Goal: Task Accomplishment & Management: Use online tool/utility

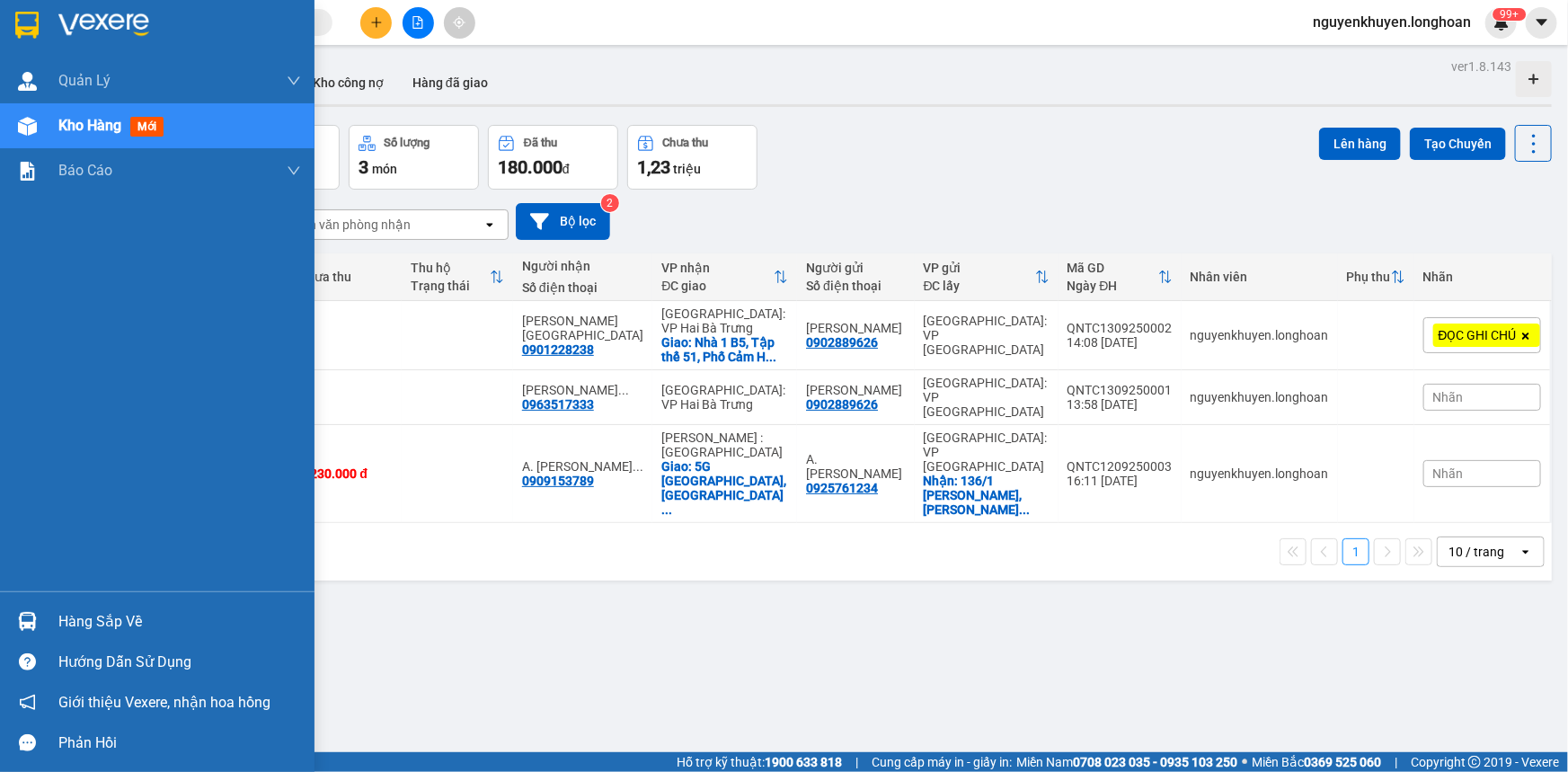
click at [112, 625] on div "Hàng sắp về" at bounding box center [180, 621] width 242 height 26
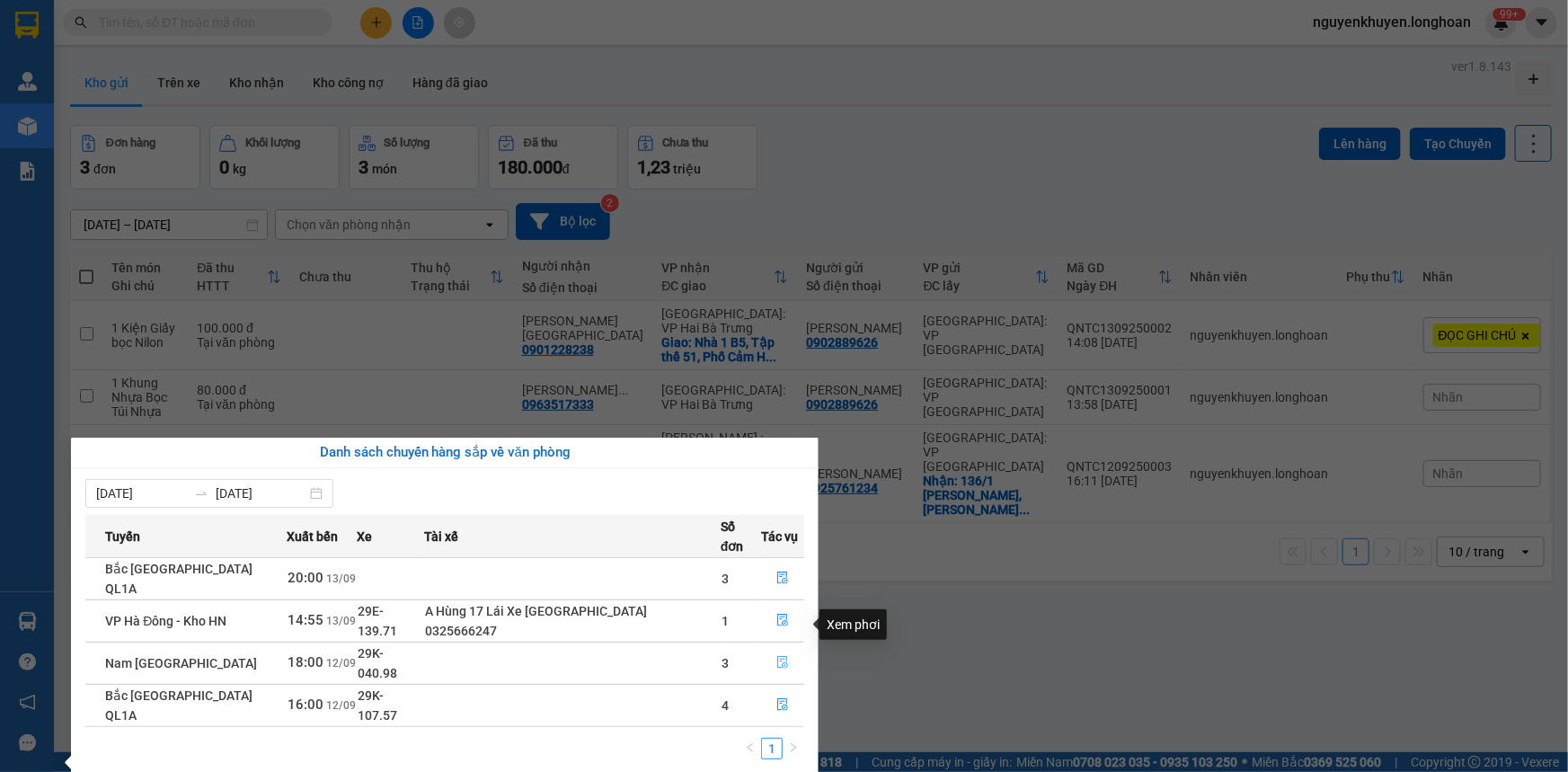
click at [777, 656] on icon "file-done" at bounding box center [782, 662] width 13 height 13
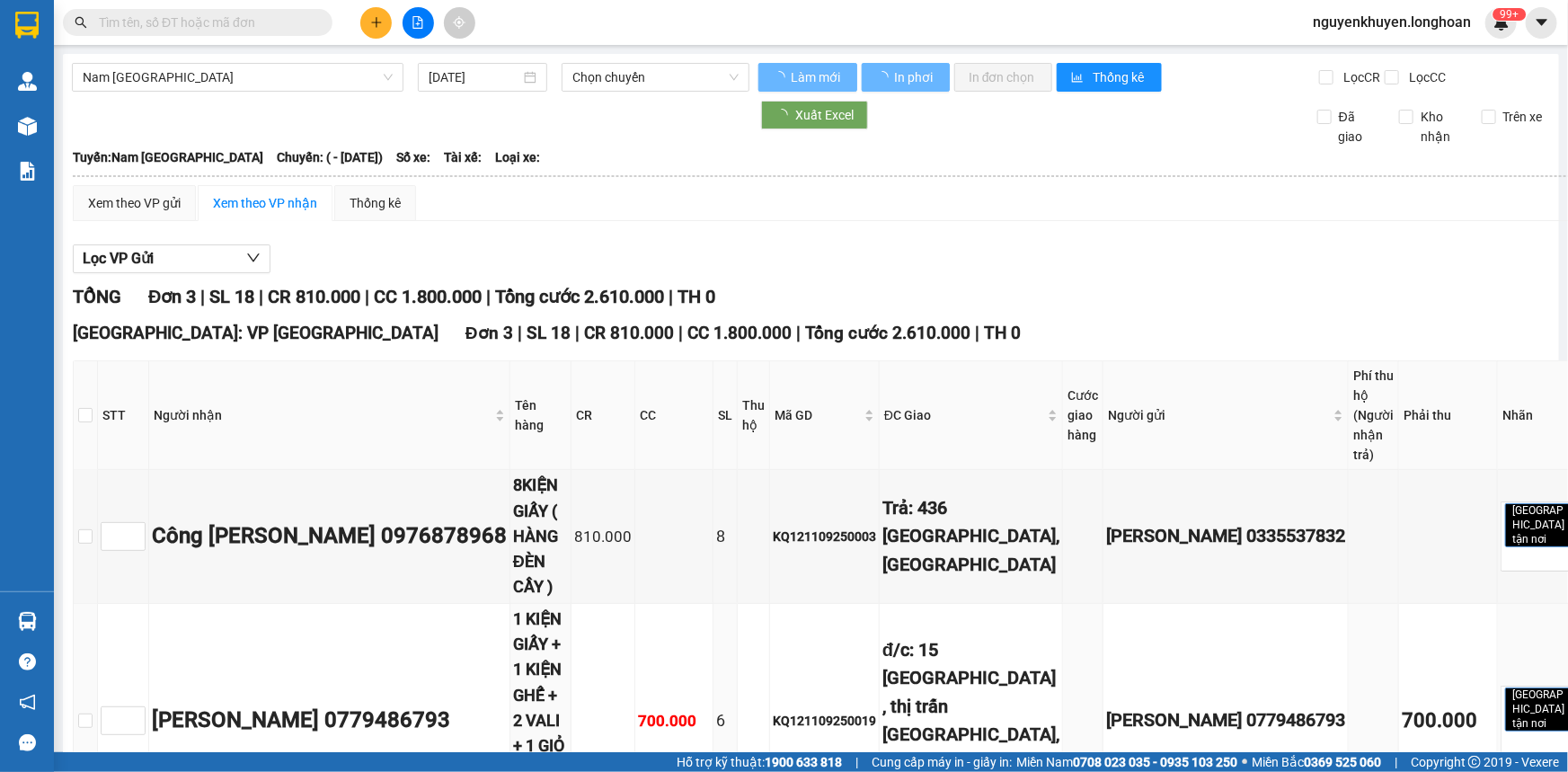
type input "[DATE]"
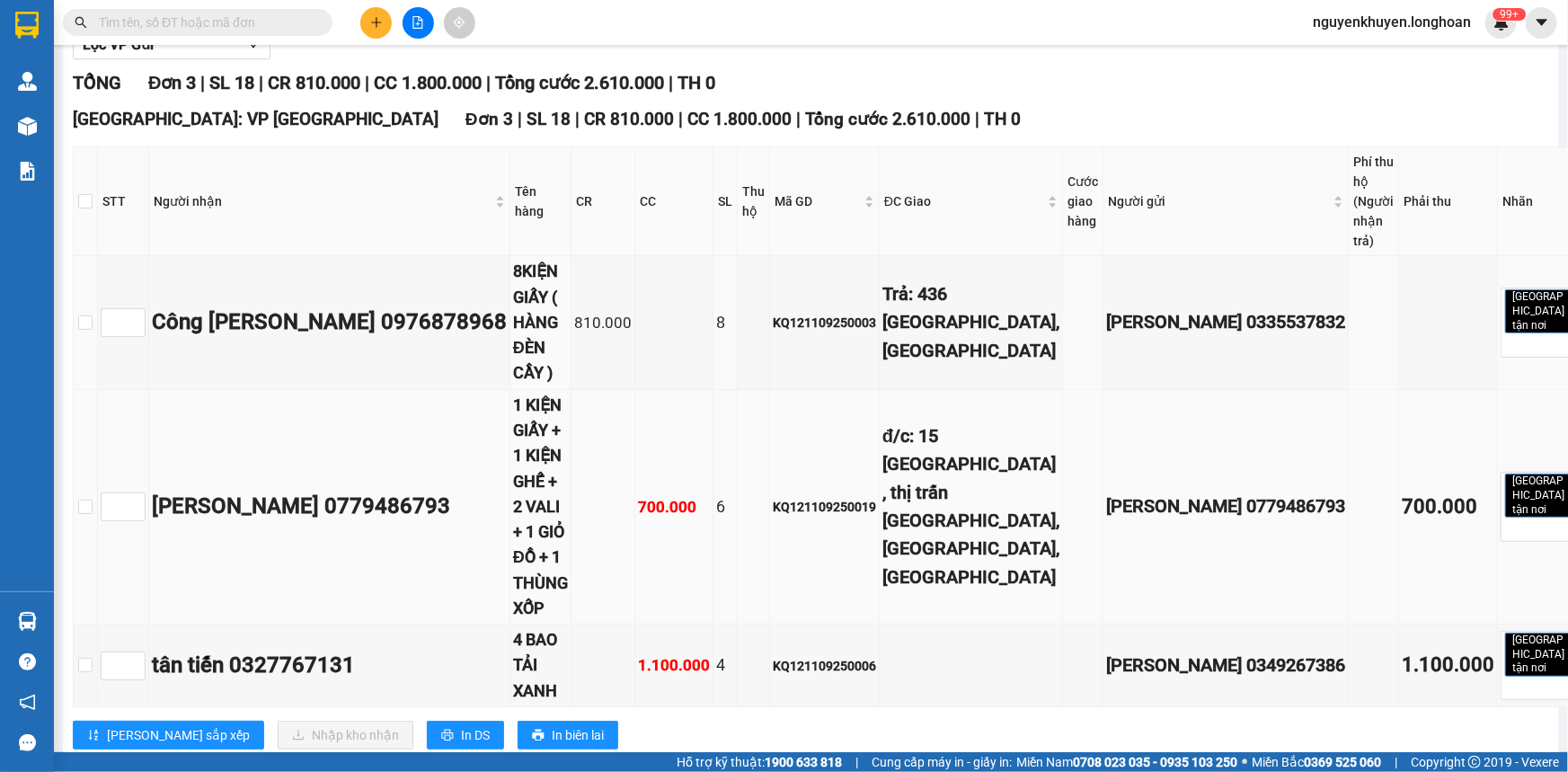
scroll to position [225, 0]
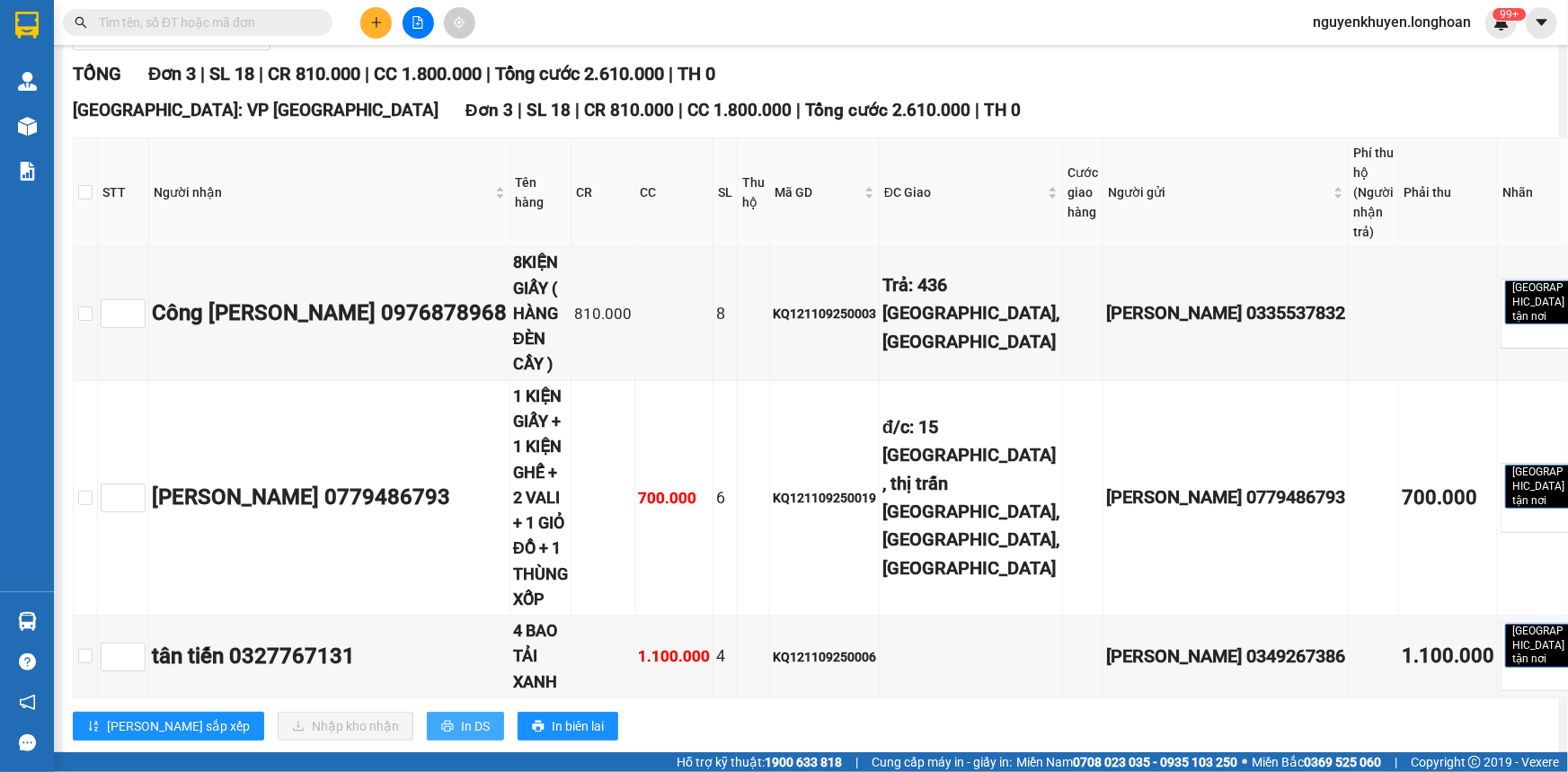
click at [461, 716] on span "In DS" at bounding box center [475, 726] width 28 height 20
click at [92, 194] on input "checkbox" at bounding box center [85, 192] width 15 height 15
checkbox input "true"
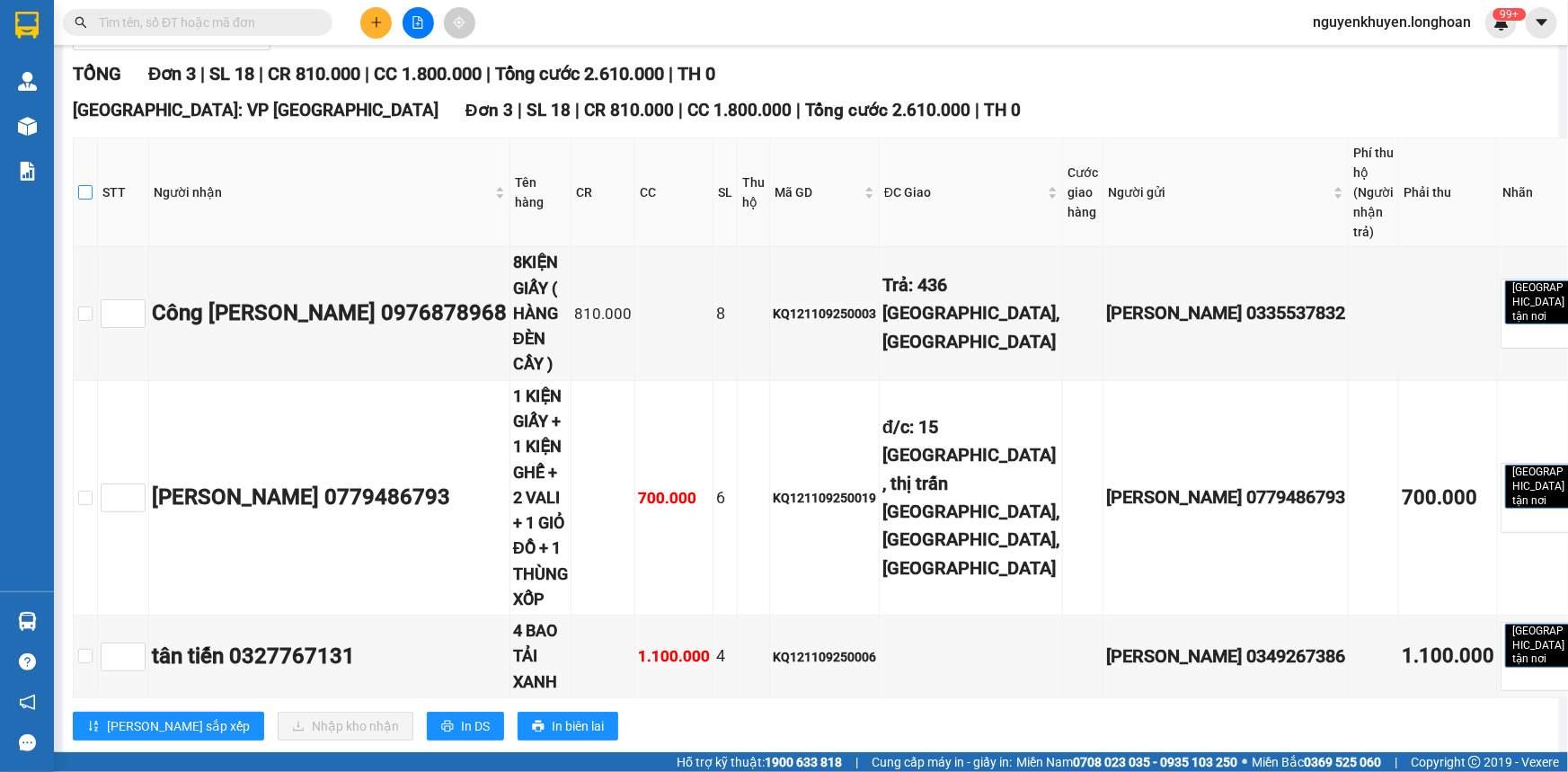
checkbox input "true"
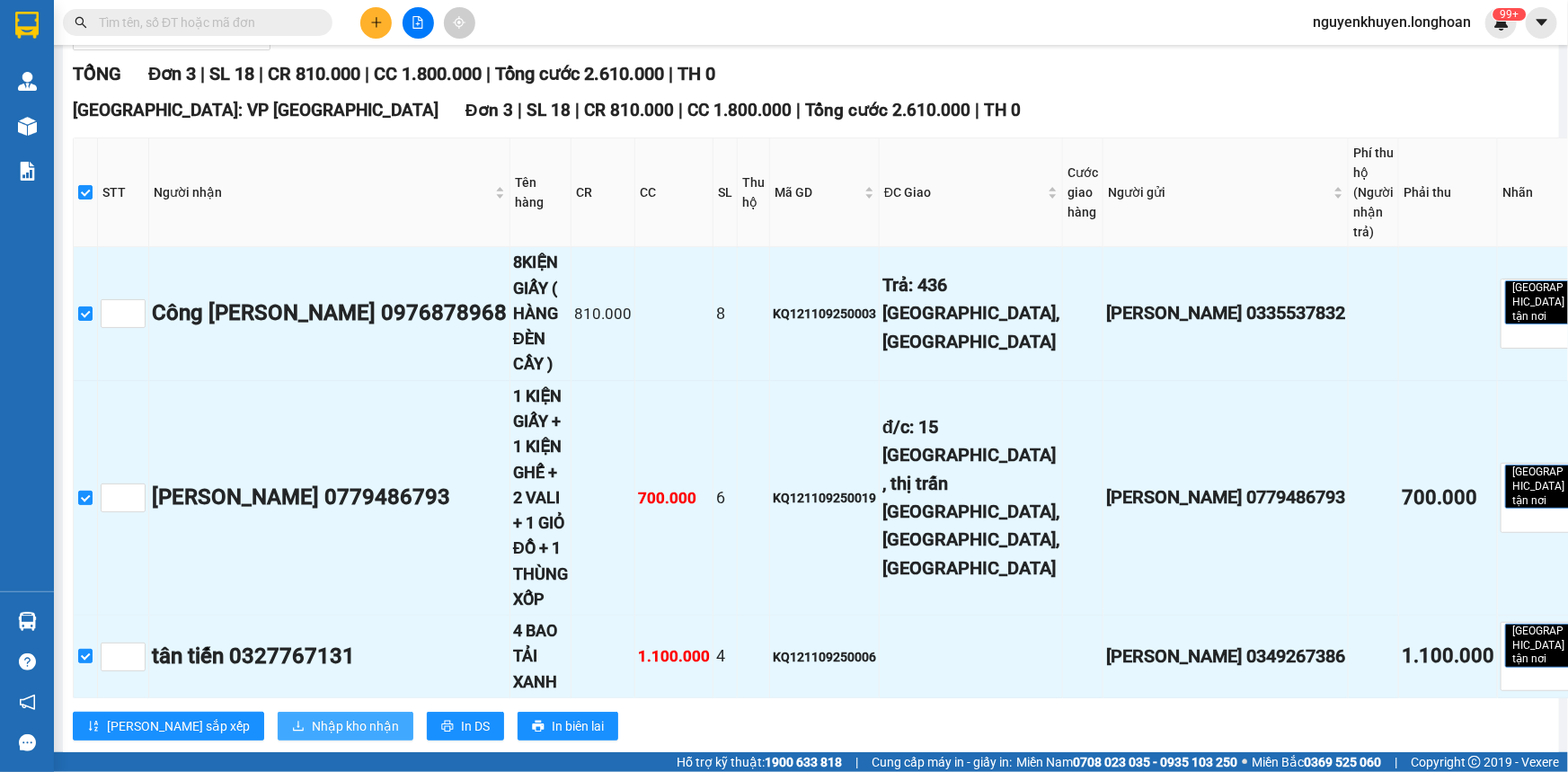
click at [312, 716] on span "Nhập kho nhận" at bounding box center [355, 726] width 87 height 20
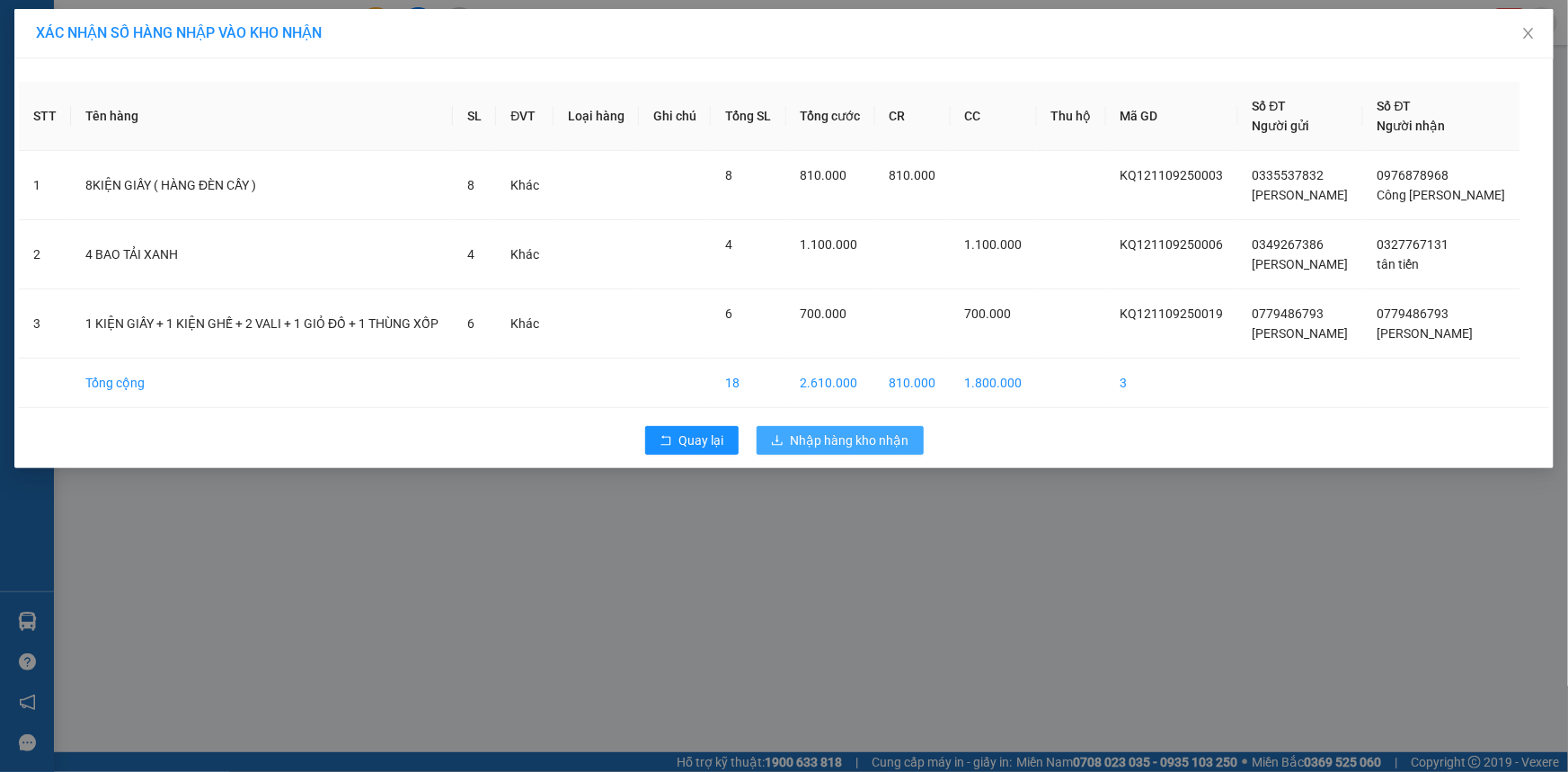
click at [862, 441] on span "Nhập hàng kho nhận" at bounding box center [850, 440] width 119 height 20
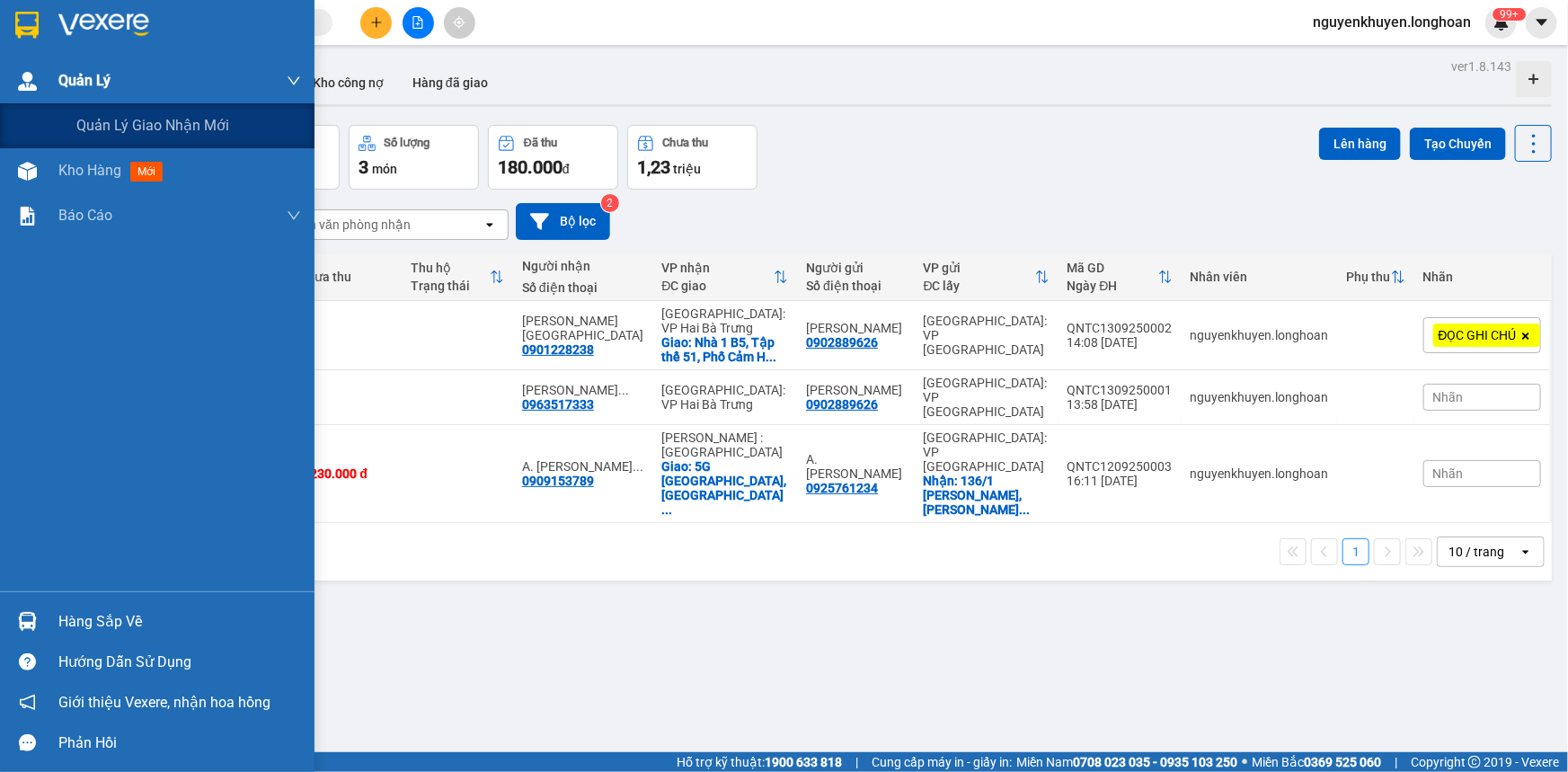
click at [82, 86] on span "Quản Lý" at bounding box center [84, 80] width 52 height 23
click at [85, 117] on span "Quản lý giao nhận mới" at bounding box center [153, 125] width 153 height 23
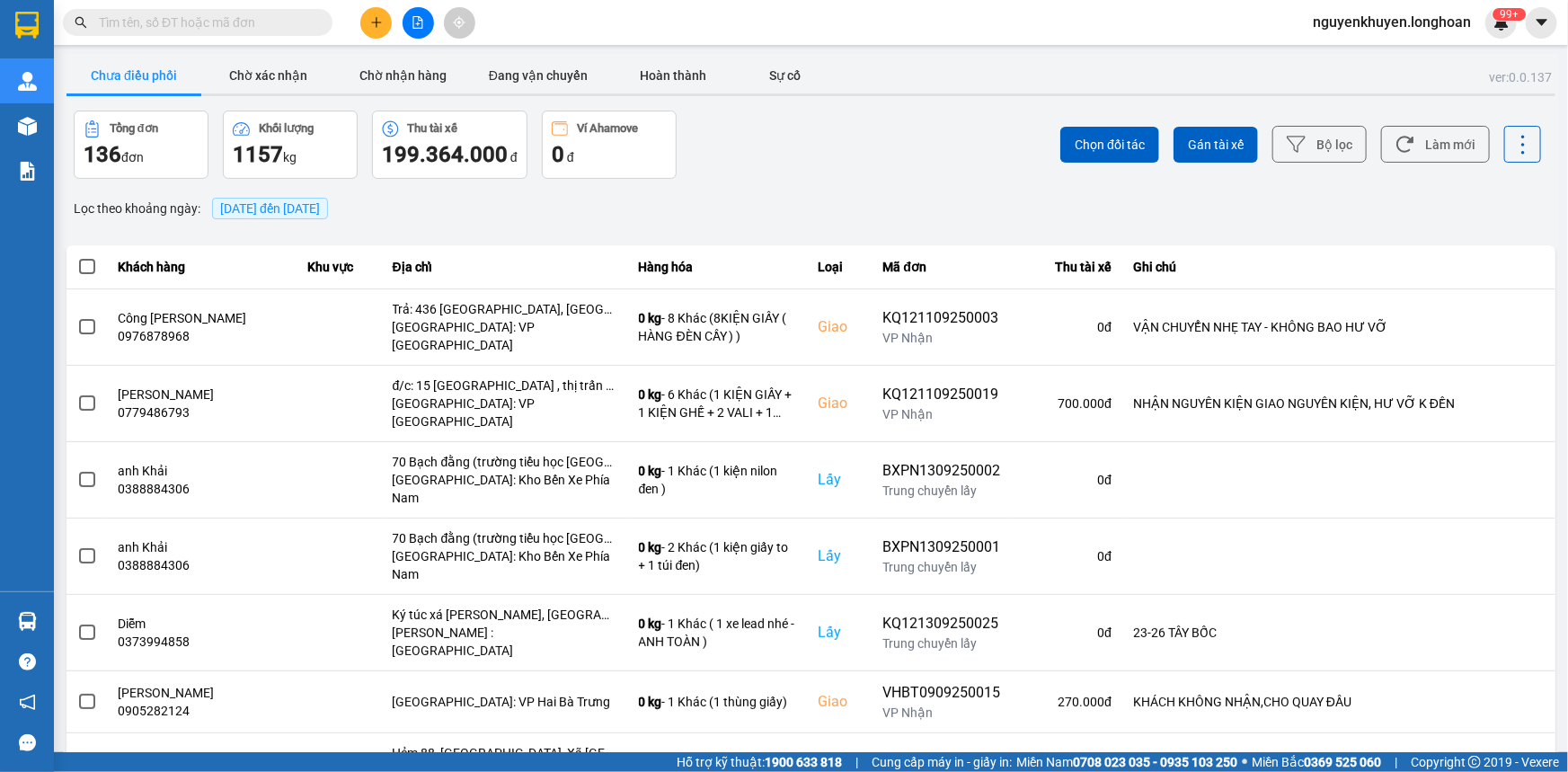
click at [263, 198] on span "[DATE] đến [DATE]" at bounding box center [270, 209] width 116 height 22
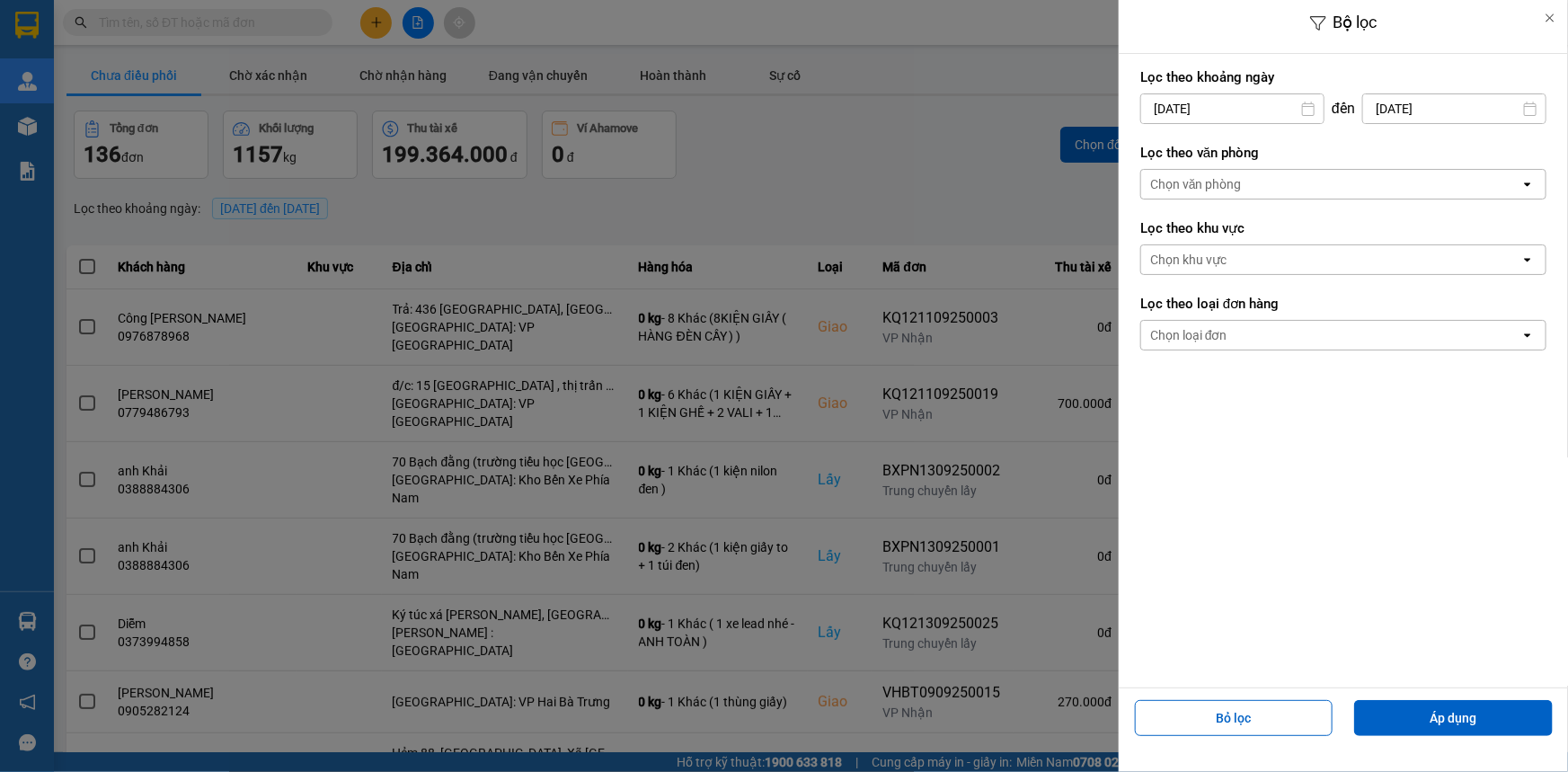
click at [1247, 182] on div "Chọn văn phòng" at bounding box center [1331, 183] width 380 height 28
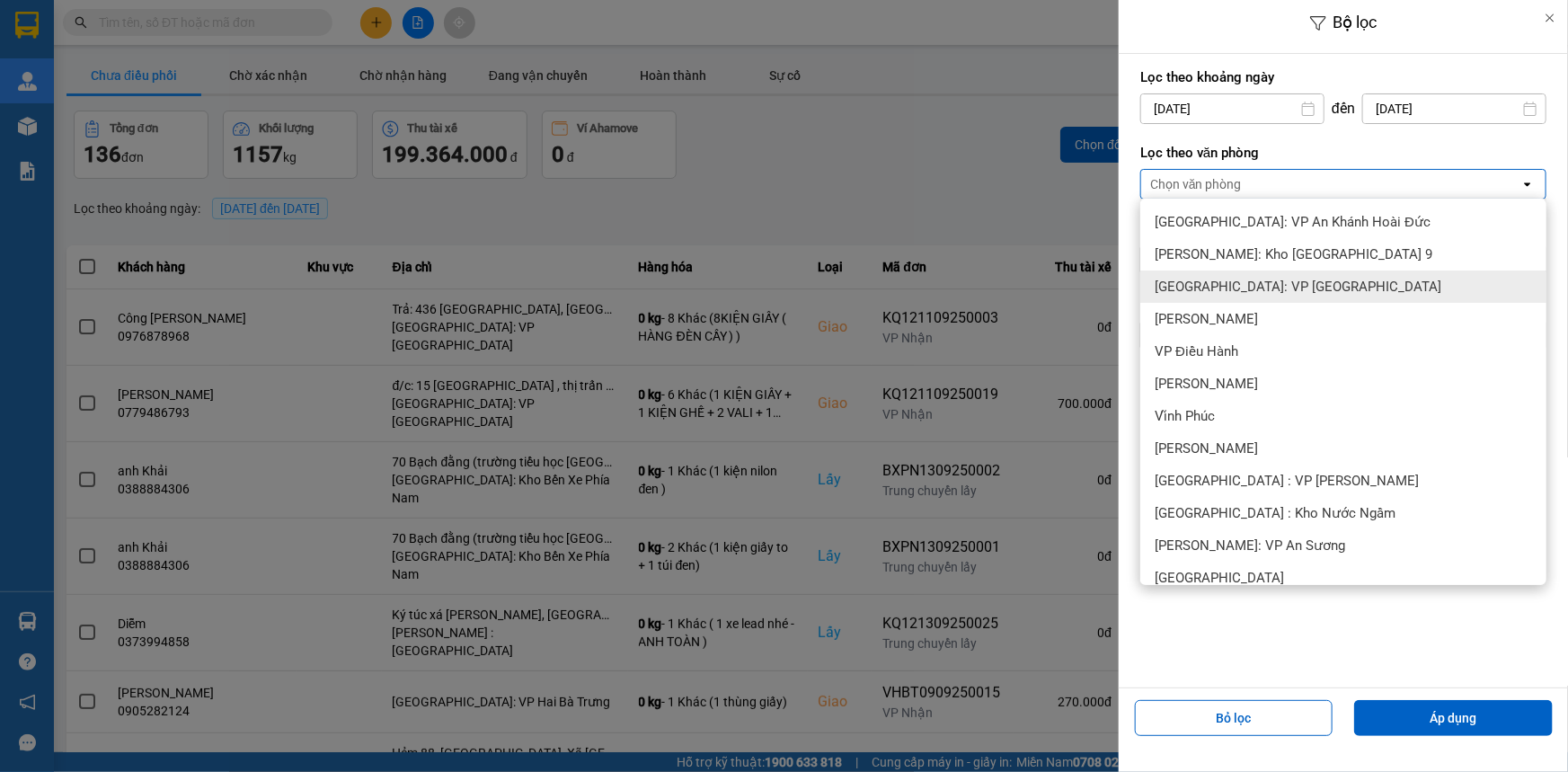
click at [1248, 286] on span "[GEOGRAPHIC_DATA]: VP [GEOGRAPHIC_DATA]" at bounding box center [1298, 286] width 287 height 18
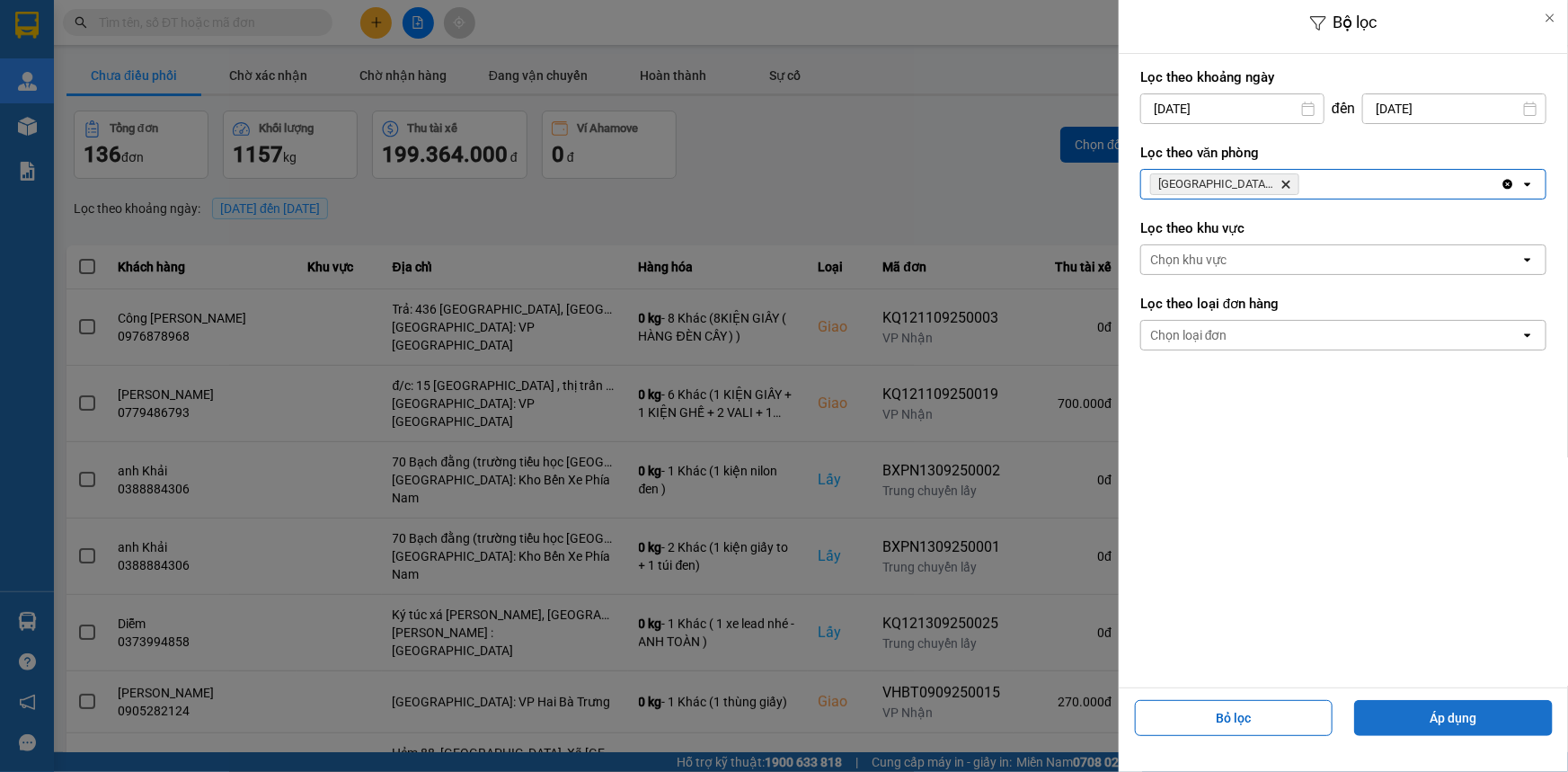
click at [1411, 724] on button "Áp dụng" at bounding box center [1453, 718] width 198 height 36
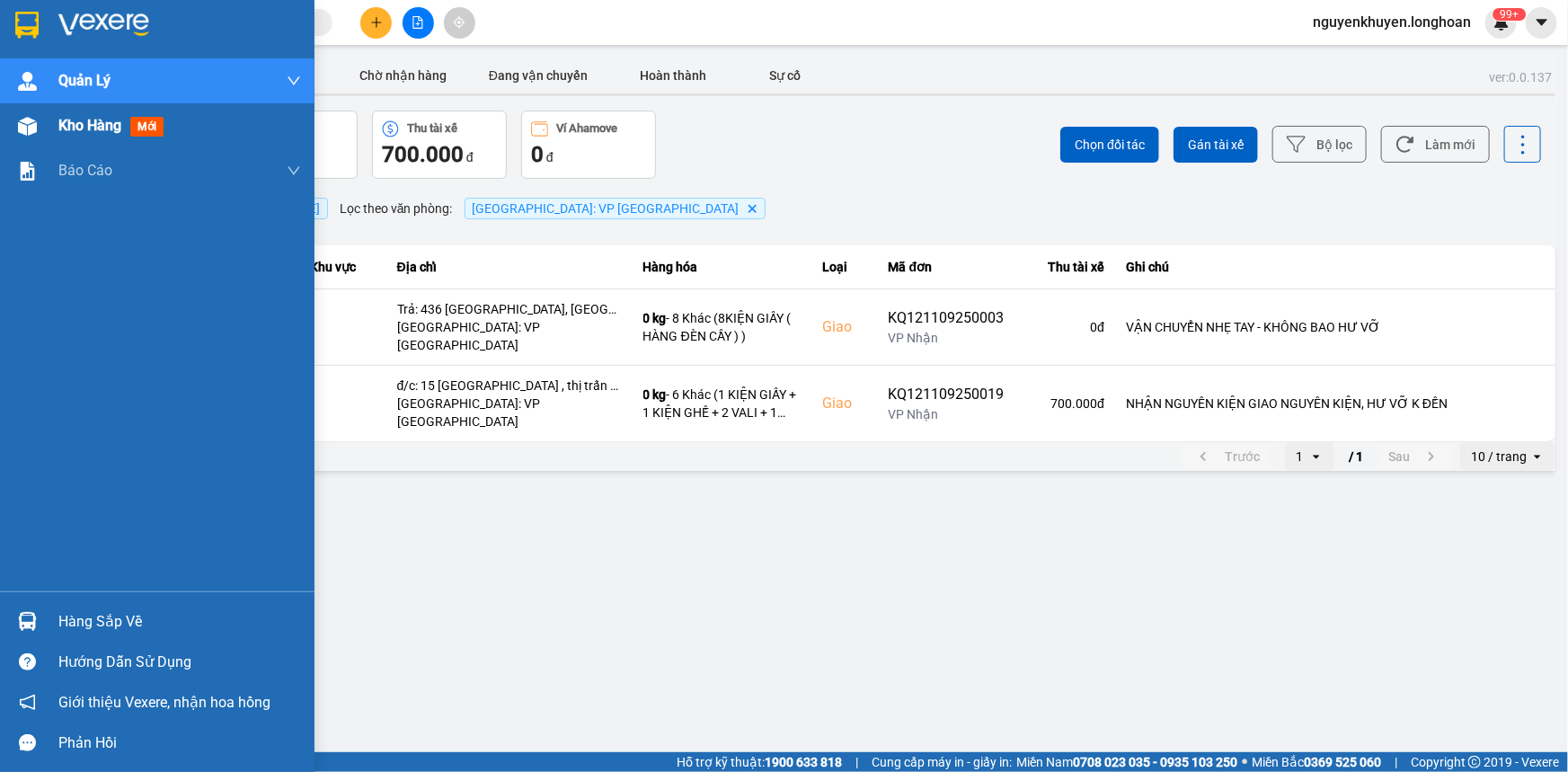
click at [76, 129] on span "Kho hàng" at bounding box center [90, 125] width 63 height 17
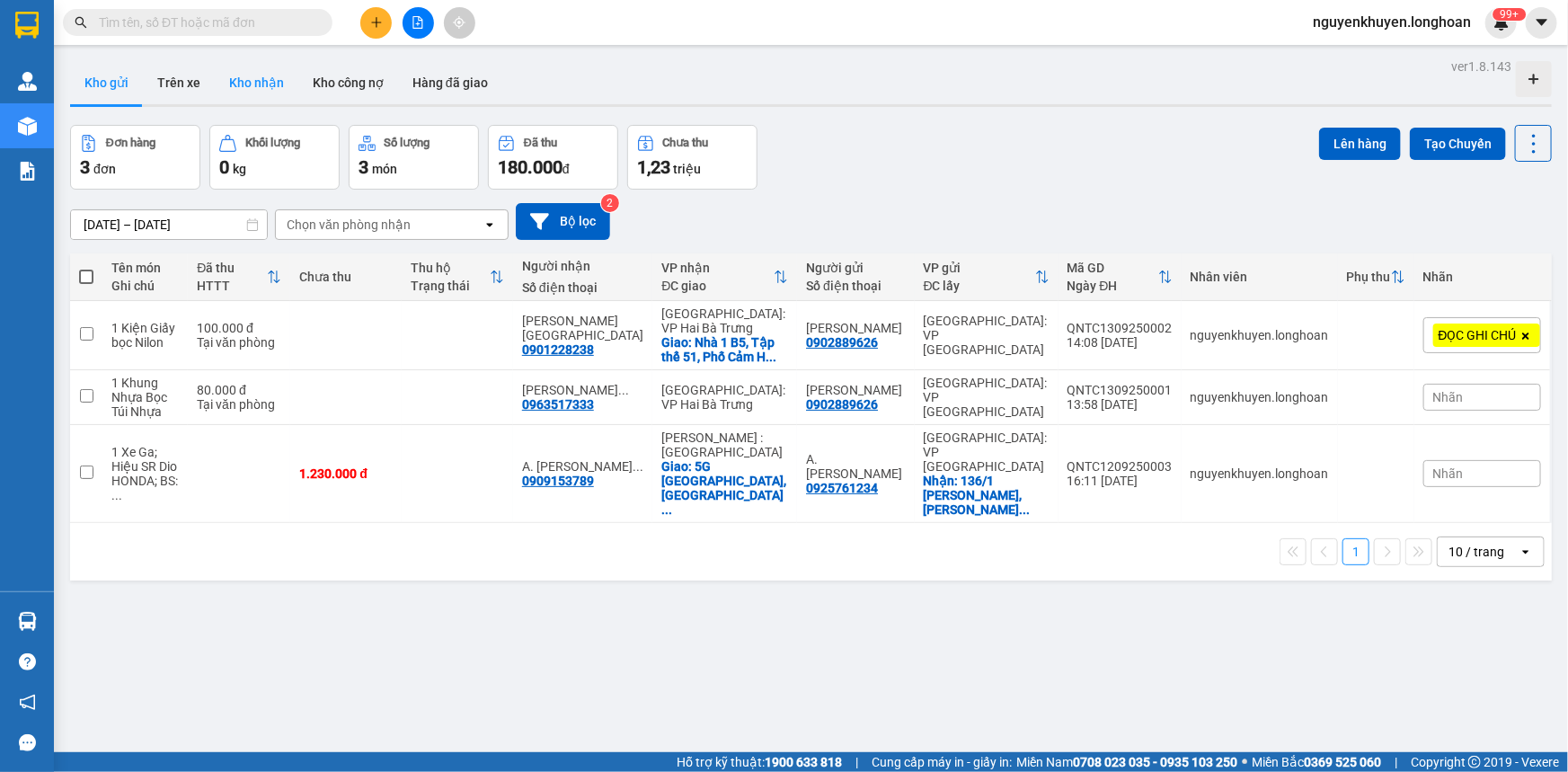
click at [249, 82] on button "Kho nhận" at bounding box center [256, 82] width 83 height 43
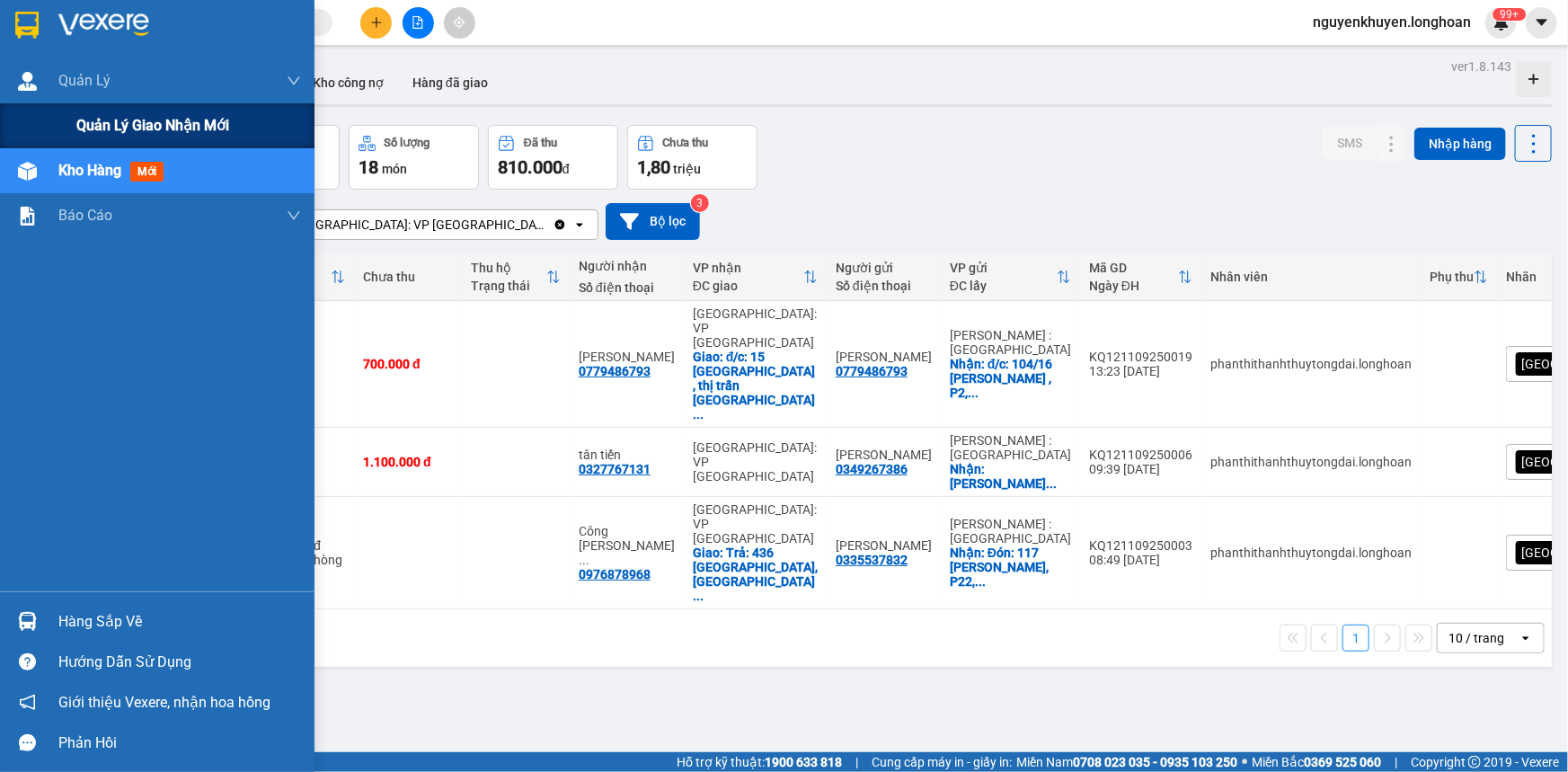
click at [86, 130] on span "Quản lý giao nhận mới" at bounding box center [153, 125] width 153 height 23
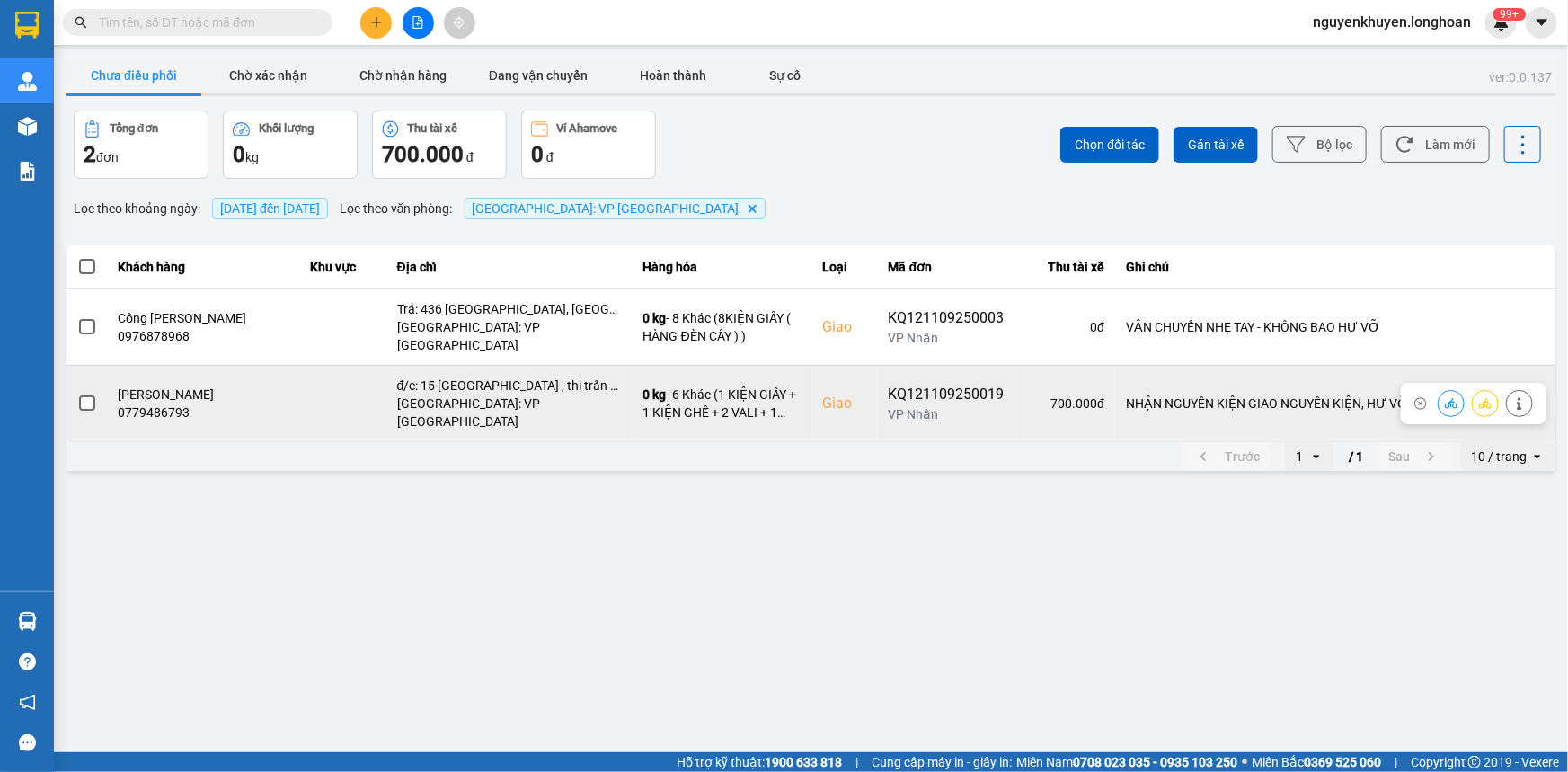
click at [85, 395] on span at bounding box center [87, 403] width 16 height 16
click at [78, 393] on input "checkbox" at bounding box center [78, 393] width 0 height 0
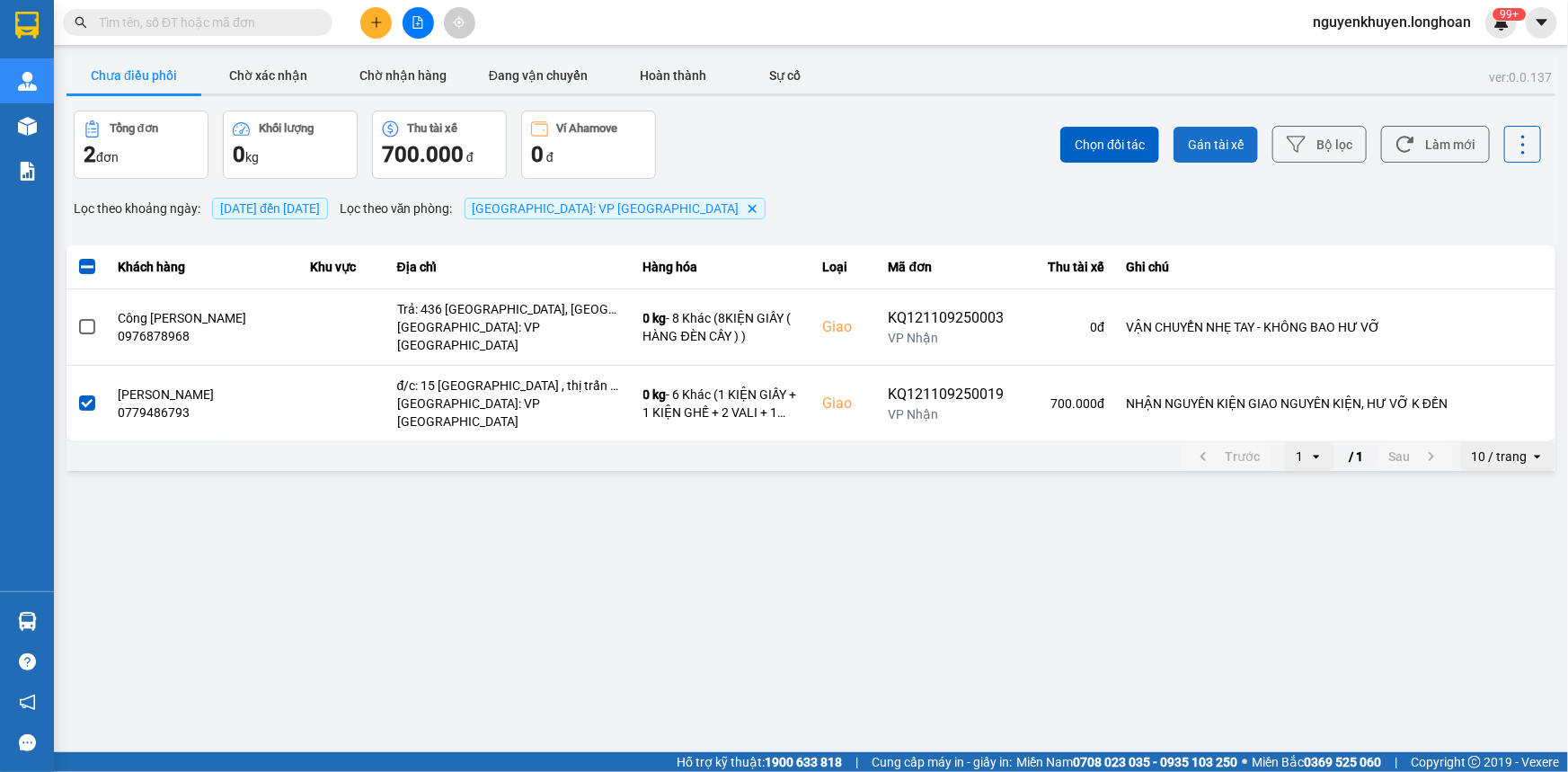
click at [1248, 135] on button "Gán tài xế" at bounding box center [1216, 144] width 84 height 36
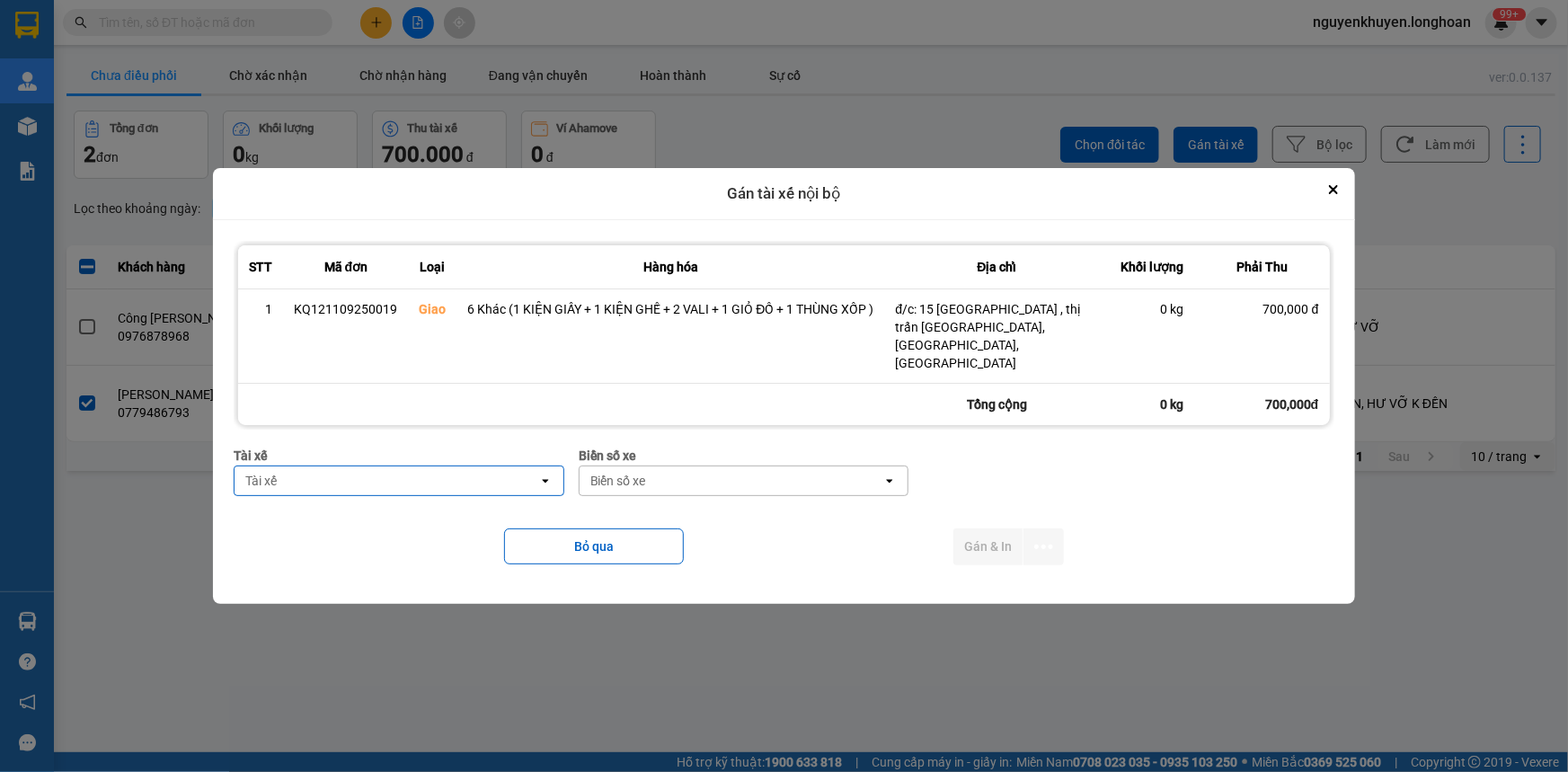
click at [448, 466] on div "Tài xế" at bounding box center [386, 480] width 303 height 28
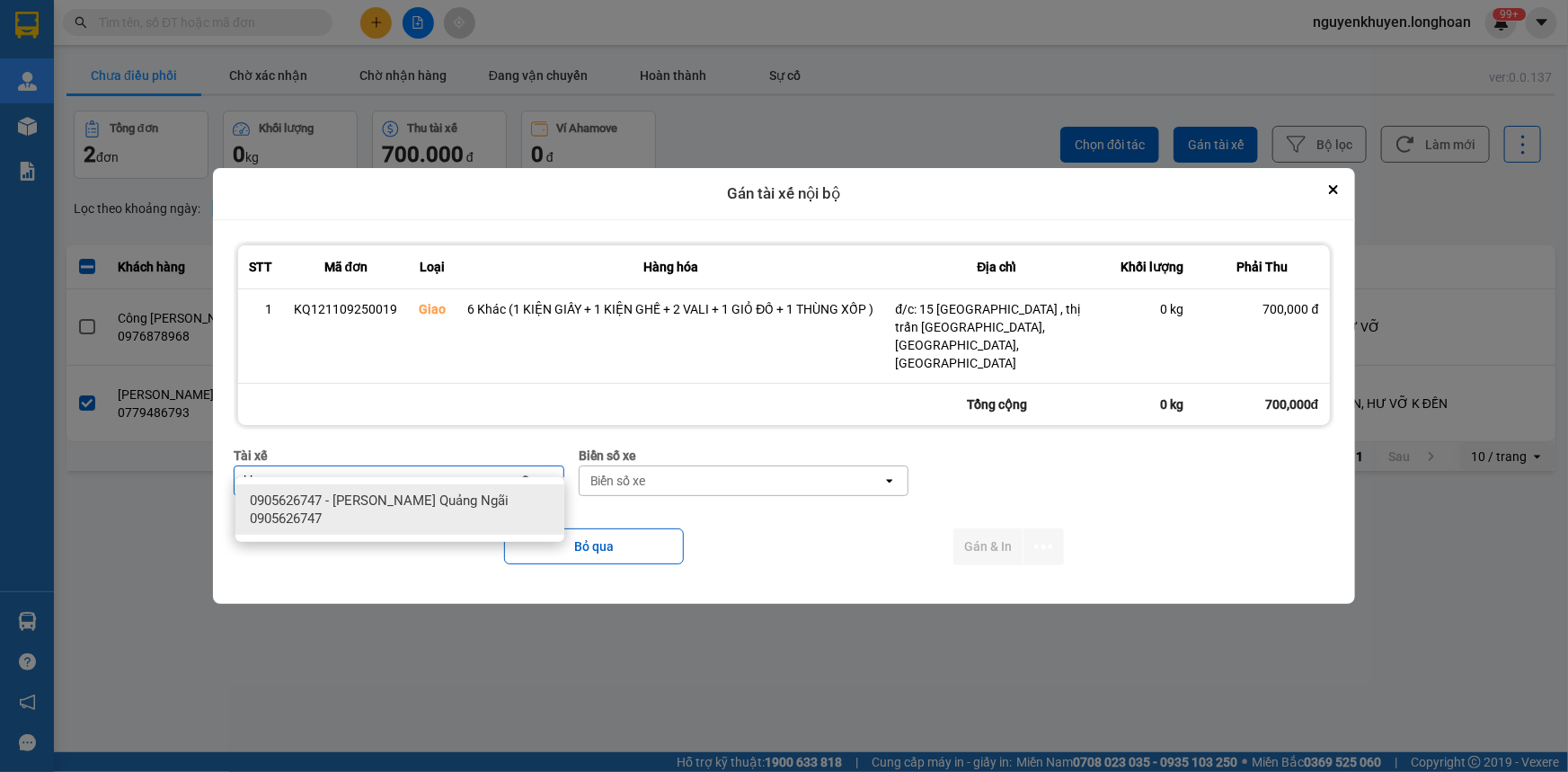
type input "khuy"
click at [476, 510] on span "0905626747 - [PERSON_NAME] Quảng Ngãi 0905626747" at bounding box center [403, 509] width 307 height 36
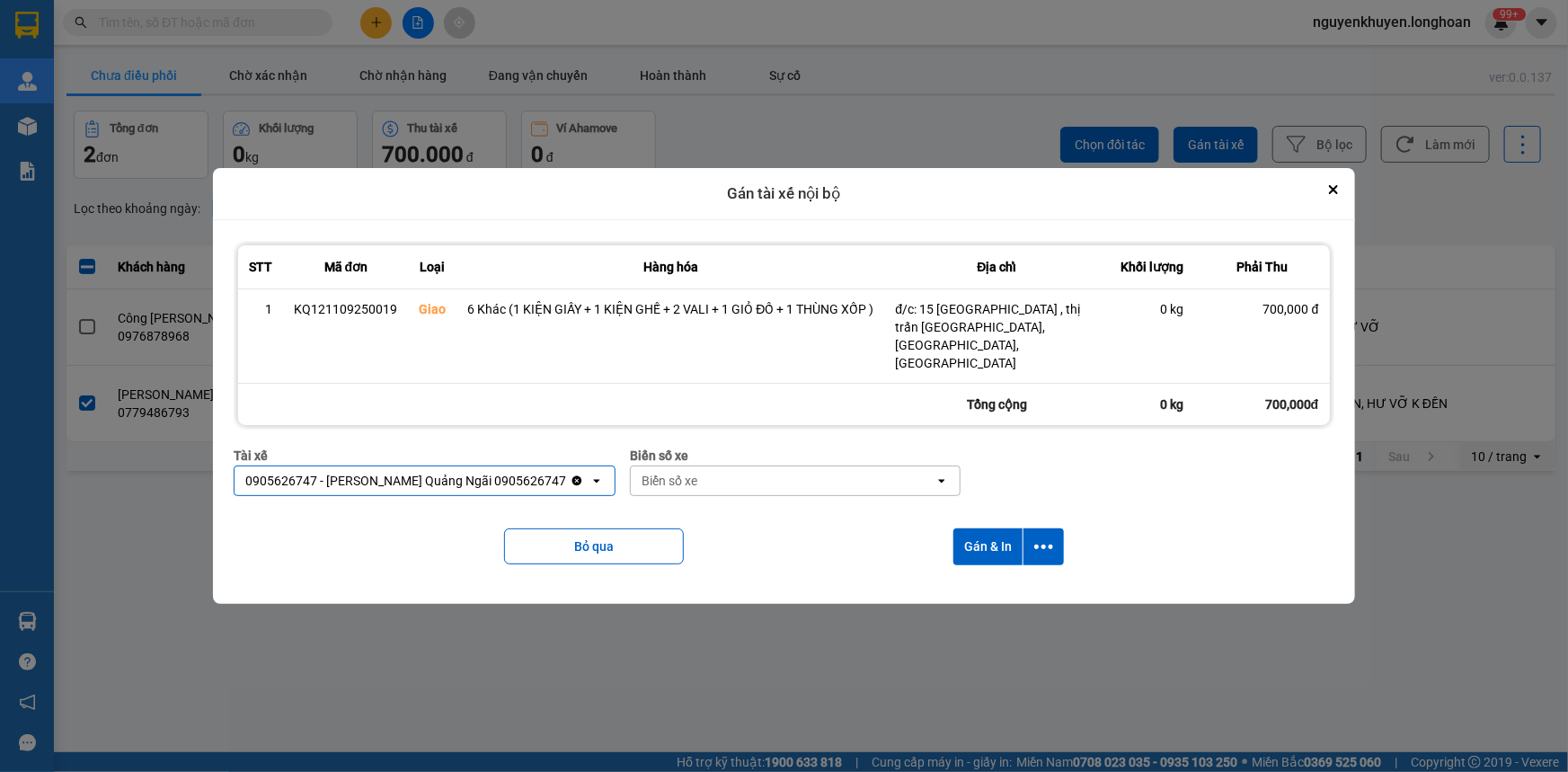
click at [667, 472] on div "Biển số xe" at bounding box center [669, 481] width 56 height 18
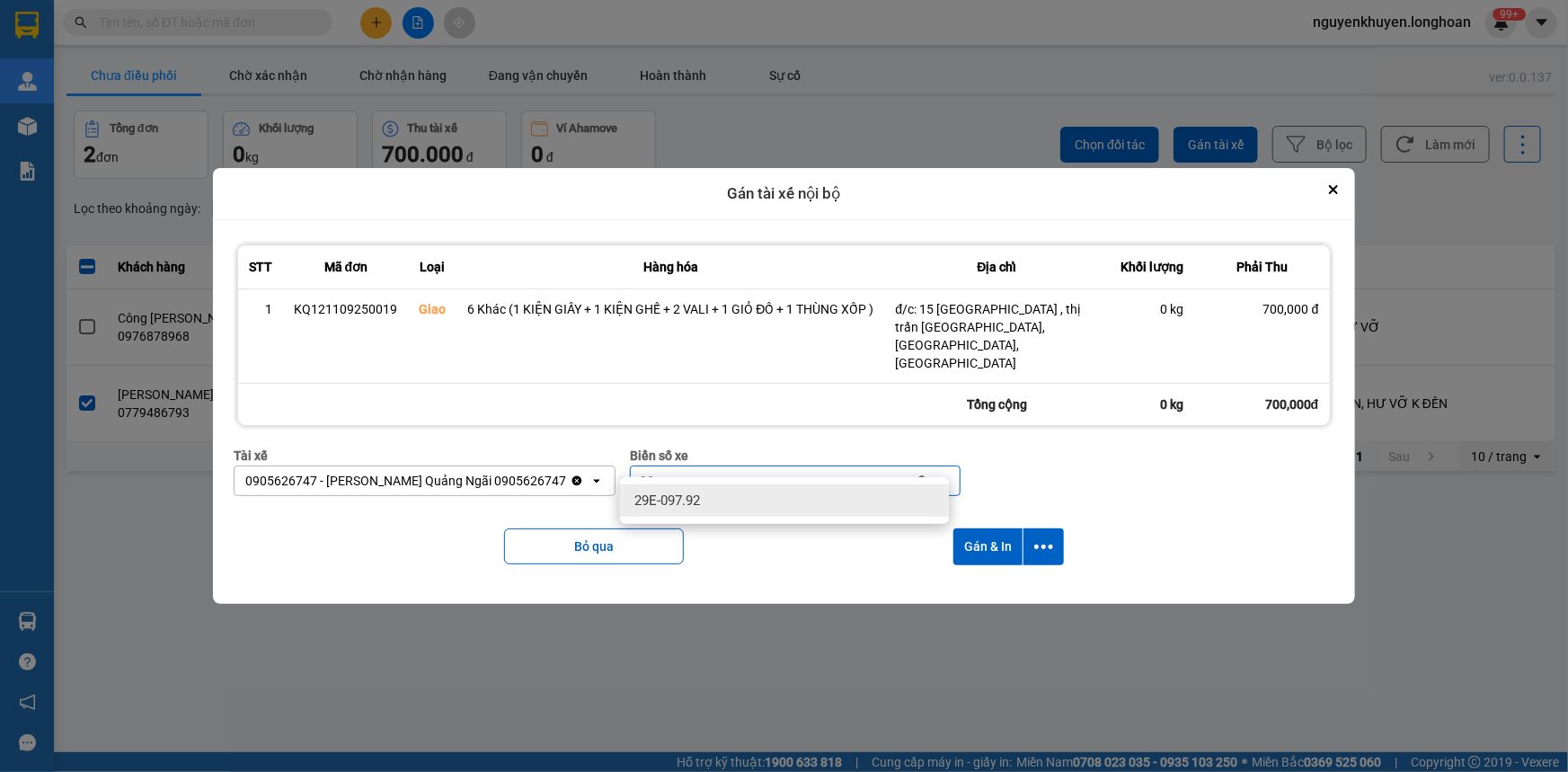
type input "92"
click at [686, 501] on span "29E-097.92" at bounding box center [667, 500] width 66 height 18
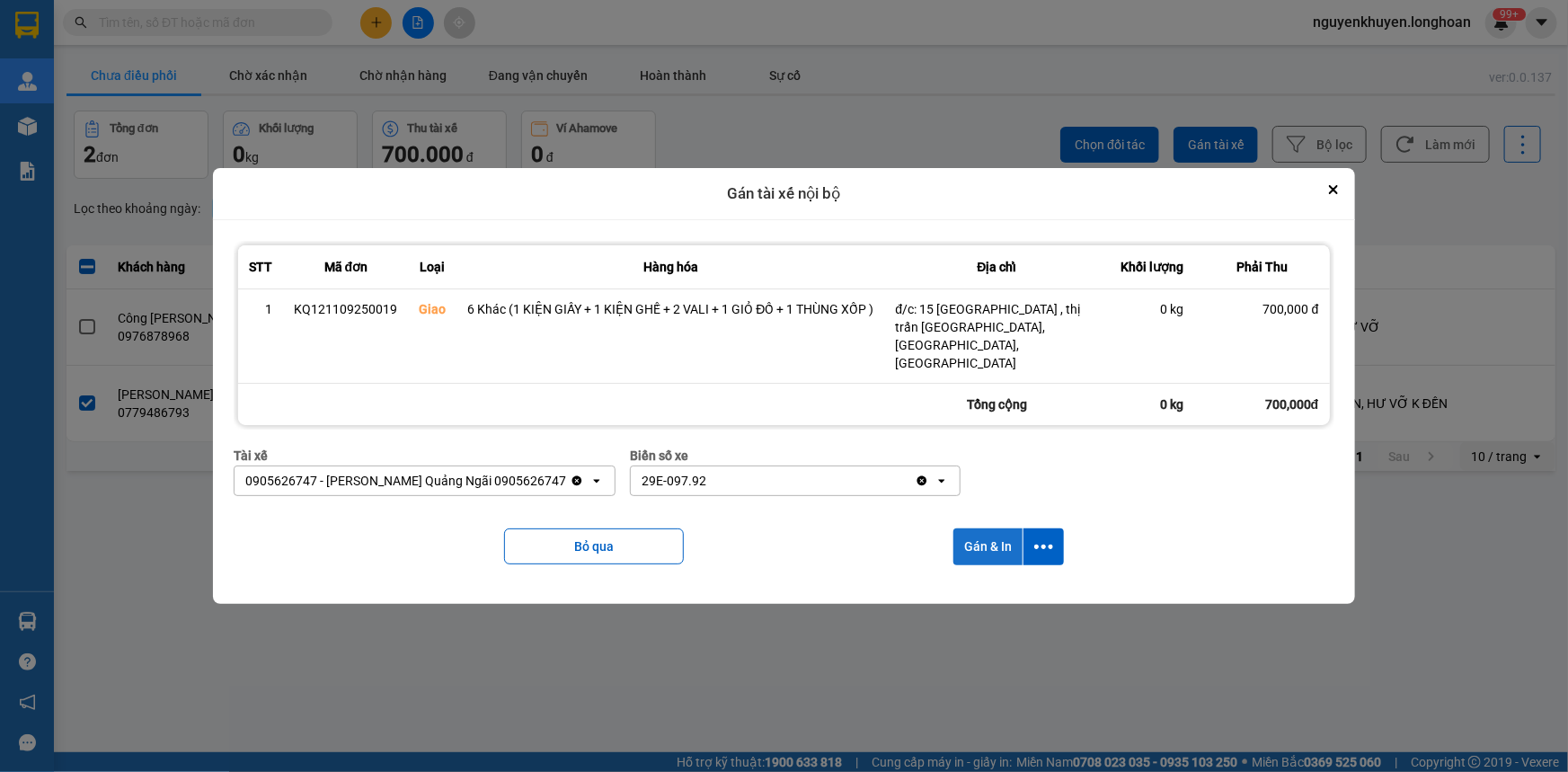
click at [989, 529] on button "Gán & In" at bounding box center [988, 547] width 70 height 37
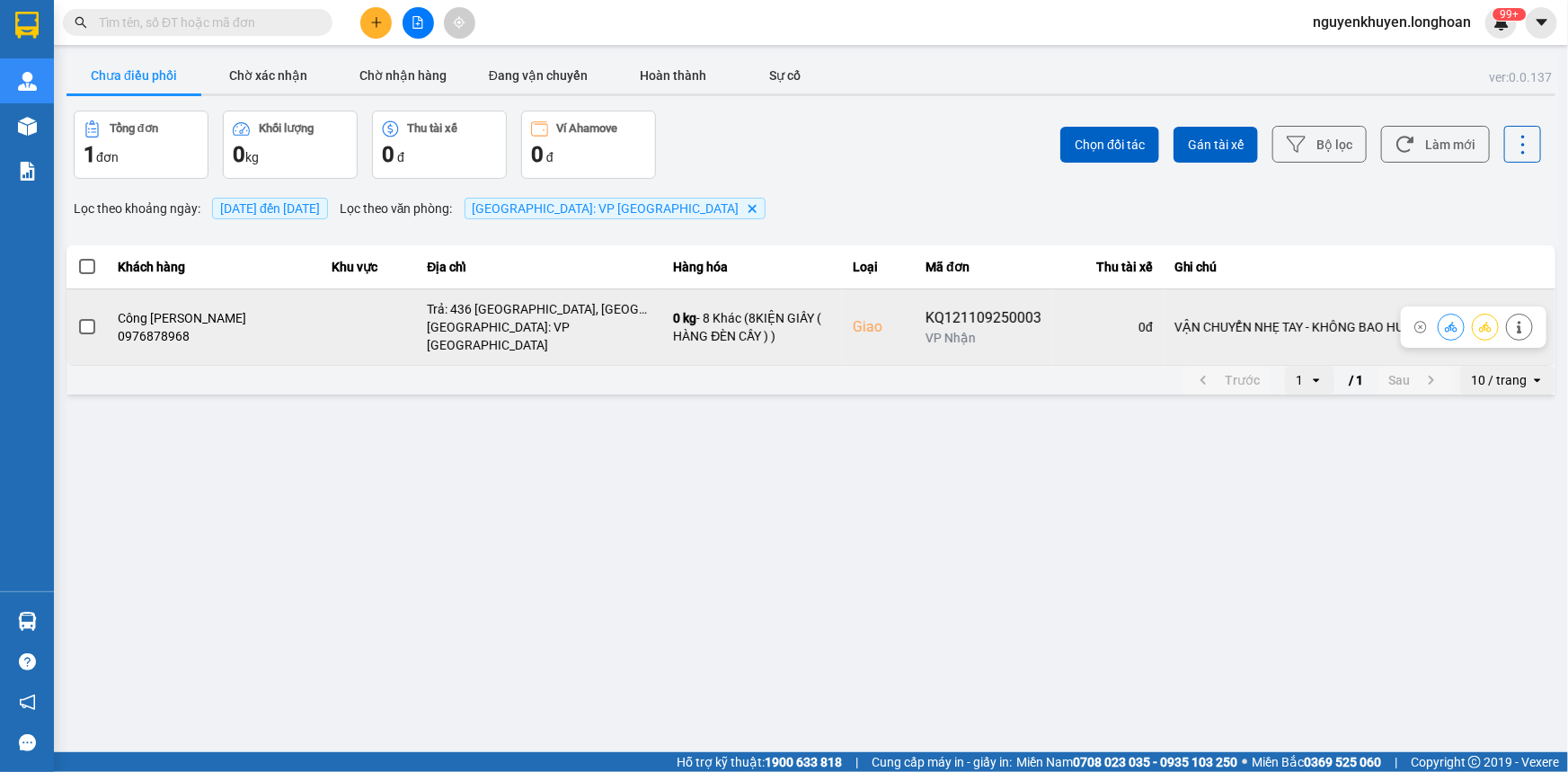
click at [87, 323] on span at bounding box center [87, 327] width 16 height 16
click at [78, 317] on input "checkbox" at bounding box center [78, 317] width 0 height 0
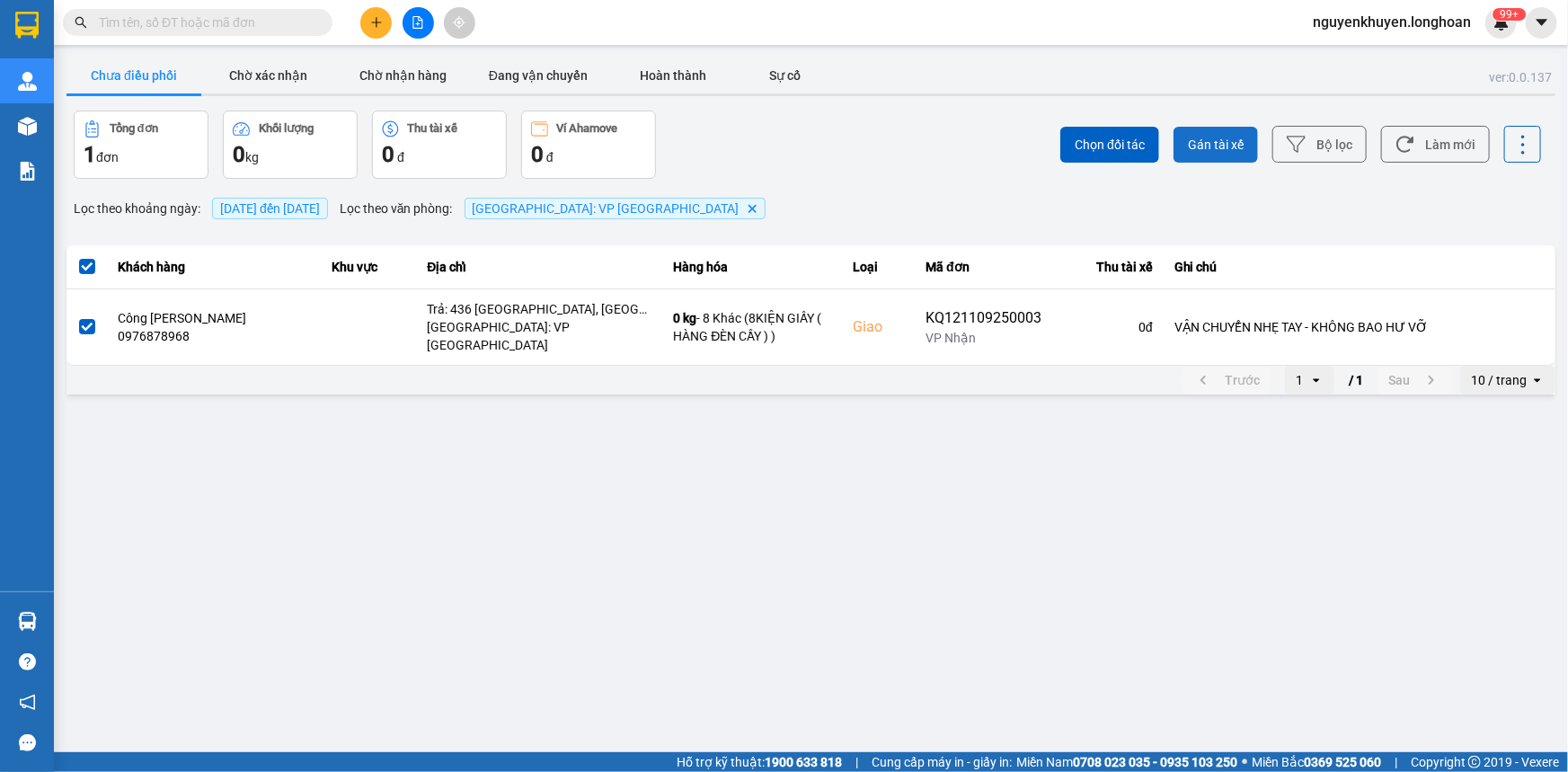
click at [1227, 133] on button "Gán tài xế" at bounding box center [1216, 144] width 84 height 36
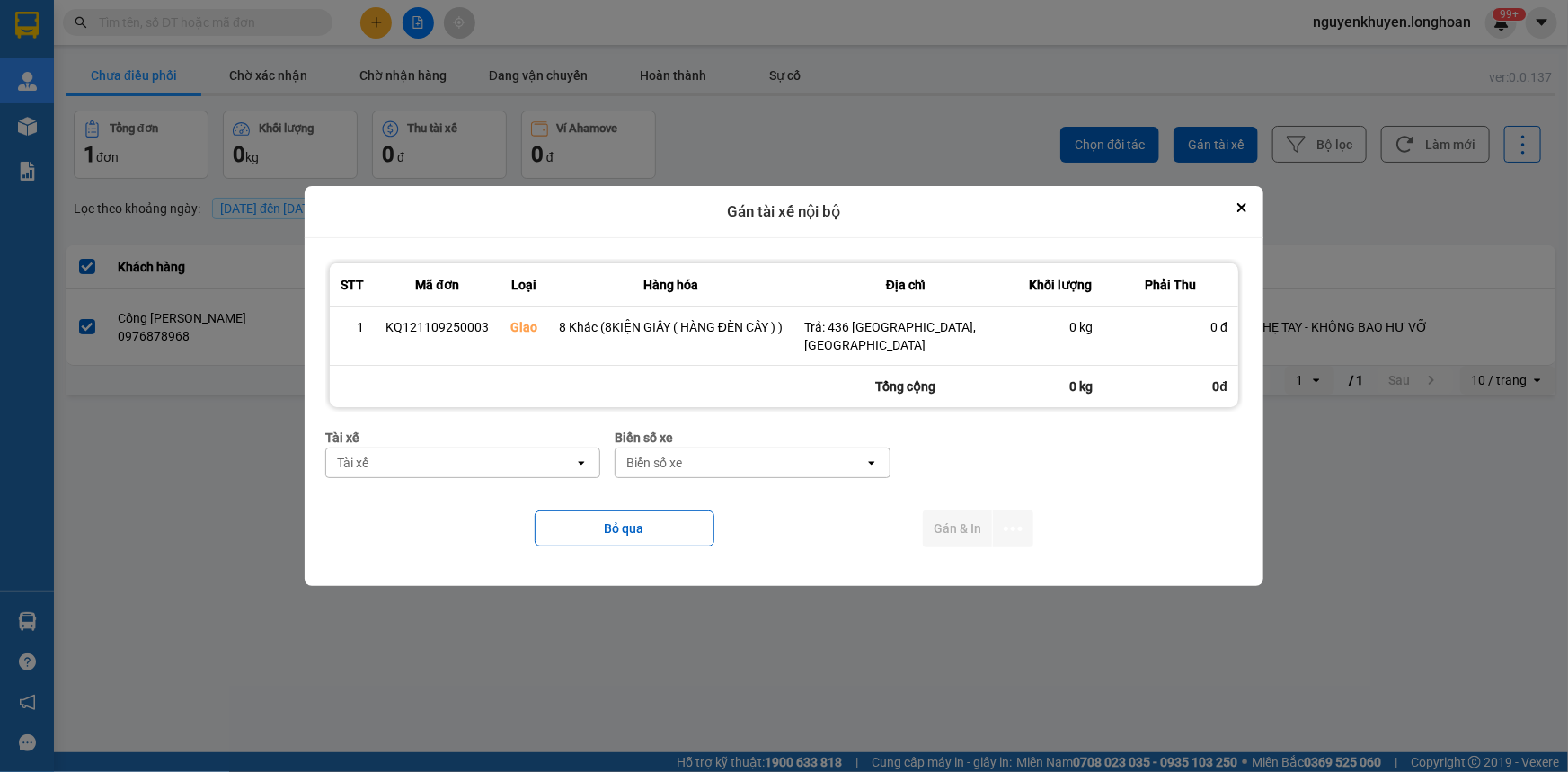
click at [481, 463] on div "Tài xế" at bounding box center [449, 462] width 248 height 28
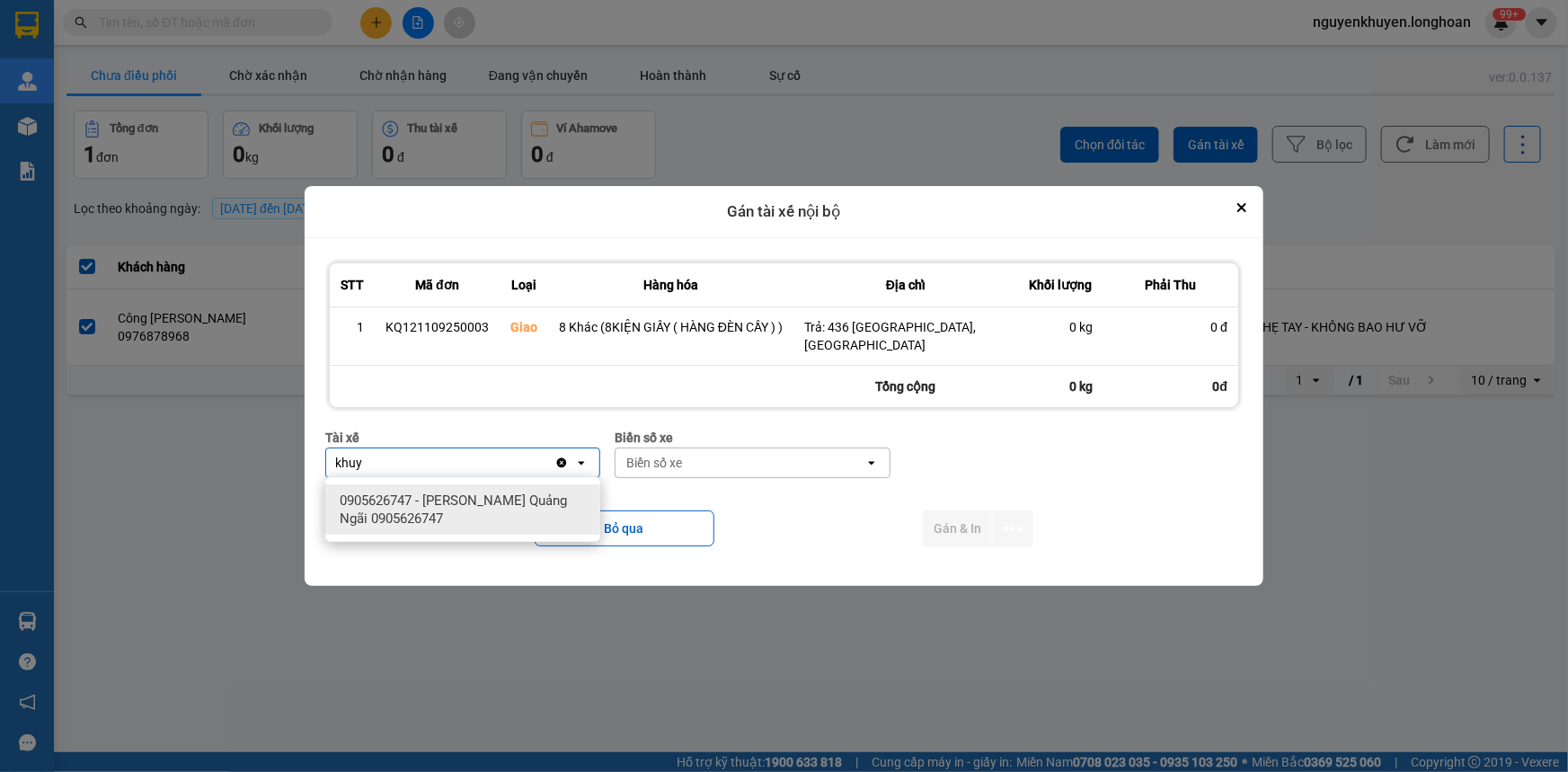
type input "khuy"
click at [465, 511] on span "0905626747 - [PERSON_NAME] Quảng Ngãi 0905626747" at bounding box center [466, 509] width 253 height 36
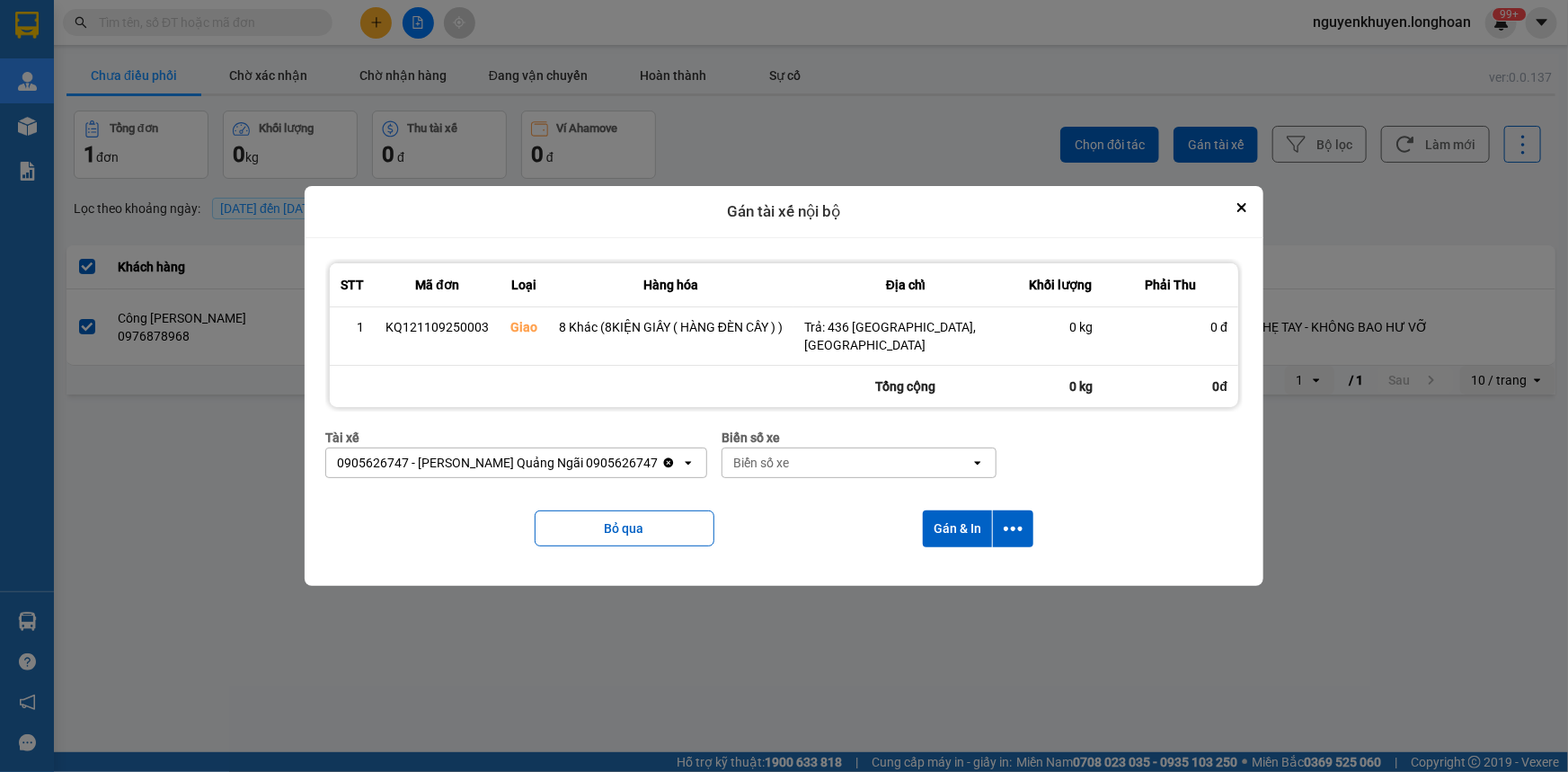
click at [764, 461] on div "Biển số xe" at bounding box center [760, 463] width 56 height 18
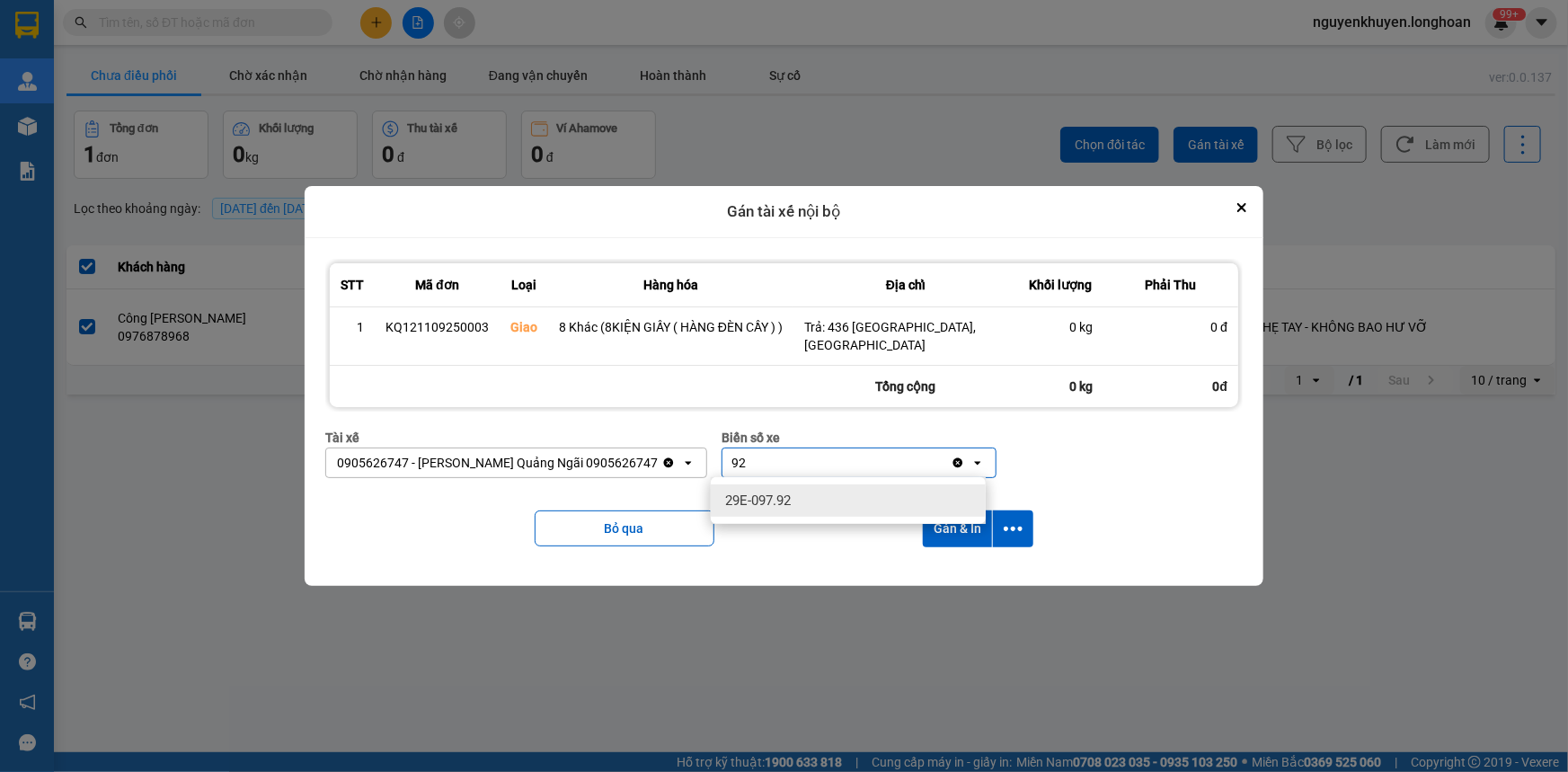
type input "92"
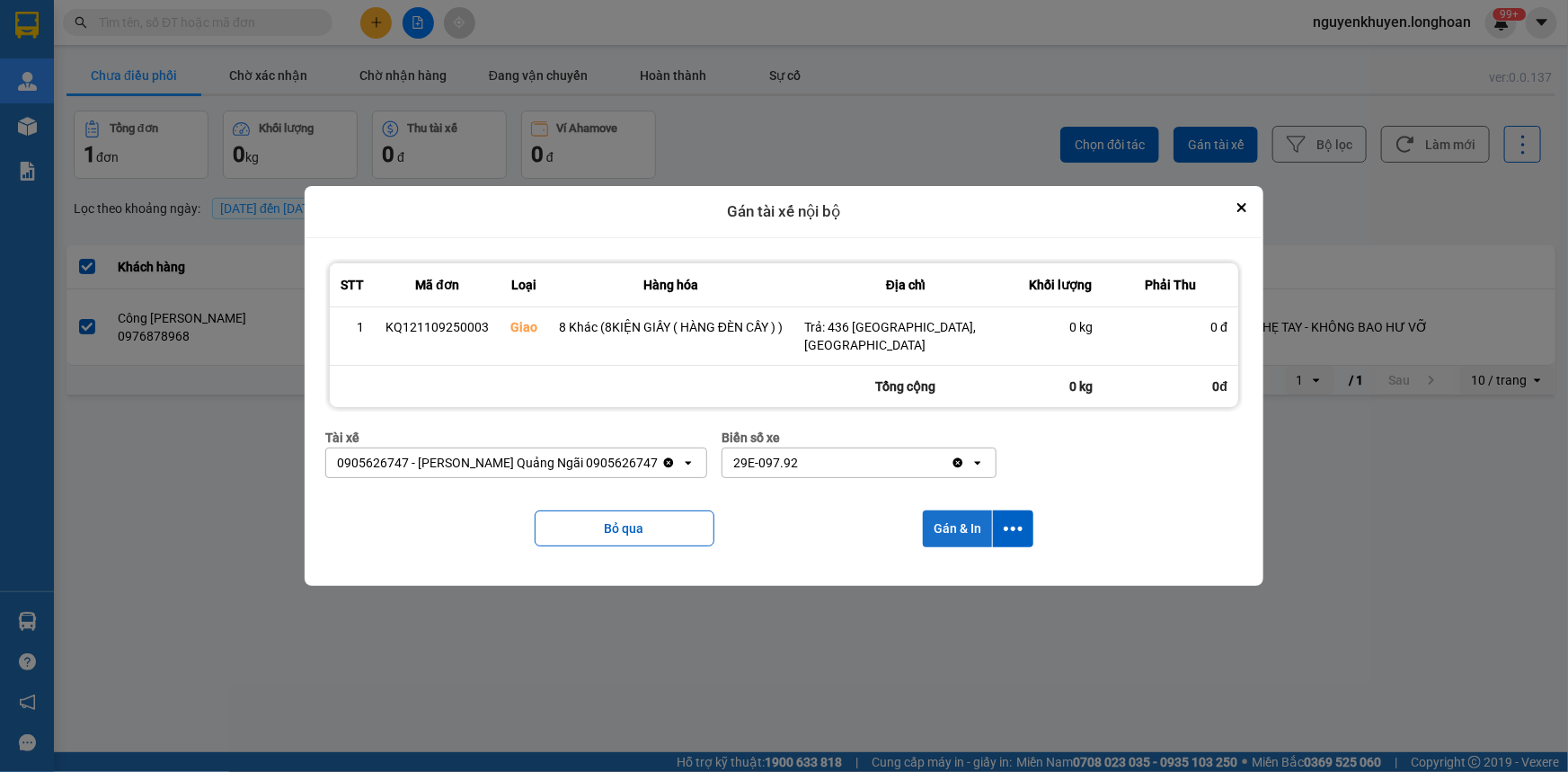
click at [967, 530] on button "Gán & In" at bounding box center [958, 529] width 70 height 37
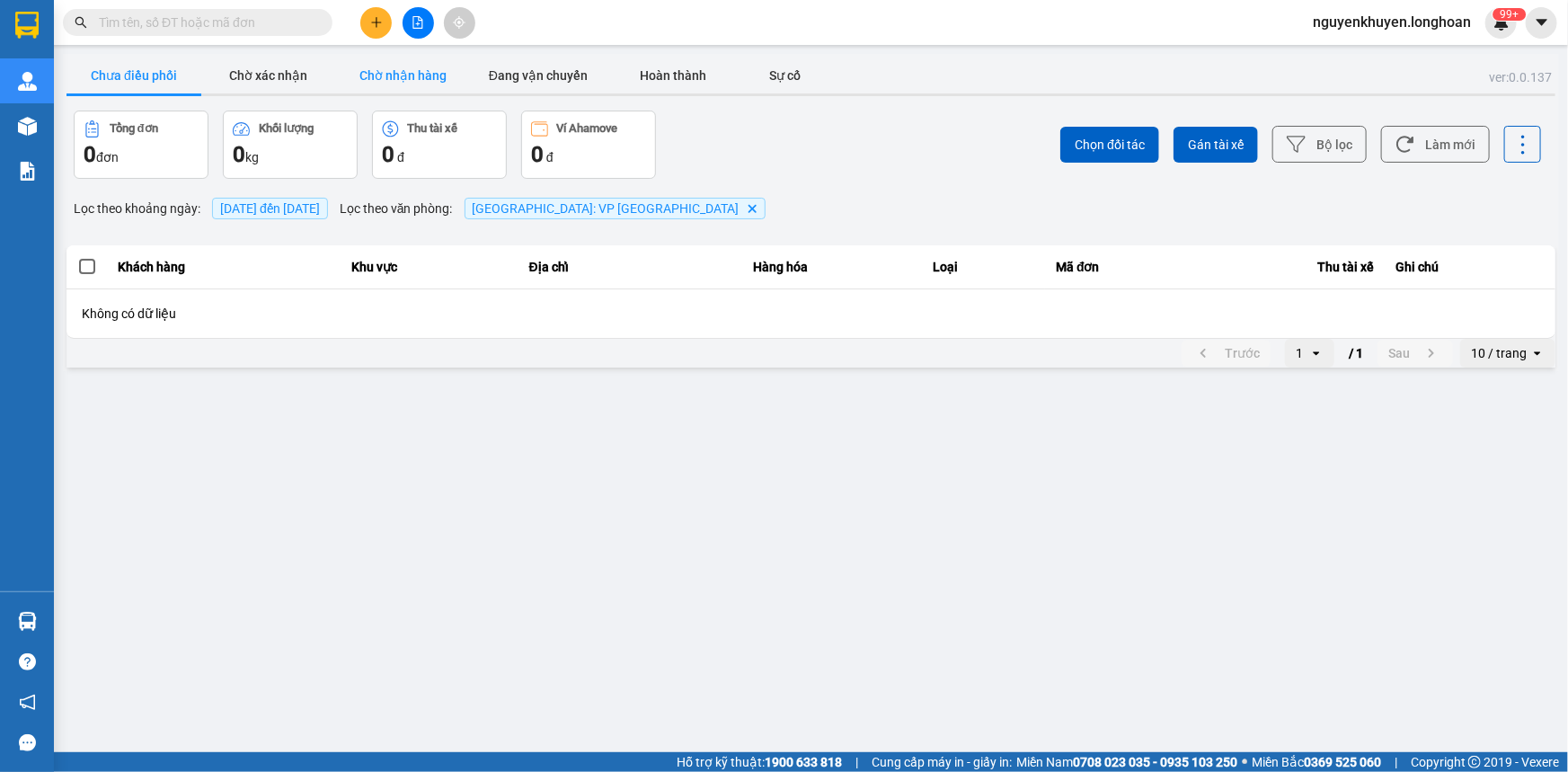
click at [426, 76] on button "Chờ nhận hàng" at bounding box center [403, 76] width 134 height 36
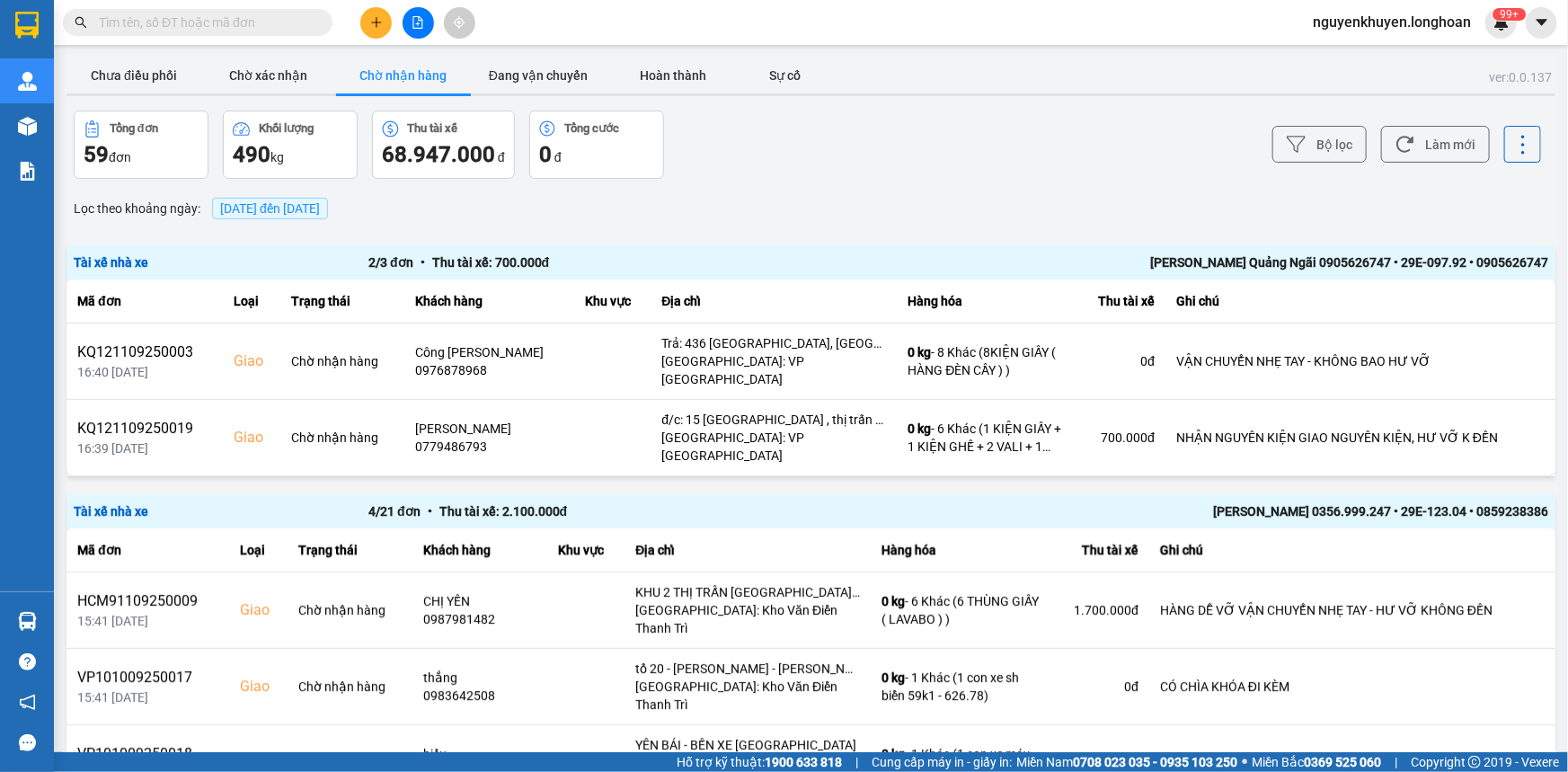
click at [320, 207] on span "[DATE] đến [DATE]" at bounding box center [270, 208] width 100 height 15
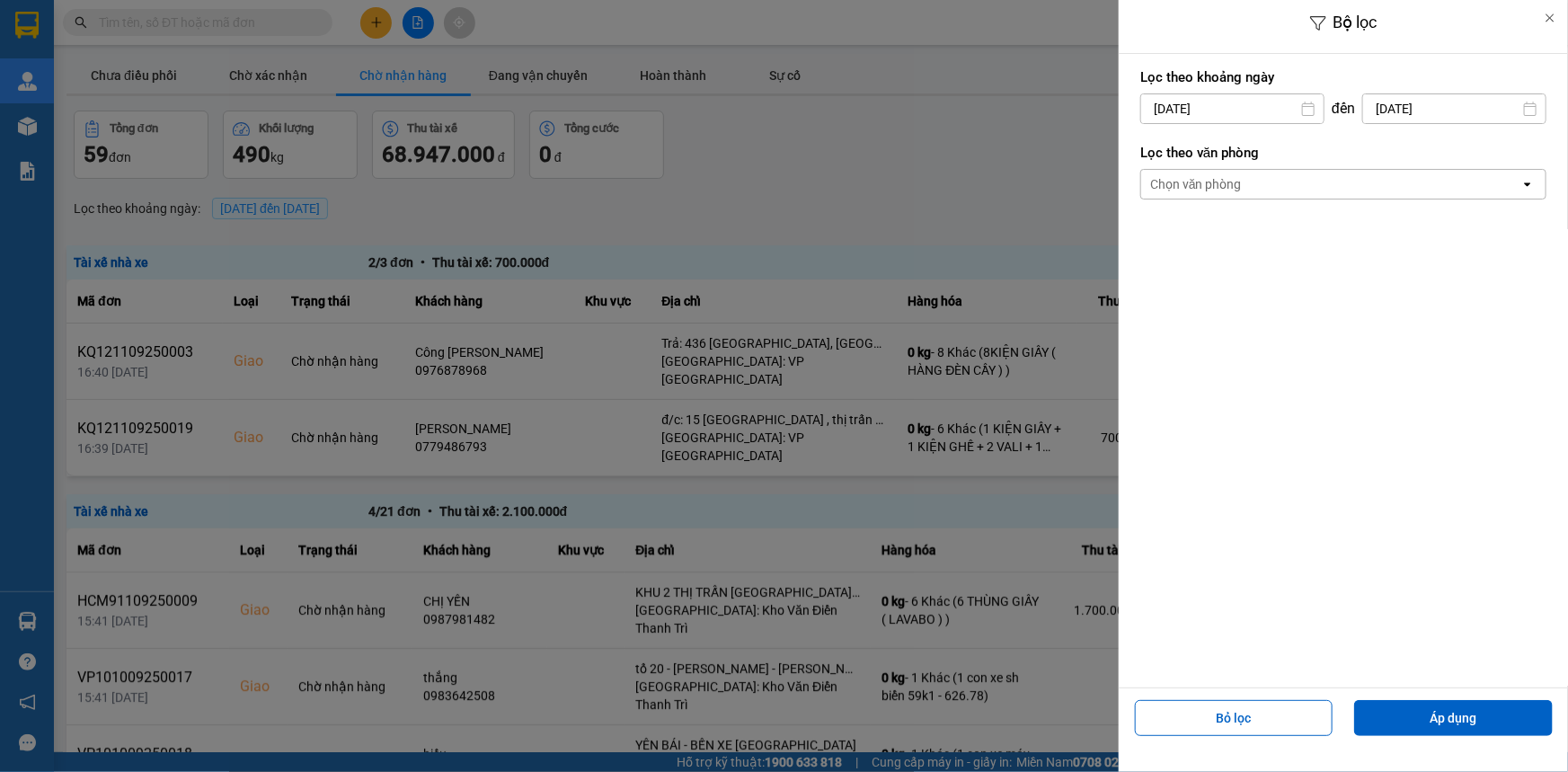
click at [1251, 182] on div "Chọn văn phòng" at bounding box center [1331, 183] width 380 height 28
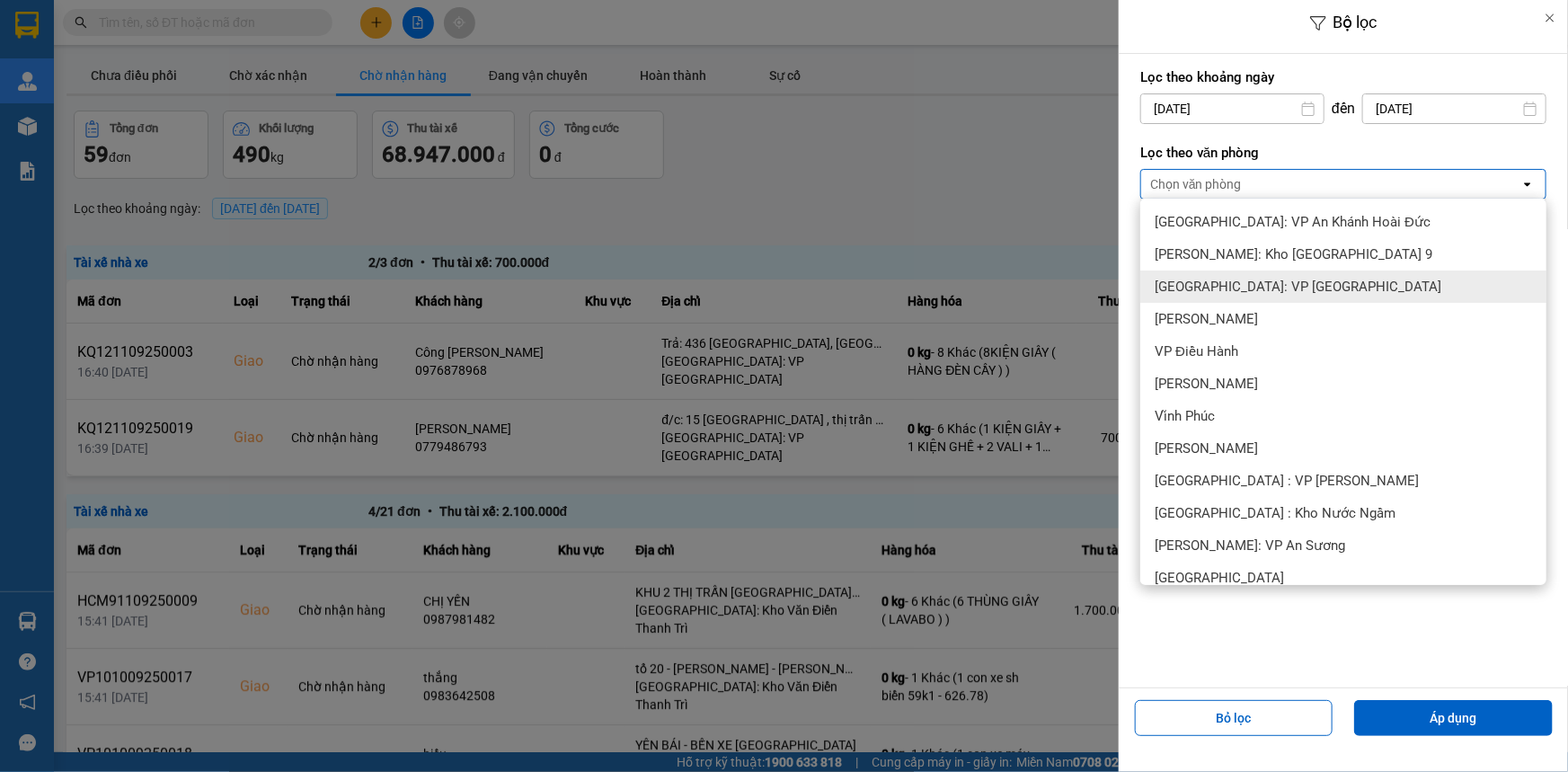
click at [1272, 281] on span "[GEOGRAPHIC_DATA]: VP [GEOGRAPHIC_DATA]" at bounding box center [1298, 286] width 287 height 18
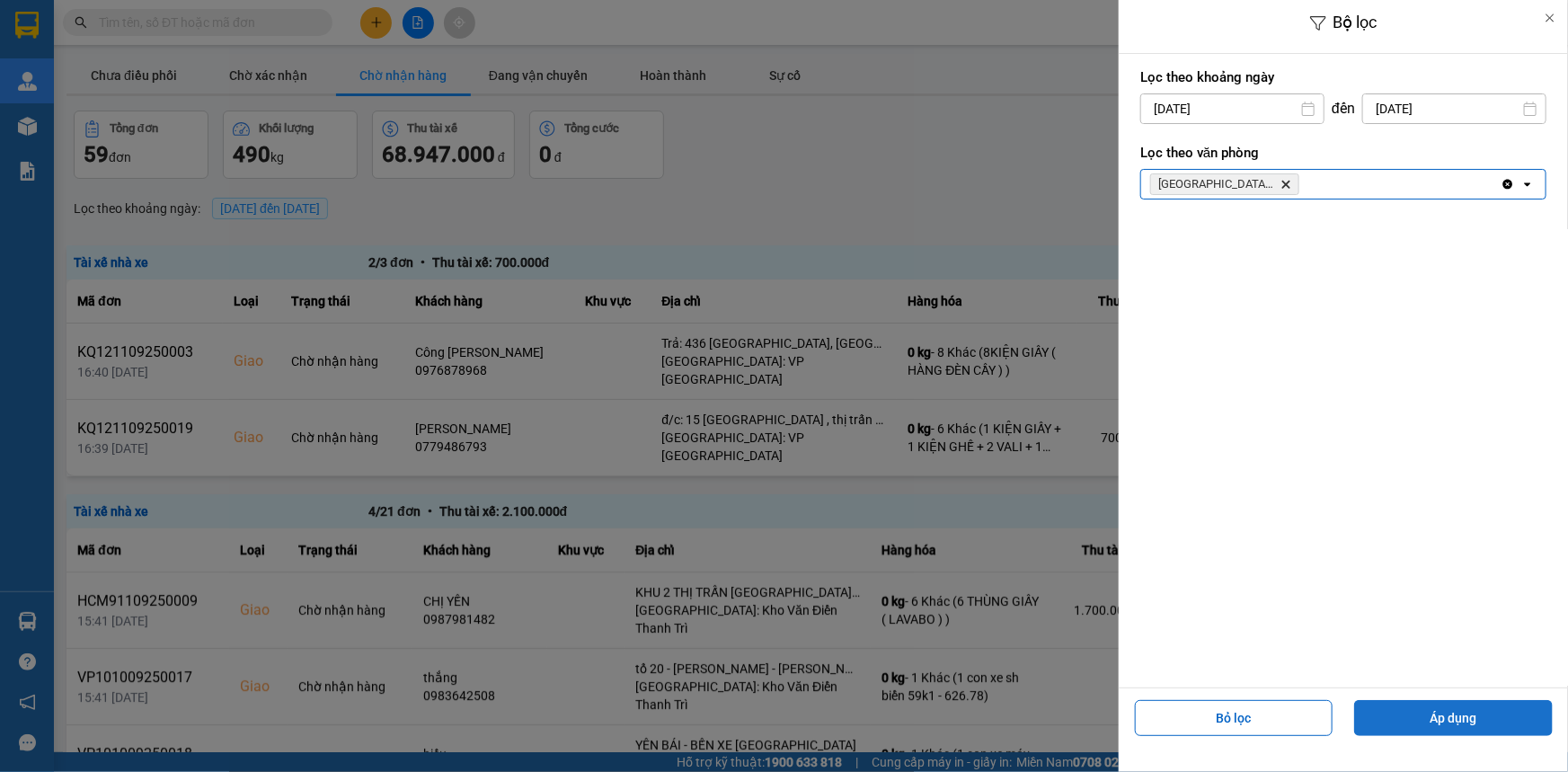
click at [1401, 728] on button "Áp dụng" at bounding box center [1453, 718] width 198 height 36
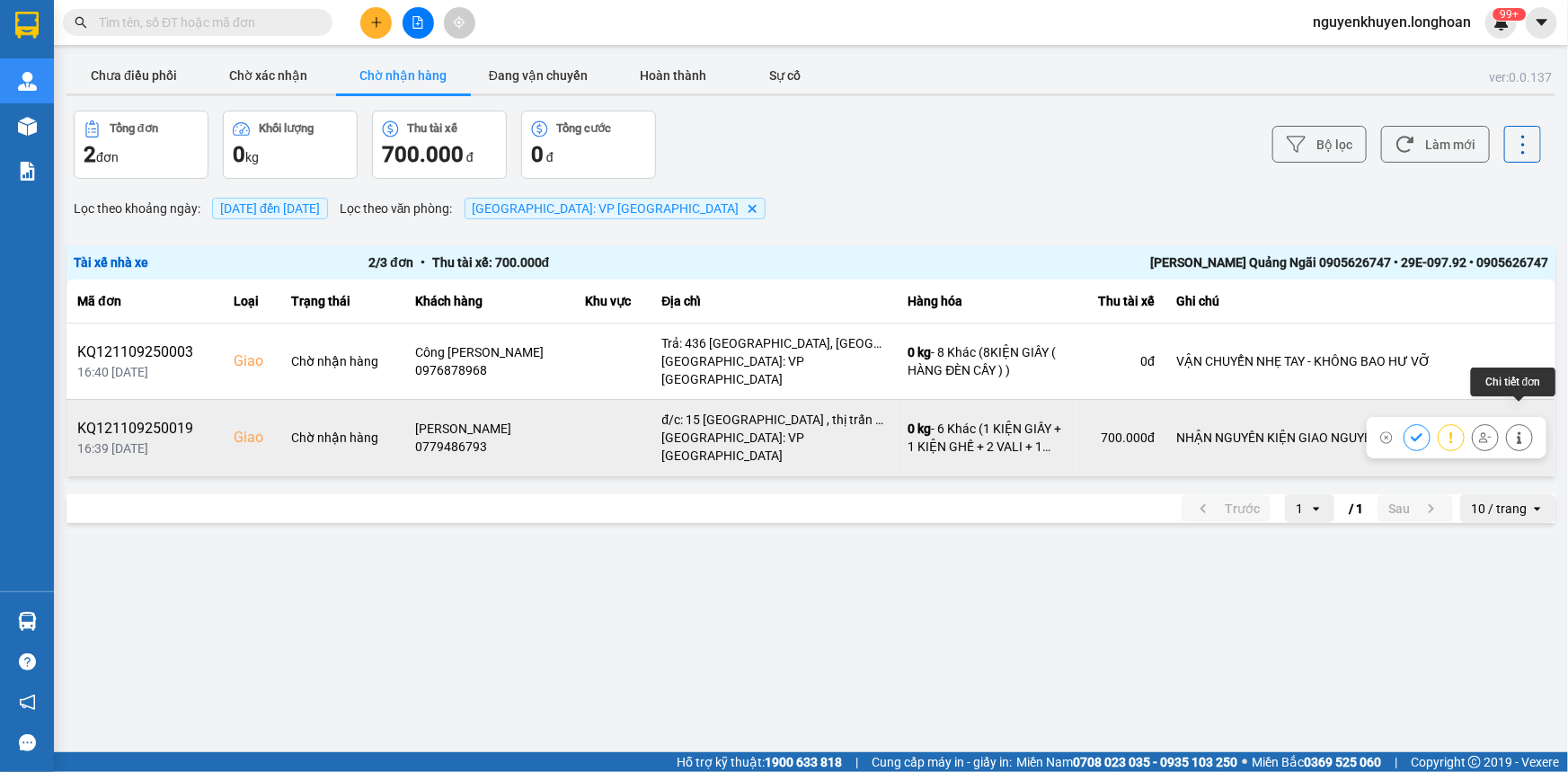
click at [1514, 432] on icon at bounding box center [1520, 437] width 13 height 13
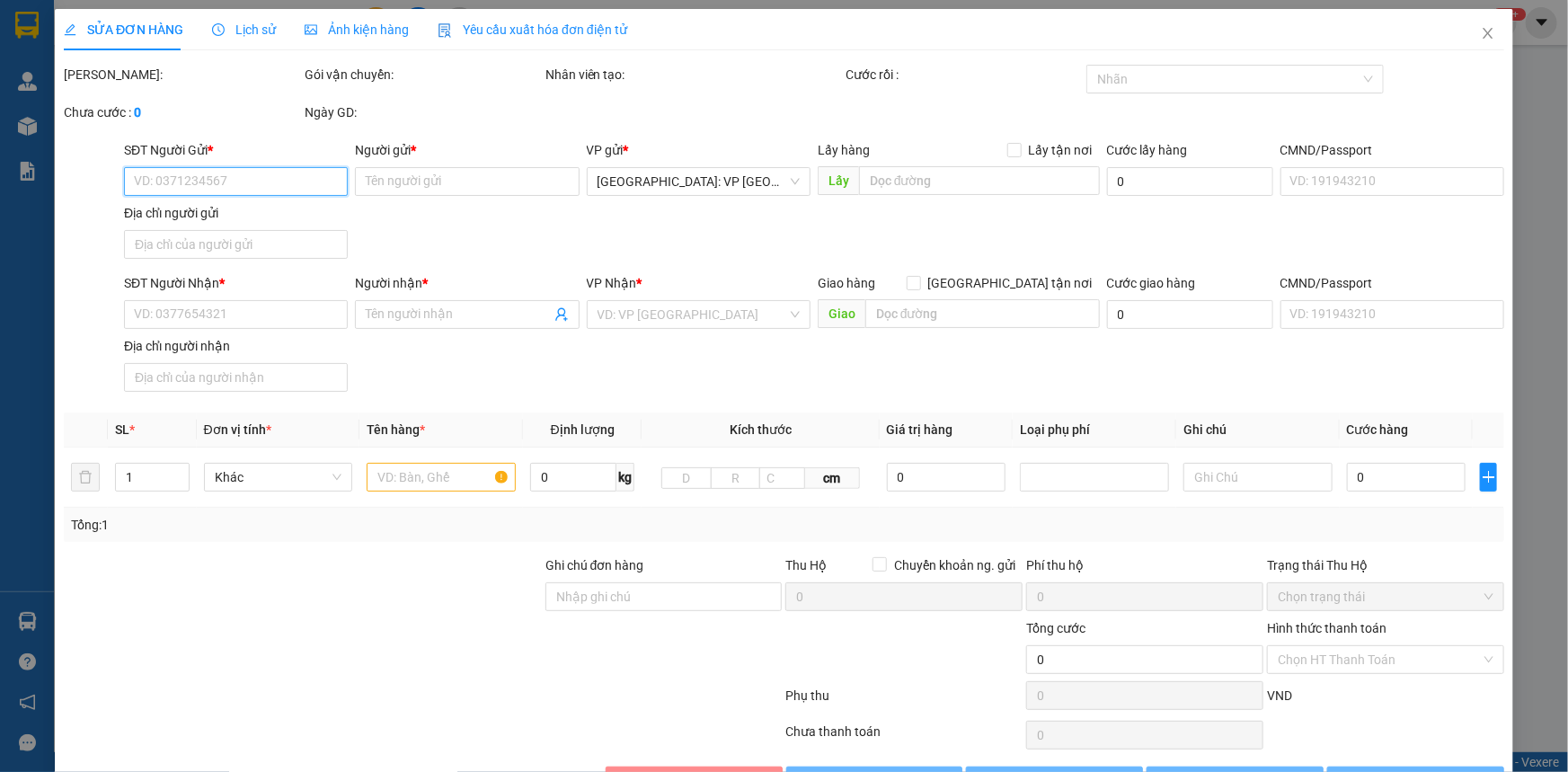
type input "0779486793"
type input "[PERSON_NAME]"
checkbox input "true"
type input "đ/c: 104/16 [PERSON_NAME] , P2, Quận 5 HCM"
type input "0779486793"
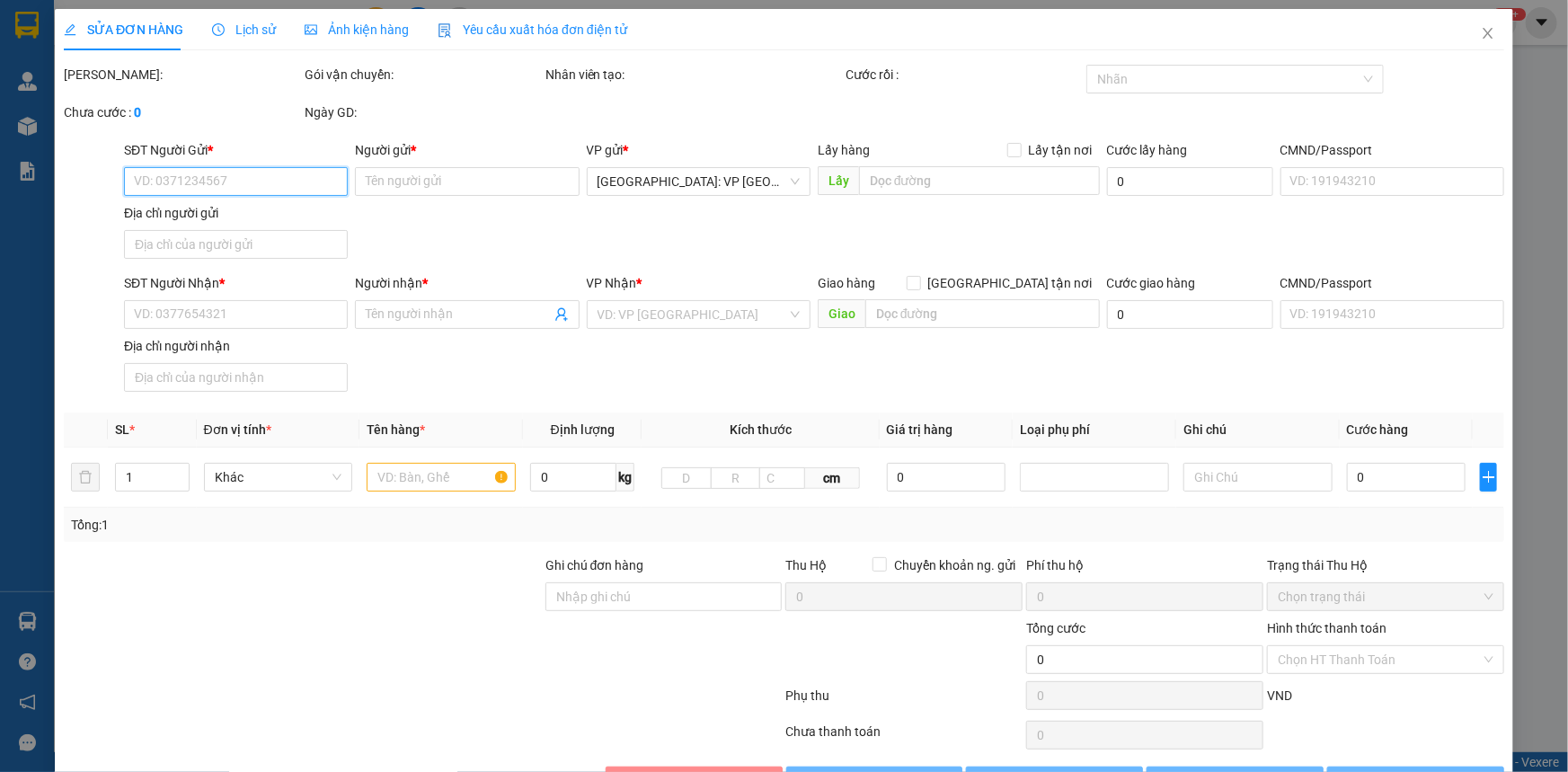
type input "[PERSON_NAME]"
checkbox input "true"
type input "đ/c: 15 [GEOGRAPHIC_DATA] , thị trấn [GEOGRAPHIC_DATA], [GEOGRAPHIC_DATA], [GEO…"
type input "NHẬN NGUYÊN KIỆN GIAO NGUYÊN KIỆN, HƯ VỠ K ĐỀN"
type input "700.000"
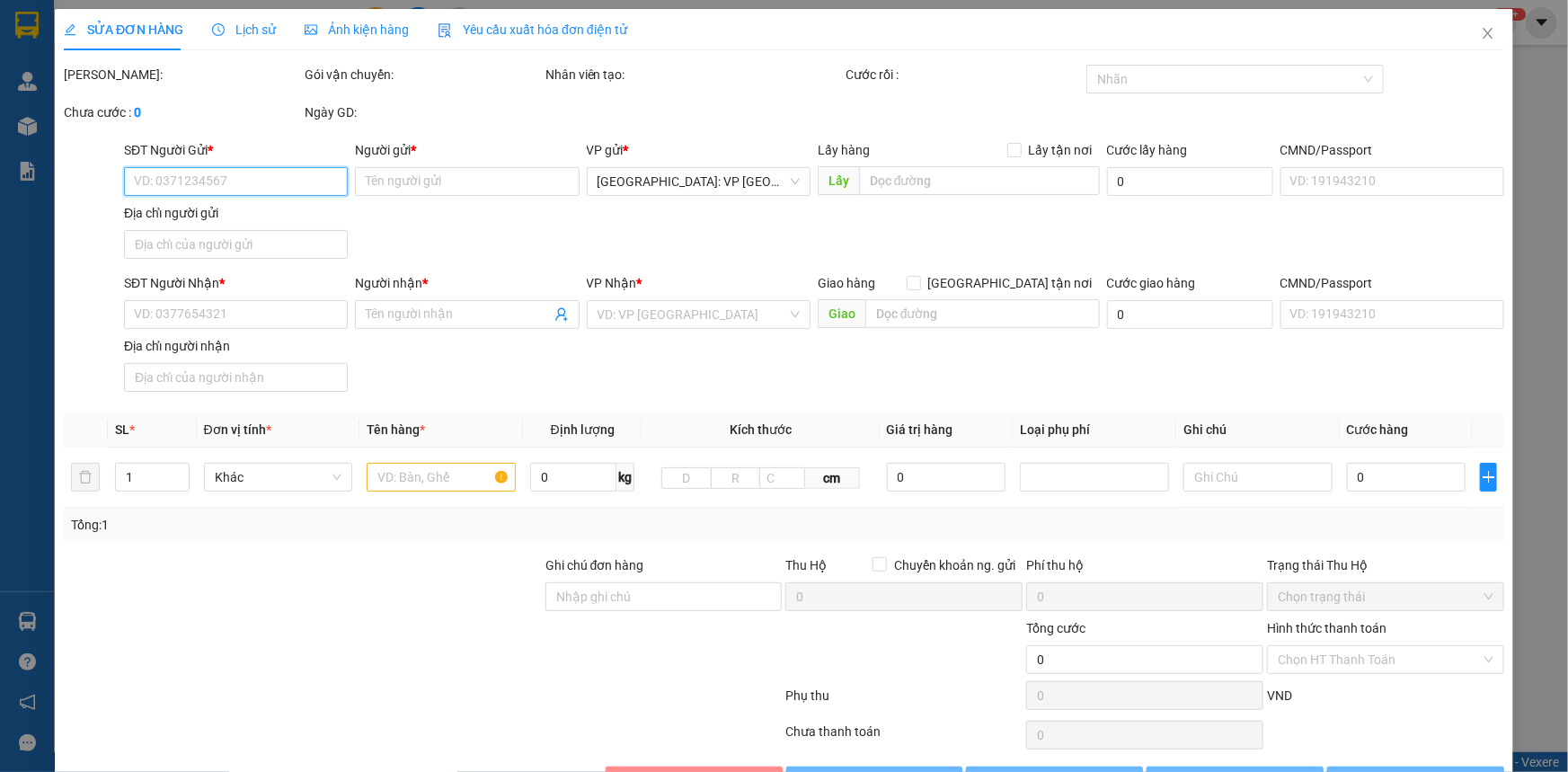
type input "700.000"
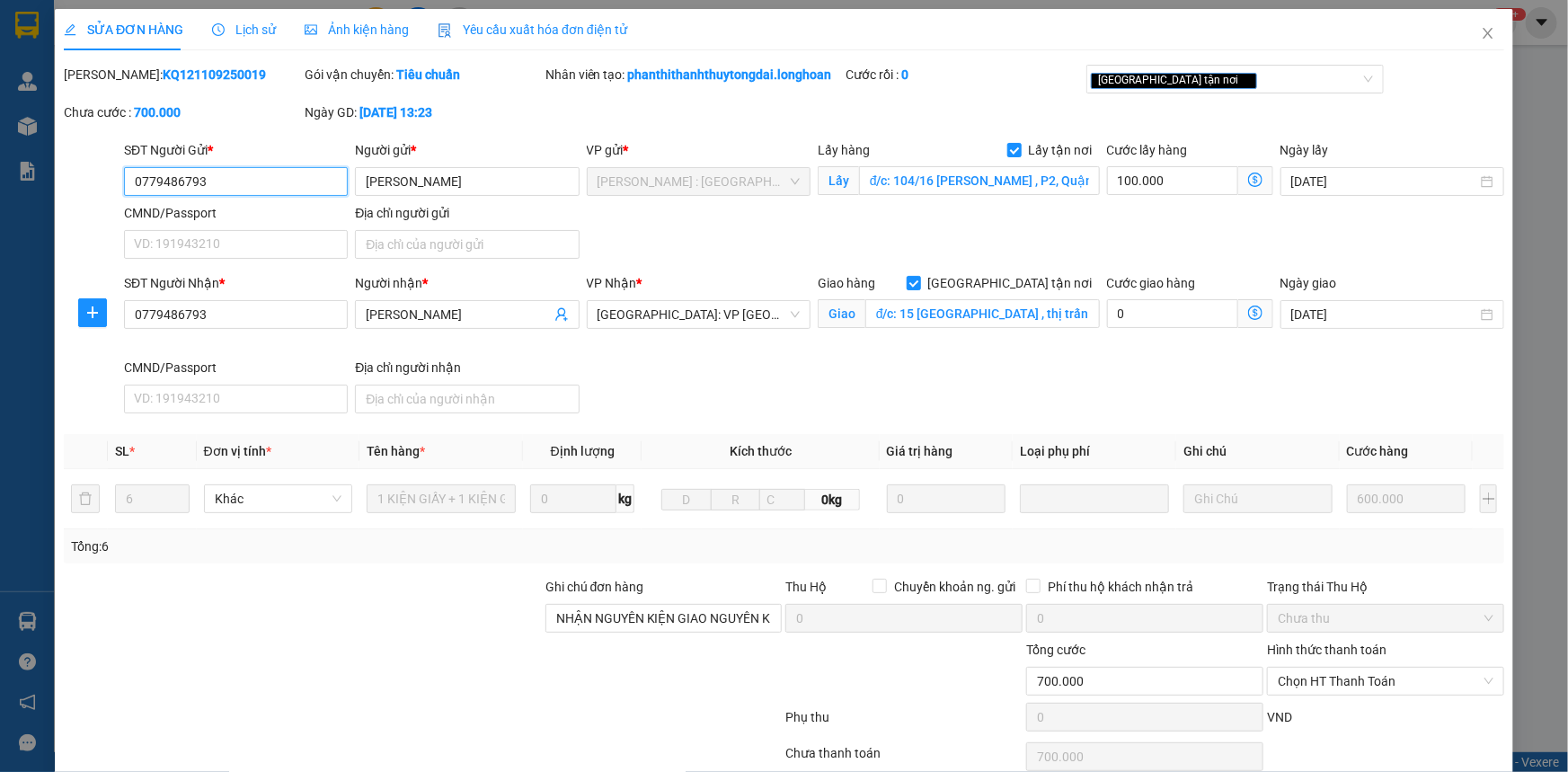
scroll to position [57, 0]
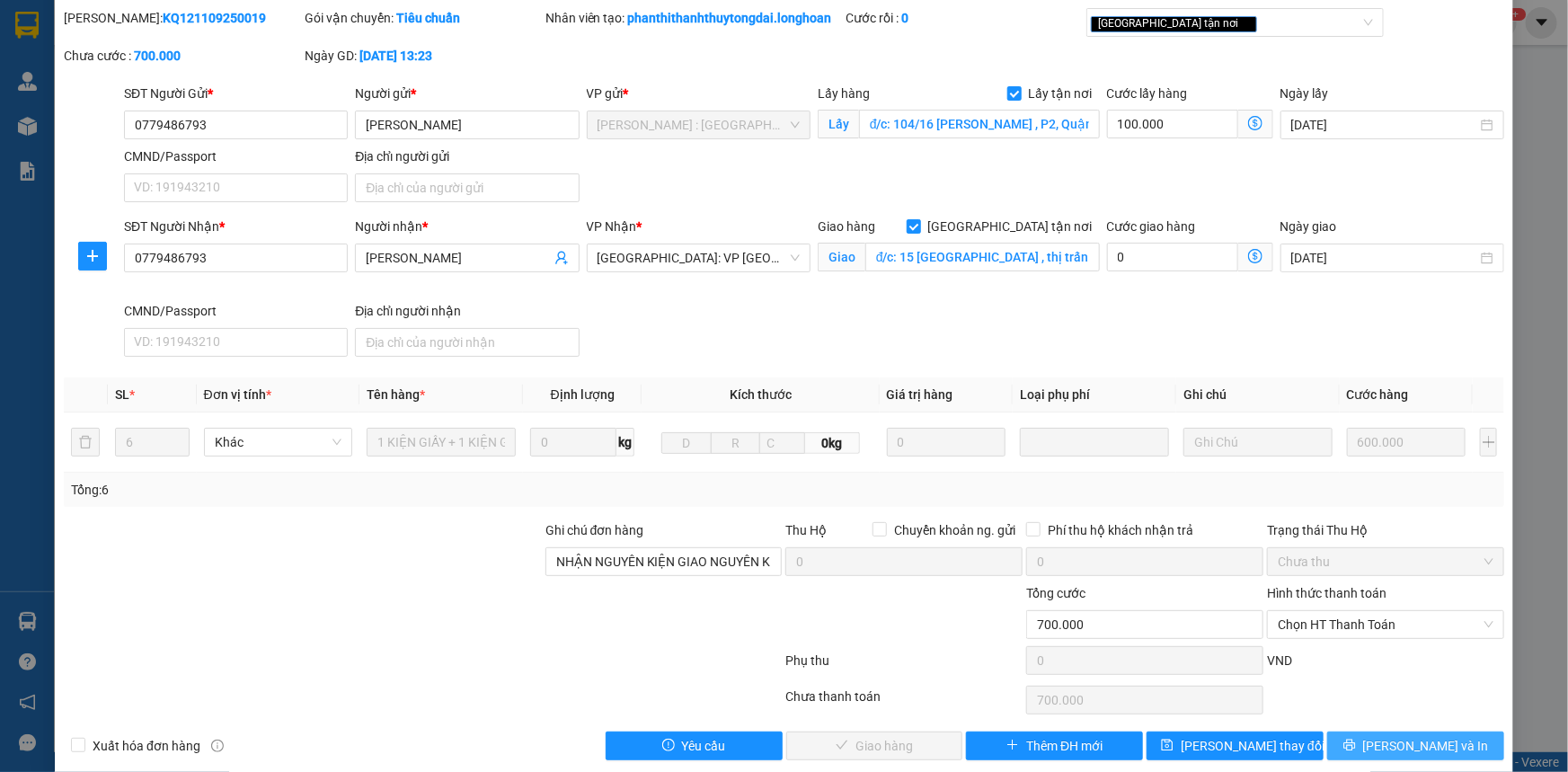
click at [1356, 751] on icon "printer" at bounding box center [1349, 745] width 13 height 13
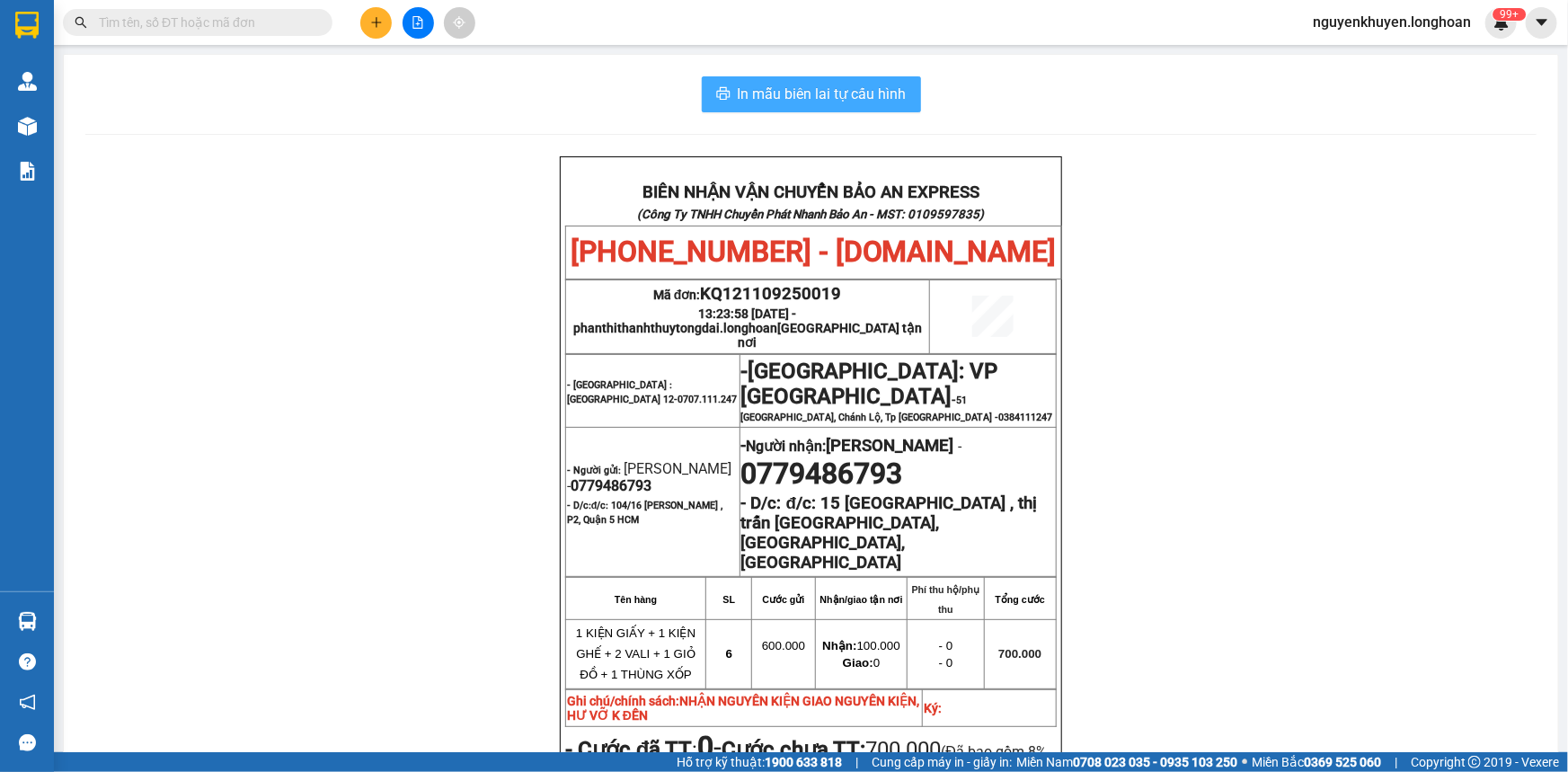
click at [797, 103] on span "In mẫu biên lai tự cấu hình" at bounding box center [822, 93] width 169 height 23
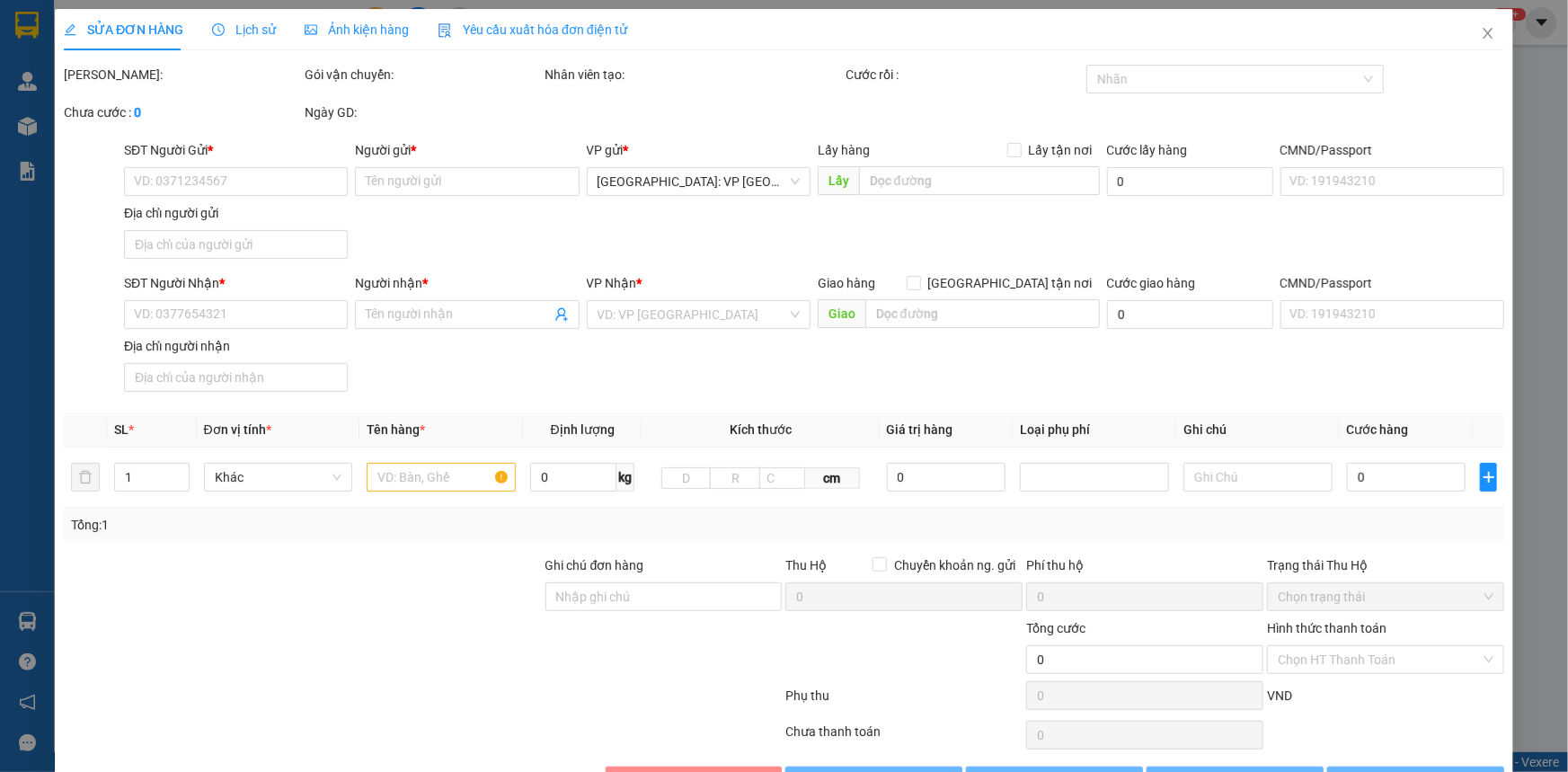
type input "0779486793"
type input "[PERSON_NAME]"
checkbox input "true"
type input "đ/c: 104/16 [PERSON_NAME] , P2, Quận 5 HCM"
type input "0779486793"
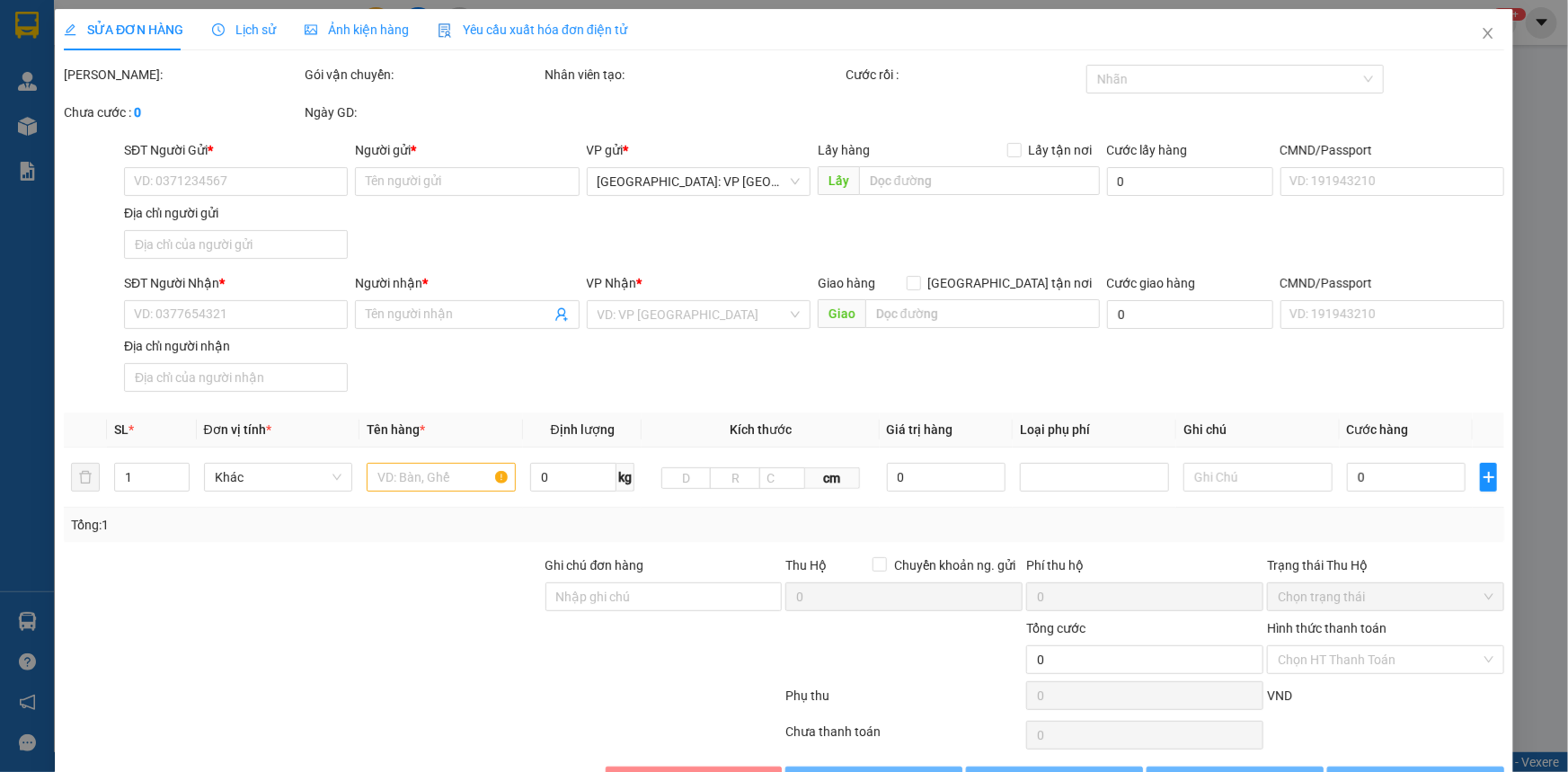
type input "[PERSON_NAME]"
checkbox input "true"
type input "đ/c: 15 [GEOGRAPHIC_DATA] , thị trấn [GEOGRAPHIC_DATA], [GEOGRAPHIC_DATA], [GEO…"
type input "NHẬN NGUYÊN KIỆN GIAO NGUYÊN KIỆN, HƯ VỠ K ĐỀN"
type input "700.000"
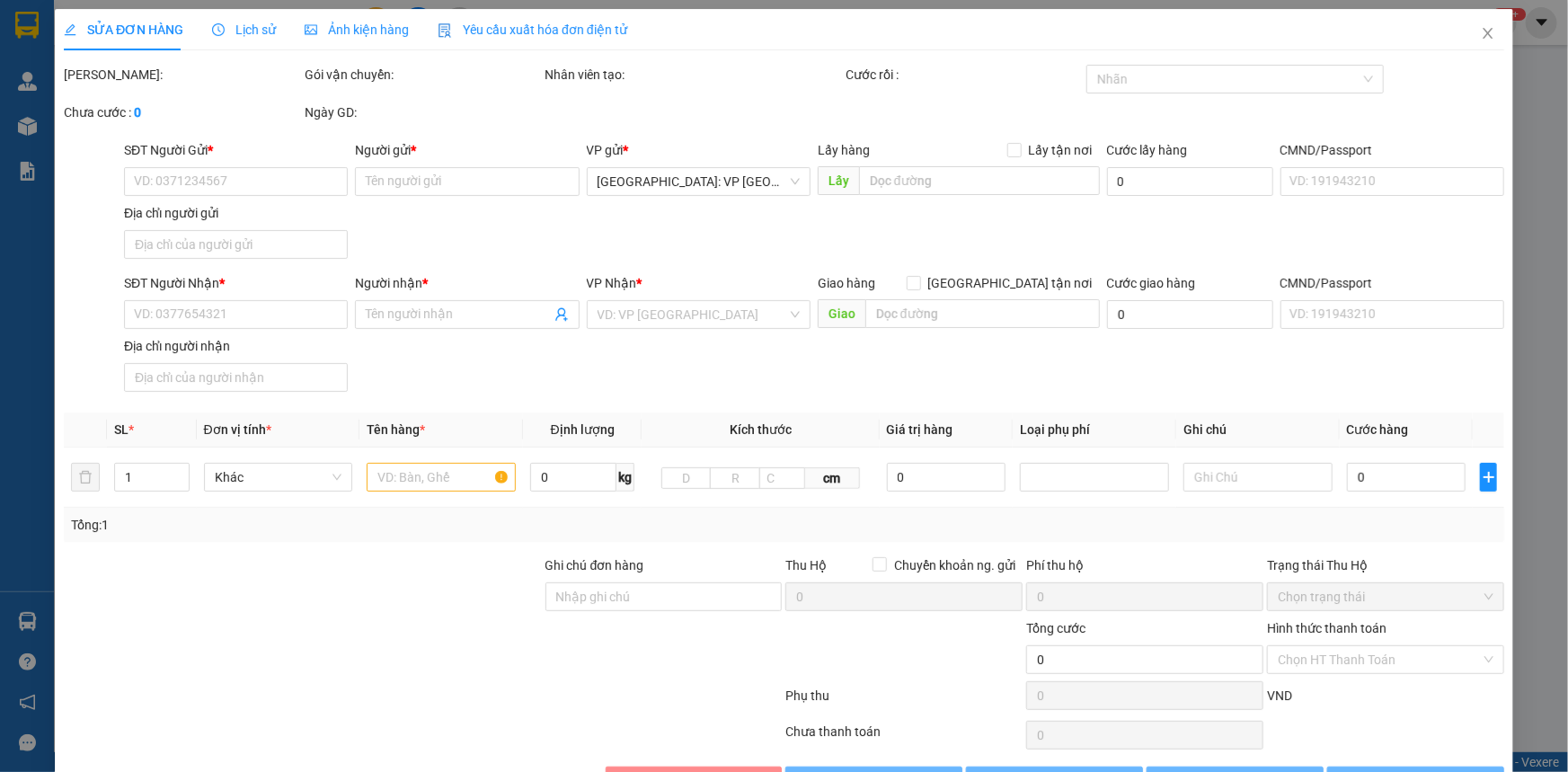
type input "700.000"
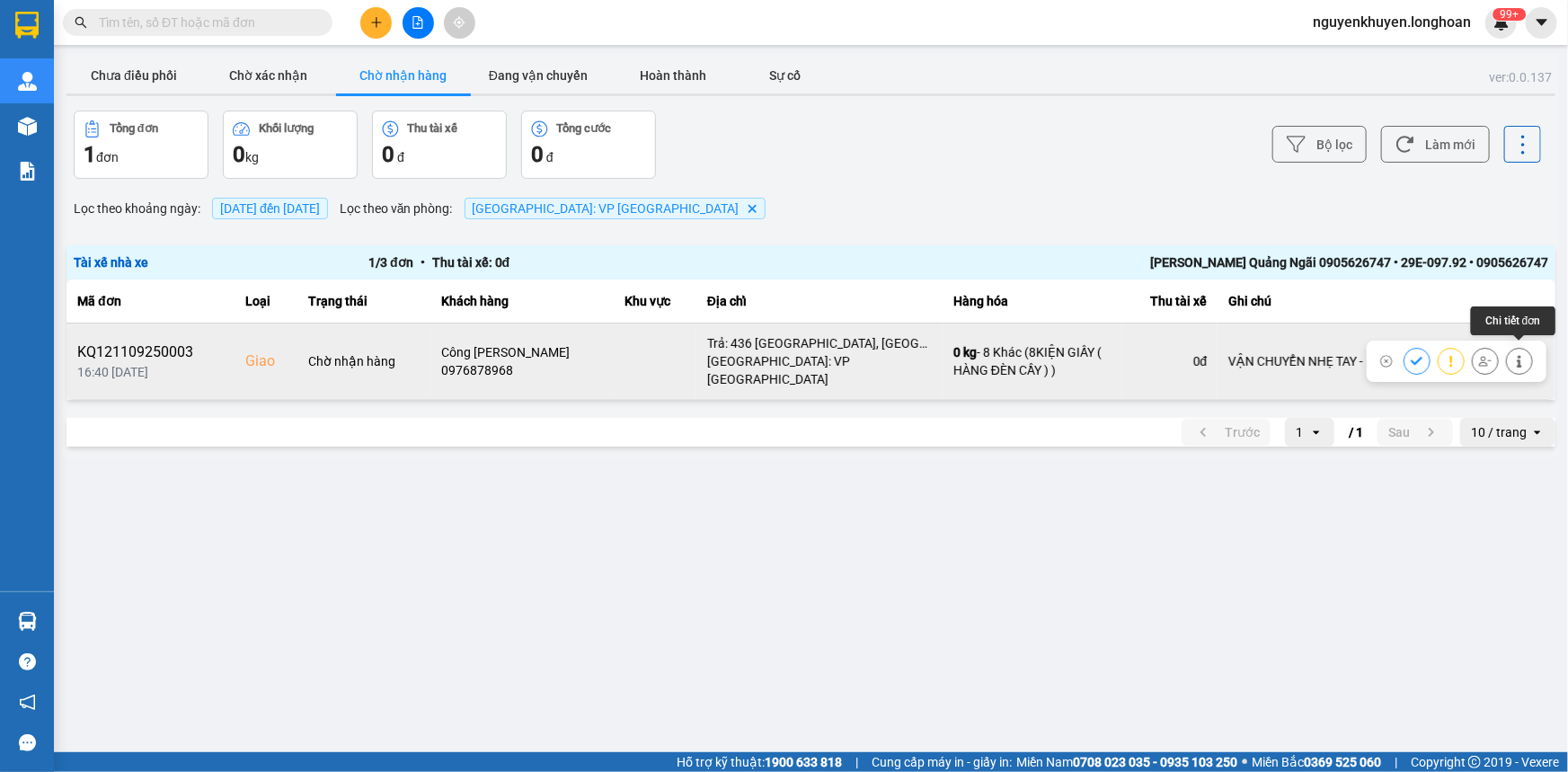
click at [1524, 355] on icon at bounding box center [1520, 361] width 13 height 13
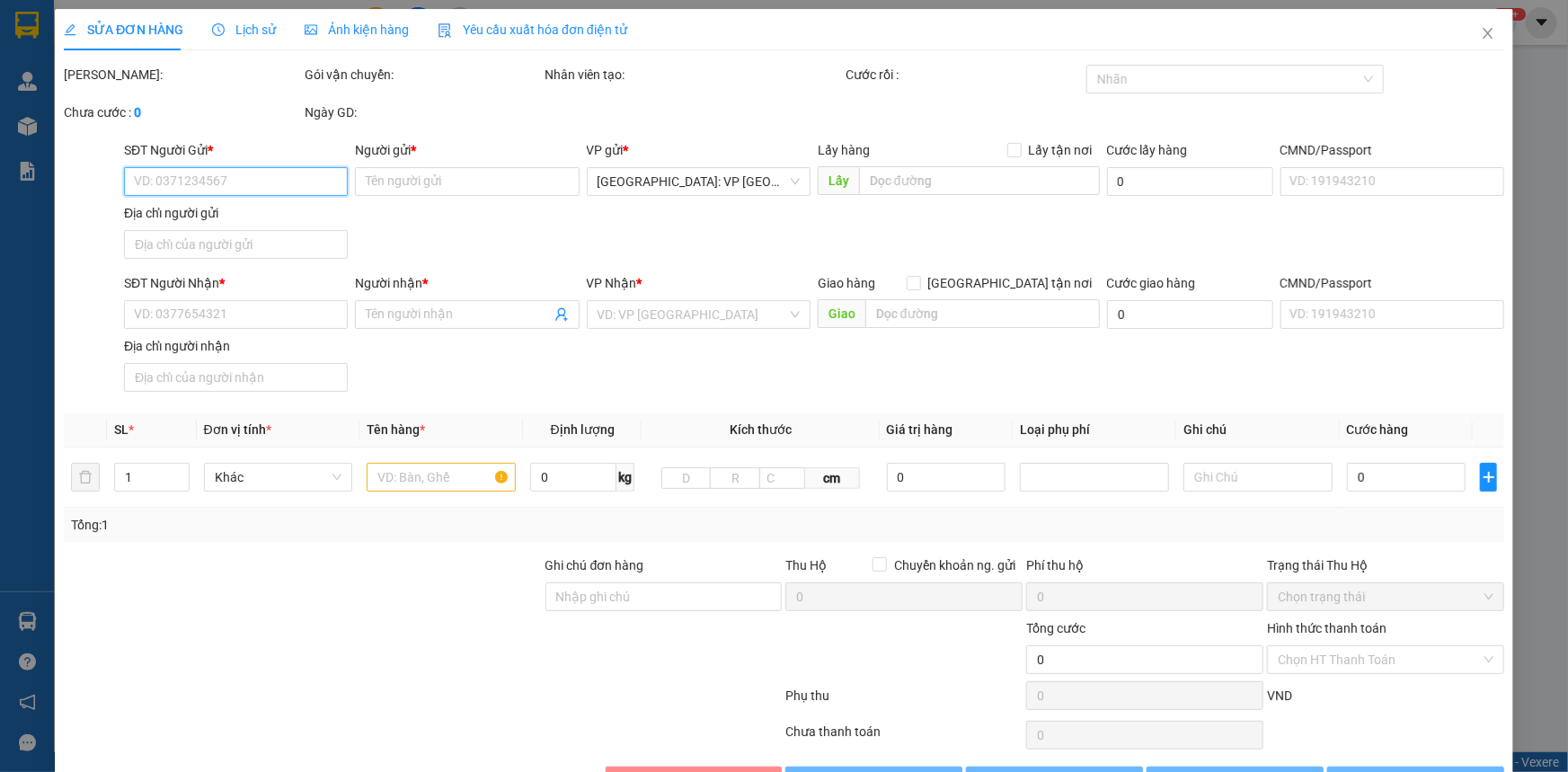
type input "0335537832"
type input "[PERSON_NAME]"
checkbox input "true"
type input "Đón: 117 [PERSON_NAME], P22, [GEOGRAPHIC_DATA]"
type input "100.000"
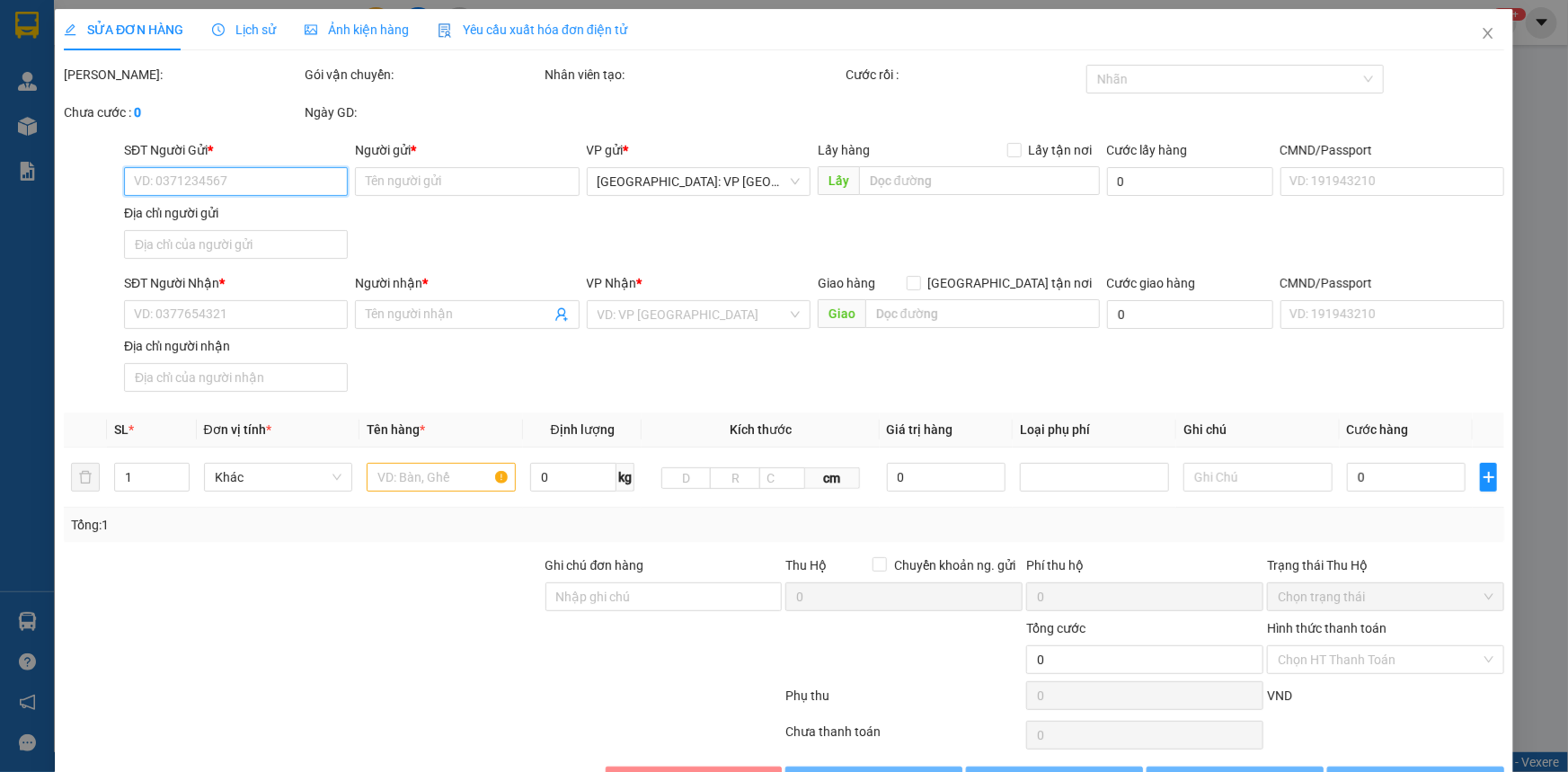
type input "0976878968"
type input "Công [PERSON_NAME]"
checkbox input "true"
type input "Trả: 436 [GEOGRAPHIC_DATA], [GEOGRAPHIC_DATA]"
type input "VẬN CHUYỂN NHẸ TAY - KHÔNG BAO HƯ VỠ"
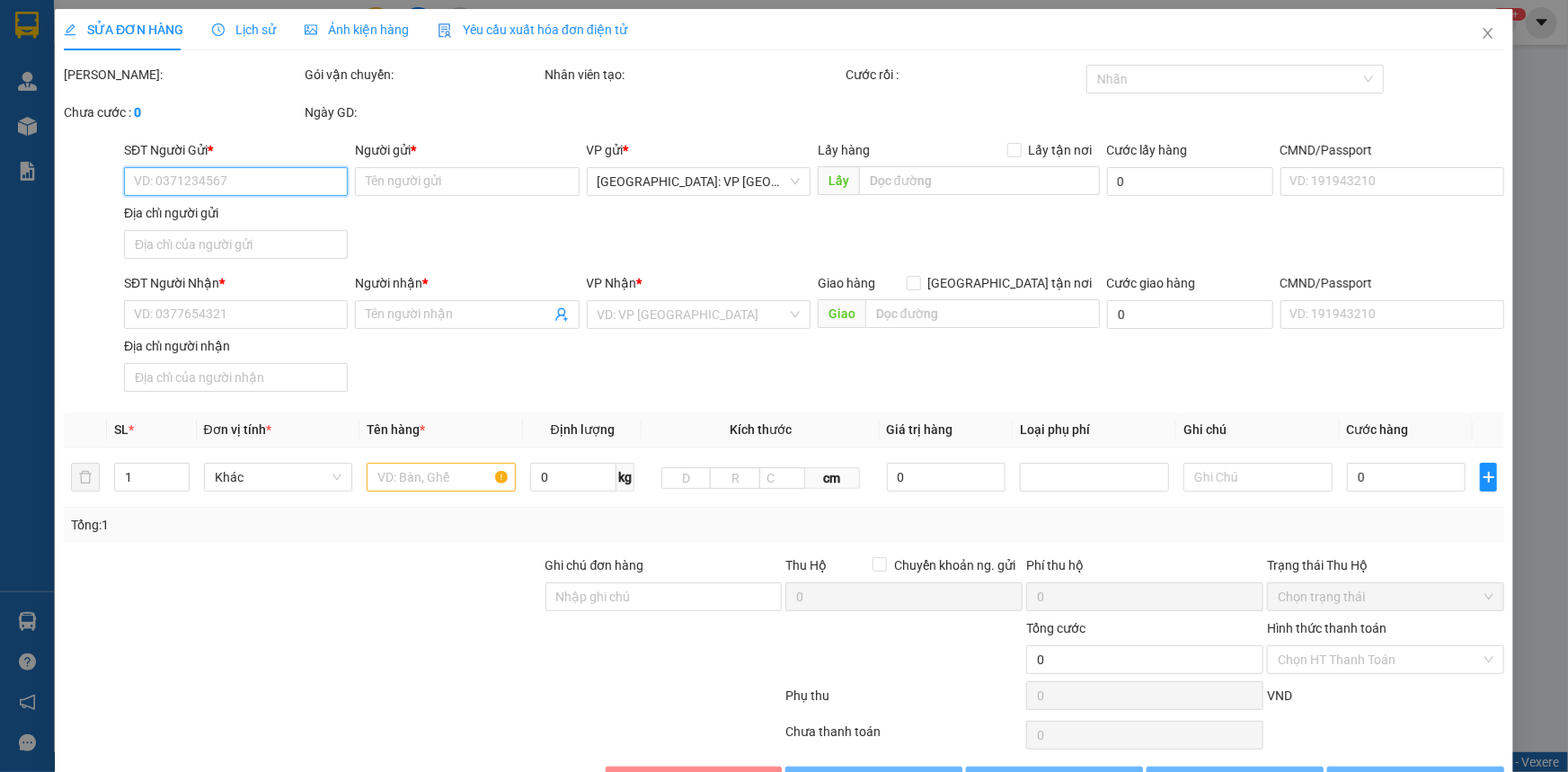
type input "810.000"
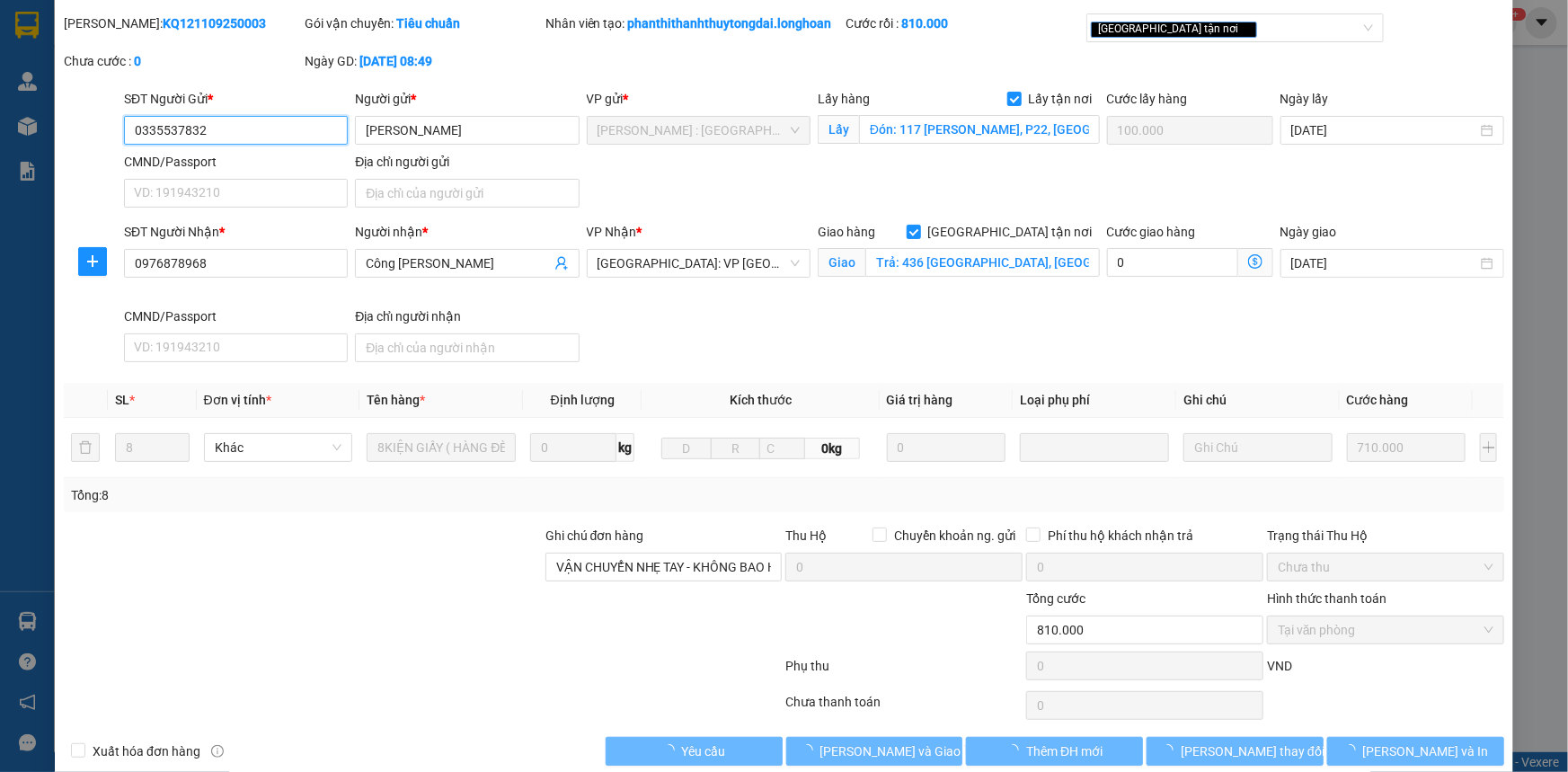
scroll to position [98, 0]
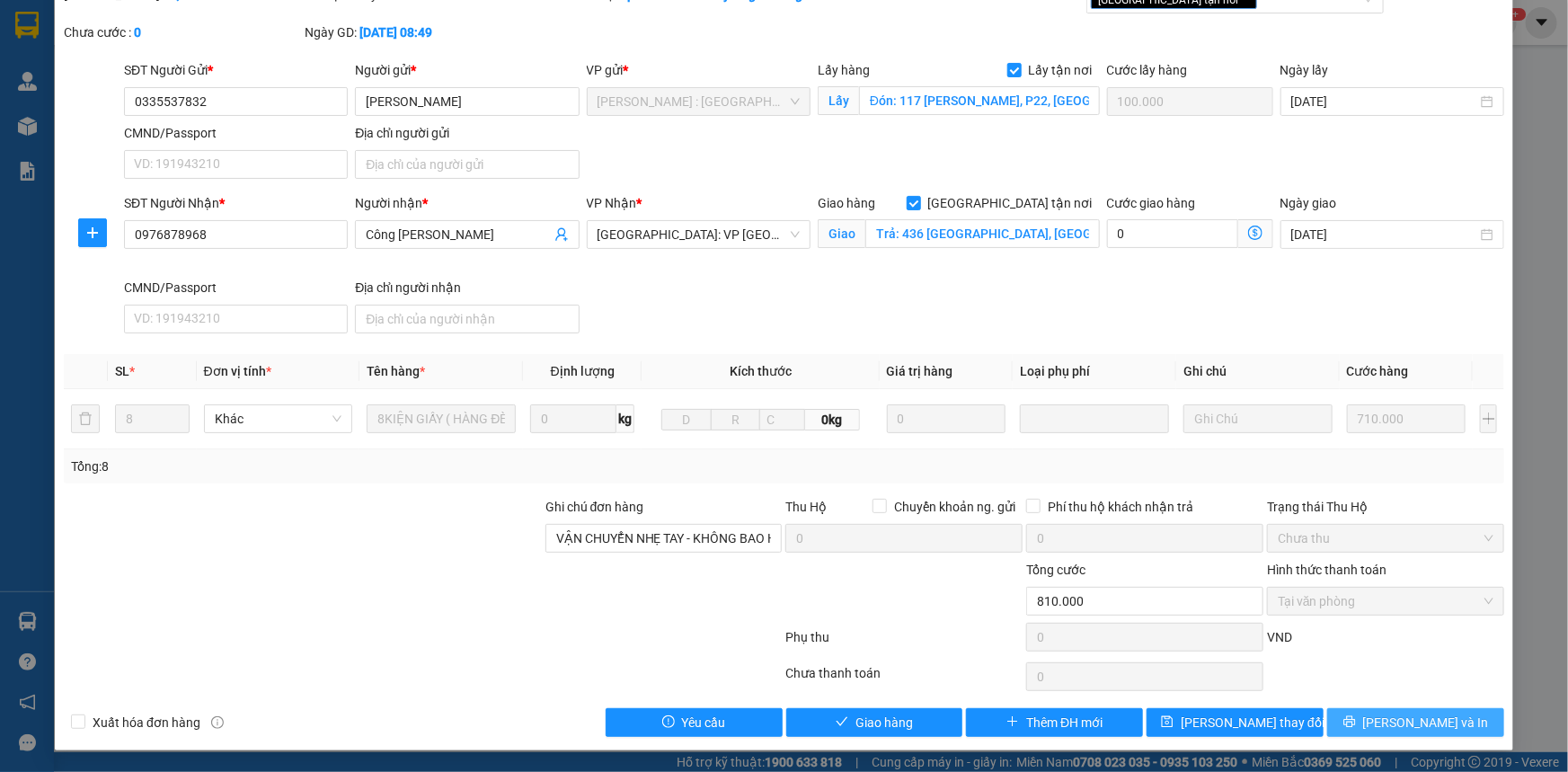
click at [1399, 728] on span "[PERSON_NAME] và In" at bounding box center [1427, 722] width 126 height 20
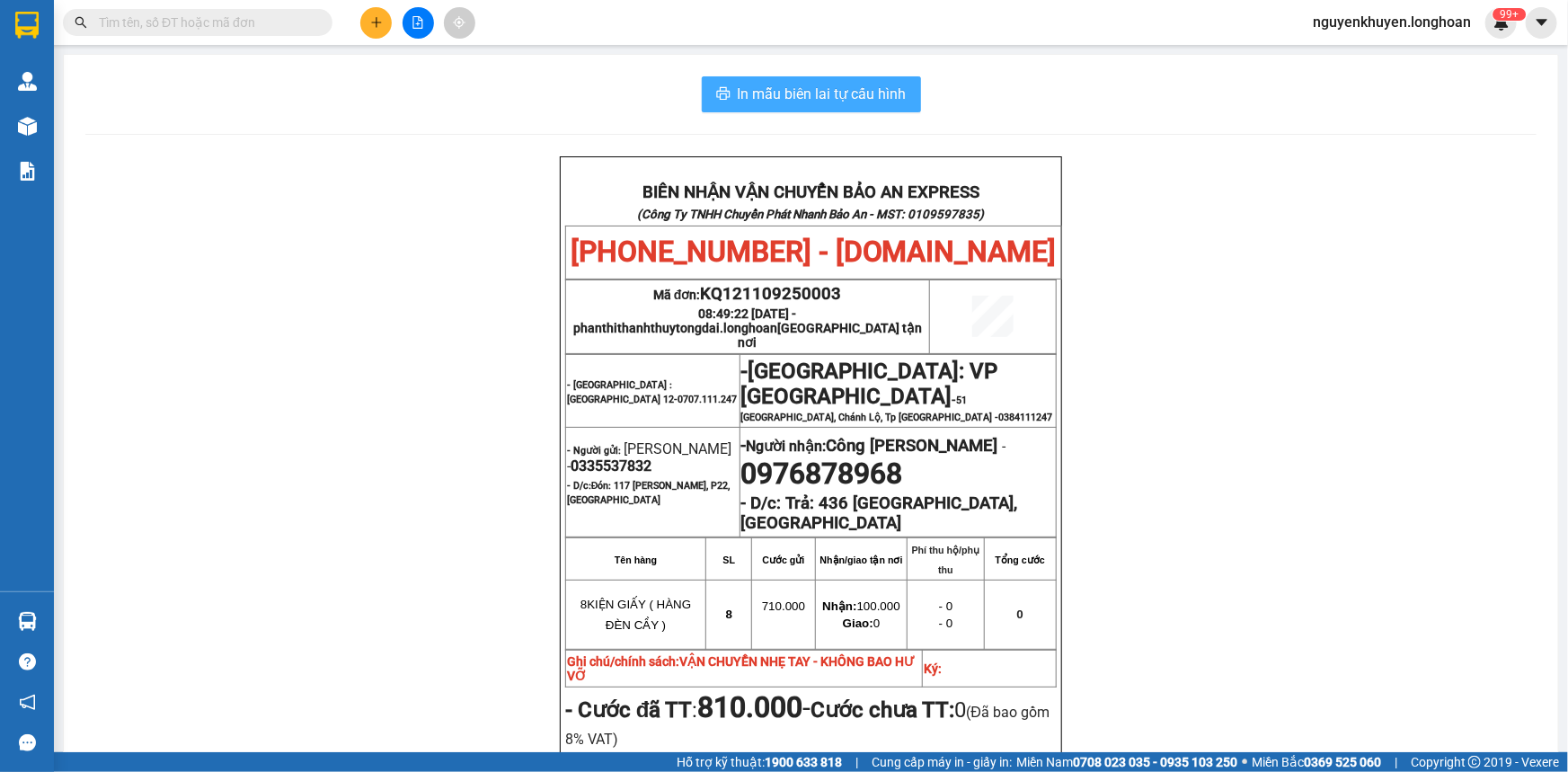
click at [849, 94] on span "In mẫu biên lai tự cấu hình" at bounding box center [822, 93] width 169 height 23
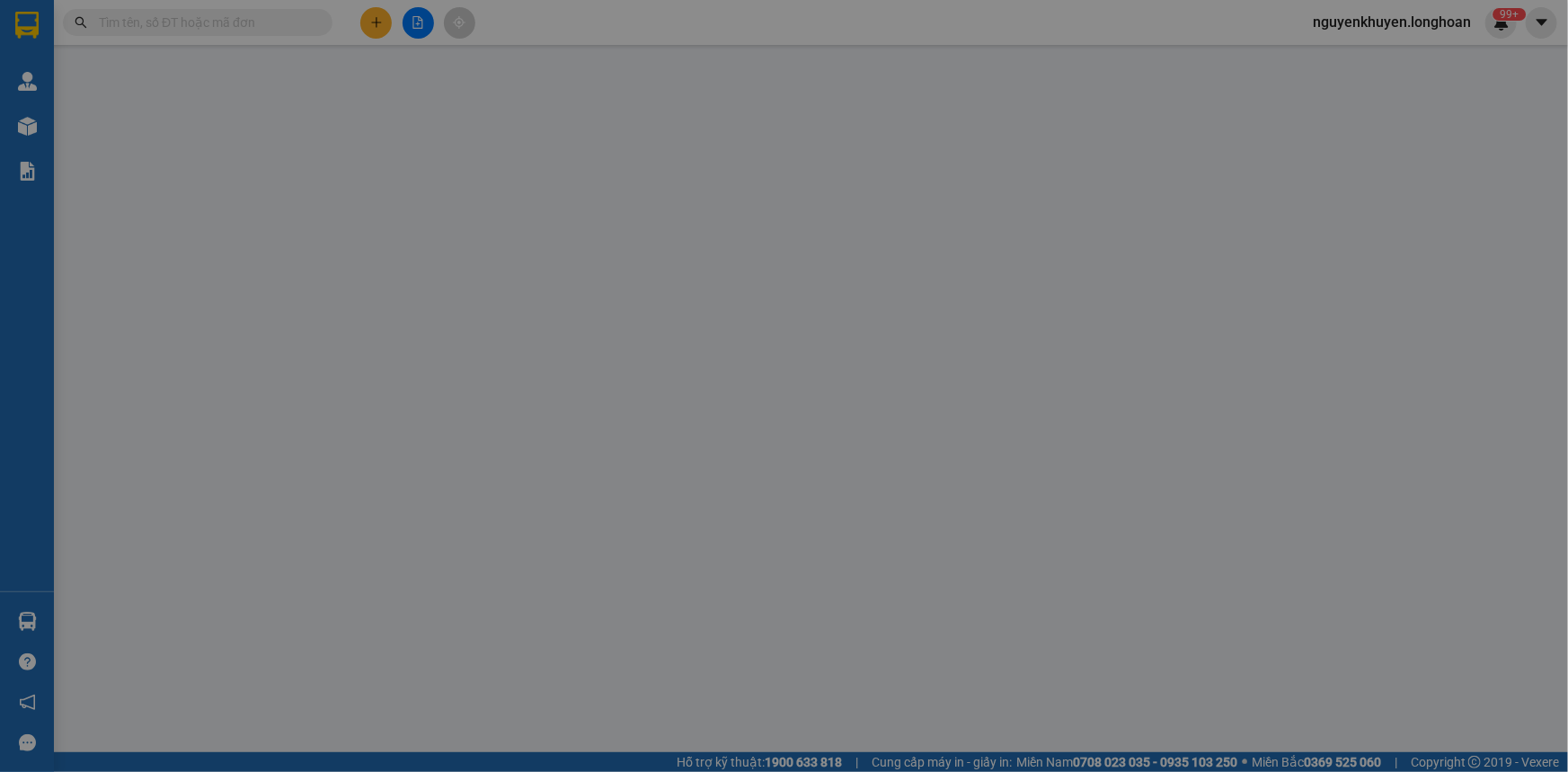
type input "0335537832"
type input "[PERSON_NAME]"
checkbox input "true"
type input "Đón: 117 [PERSON_NAME], P22, [GEOGRAPHIC_DATA]"
type input "100.000"
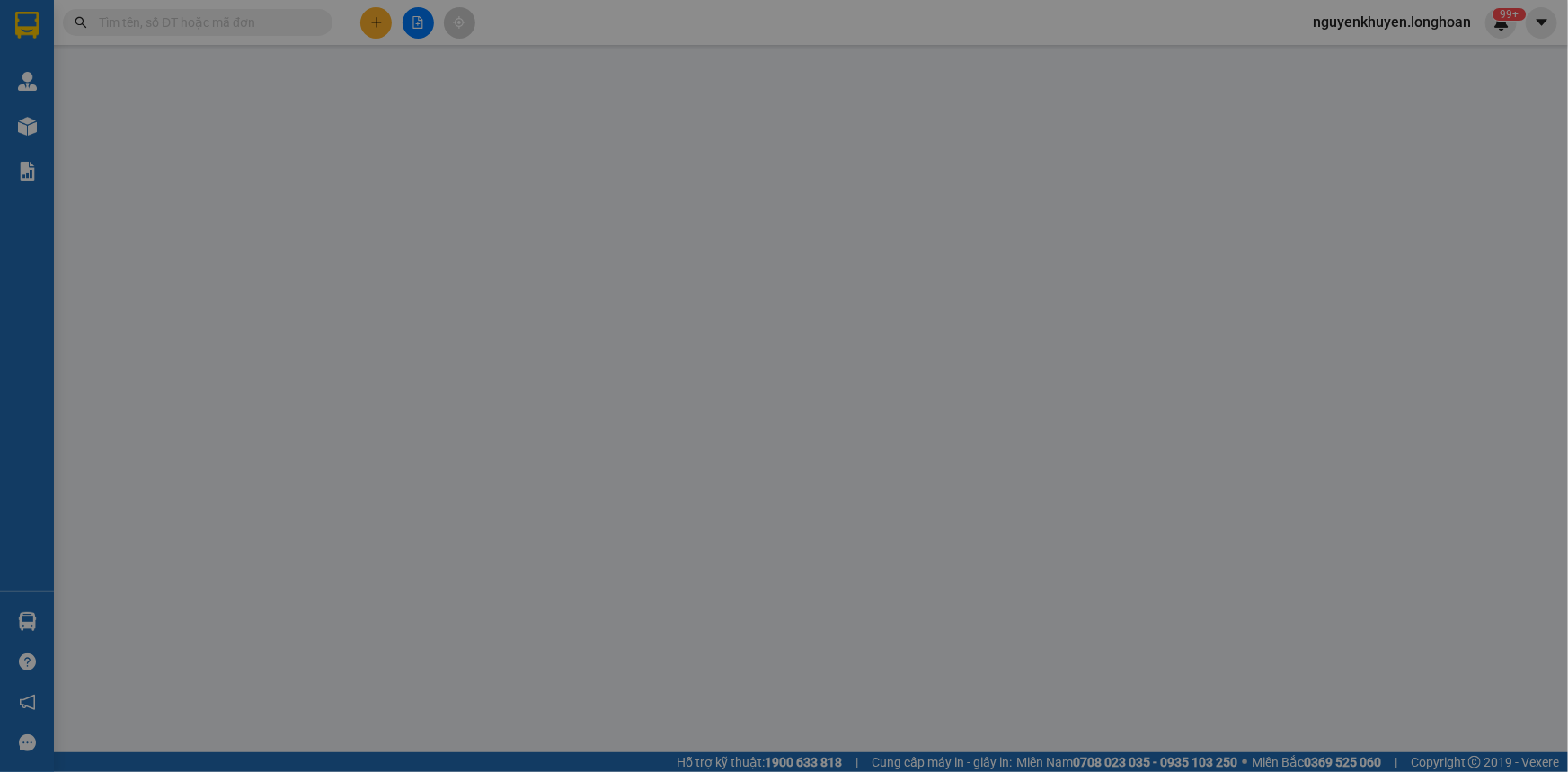
type input "0976878968"
type input "Công [PERSON_NAME]"
checkbox input "true"
type input "Trả: 436 [GEOGRAPHIC_DATA], [GEOGRAPHIC_DATA]"
type input "VẬN CHUYỂN NHẸ TAY - KHÔNG BAO HƯ VỠ"
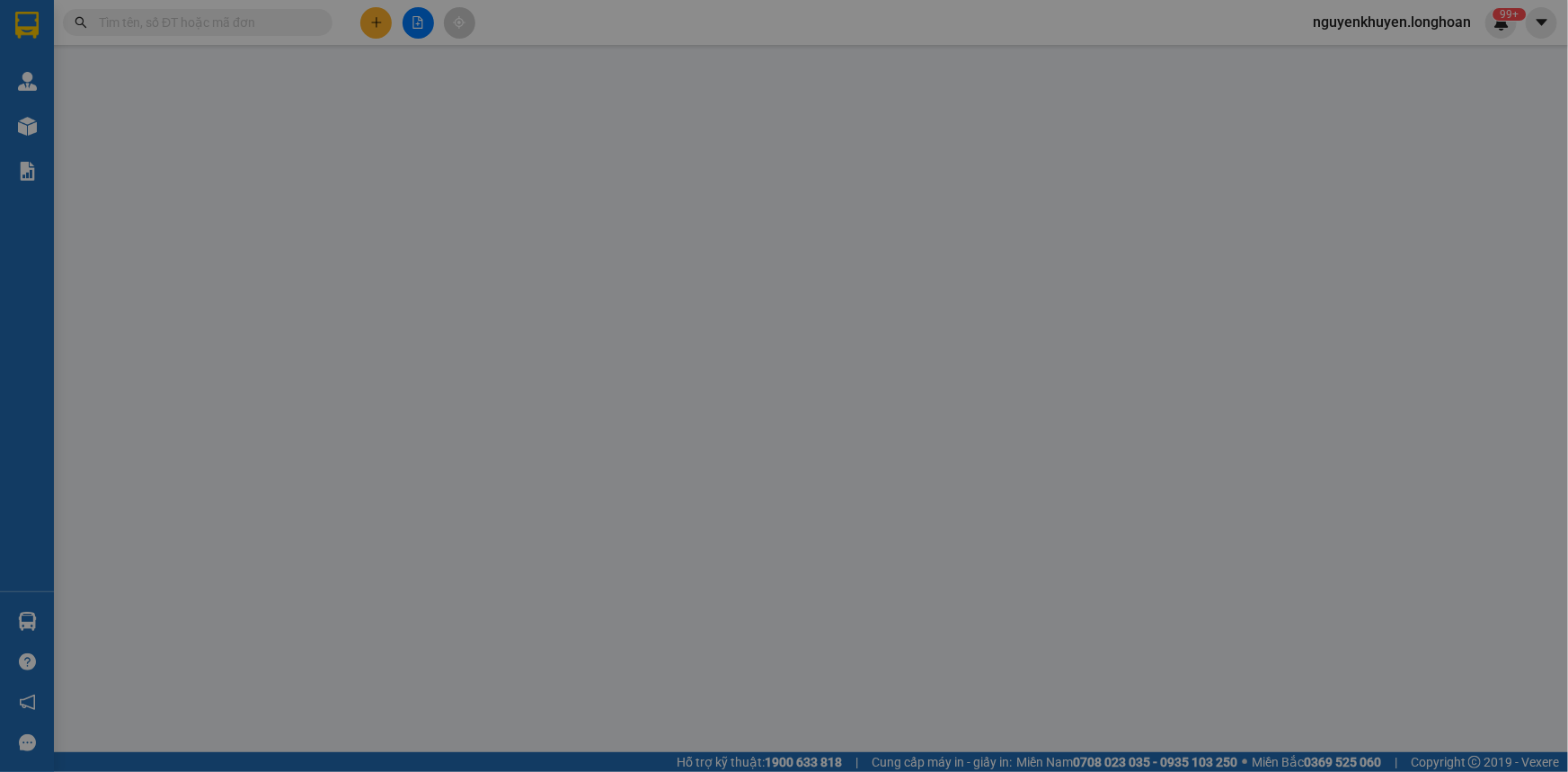
type input "810.000"
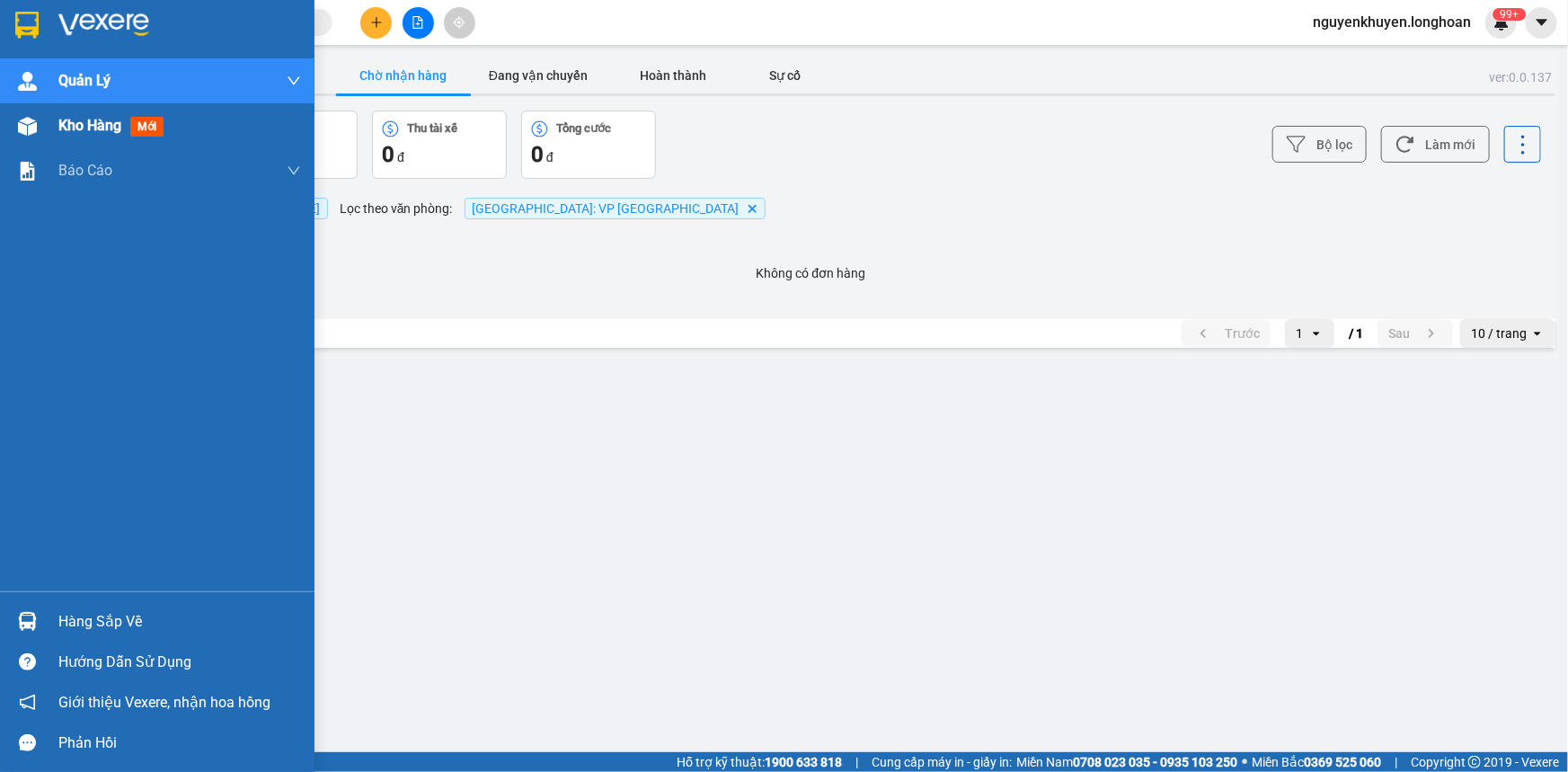
click at [100, 129] on span "Kho hàng" at bounding box center [90, 125] width 63 height 17
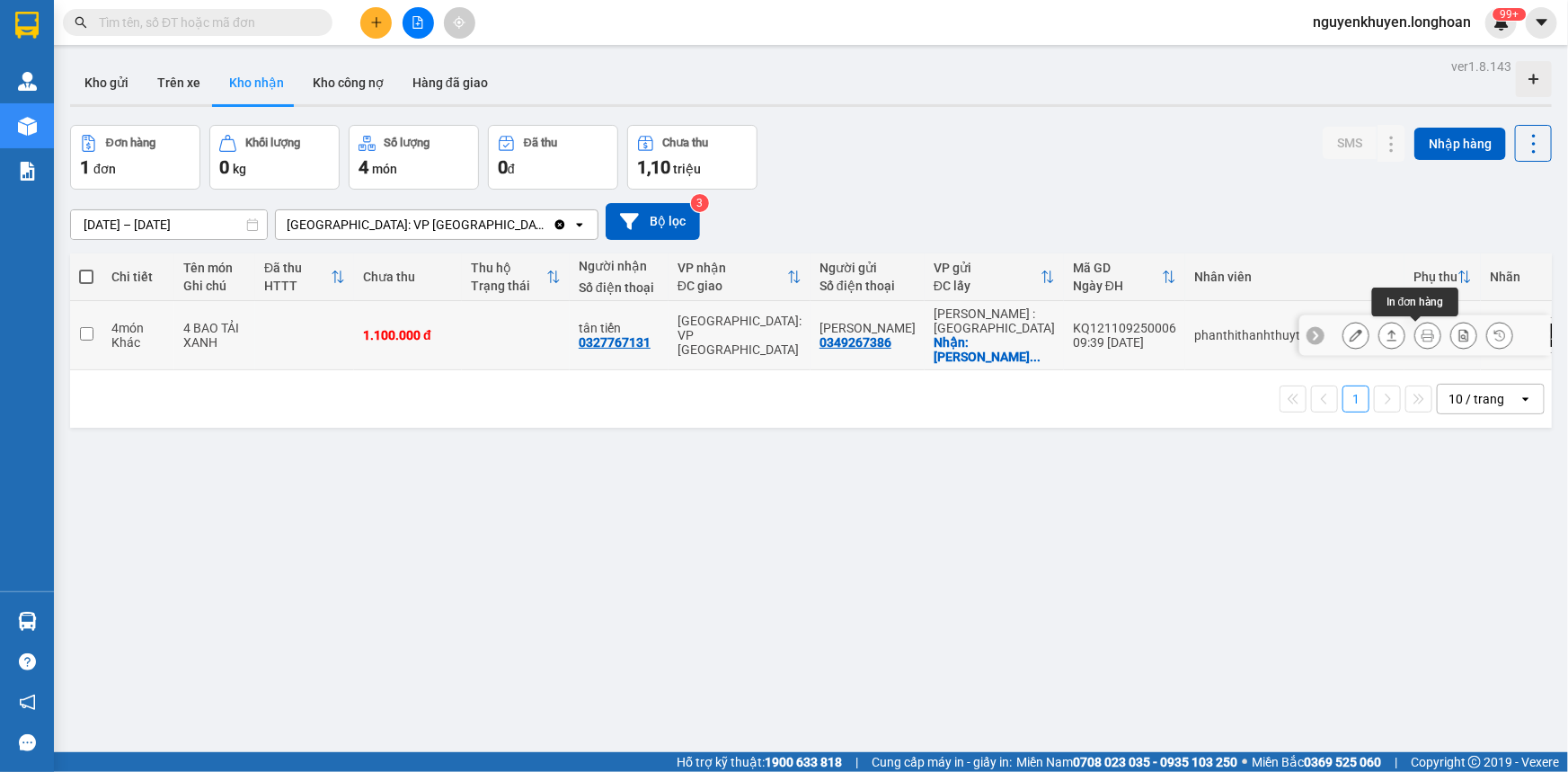
click at [1422, 333] on icon at bounding box center [1428, 335] width 13 height 13
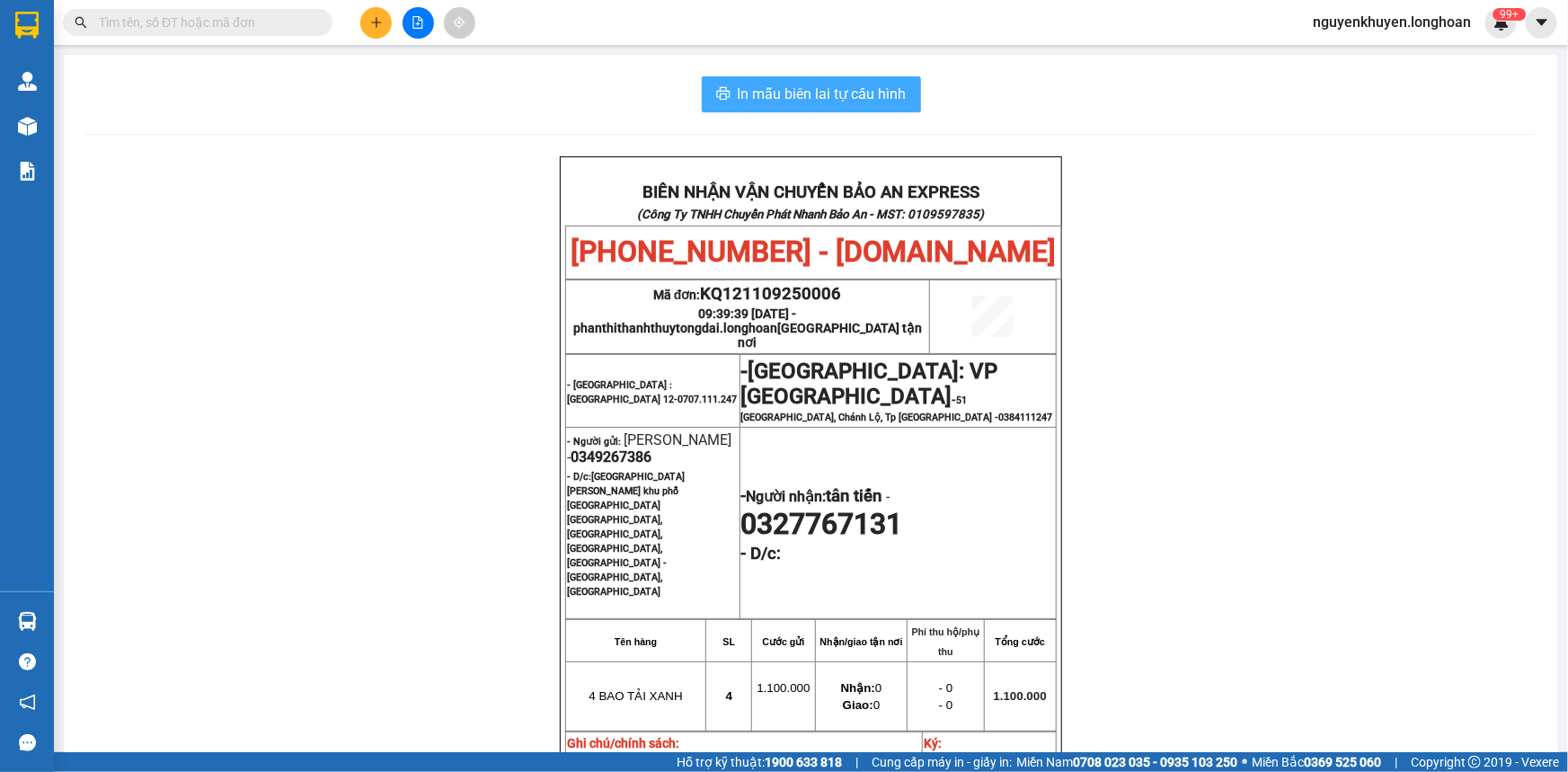
click at [823, 91] on span "In mẫu biên lai tự cấu hình" at bounding box center [822, 93] width 169 height 23
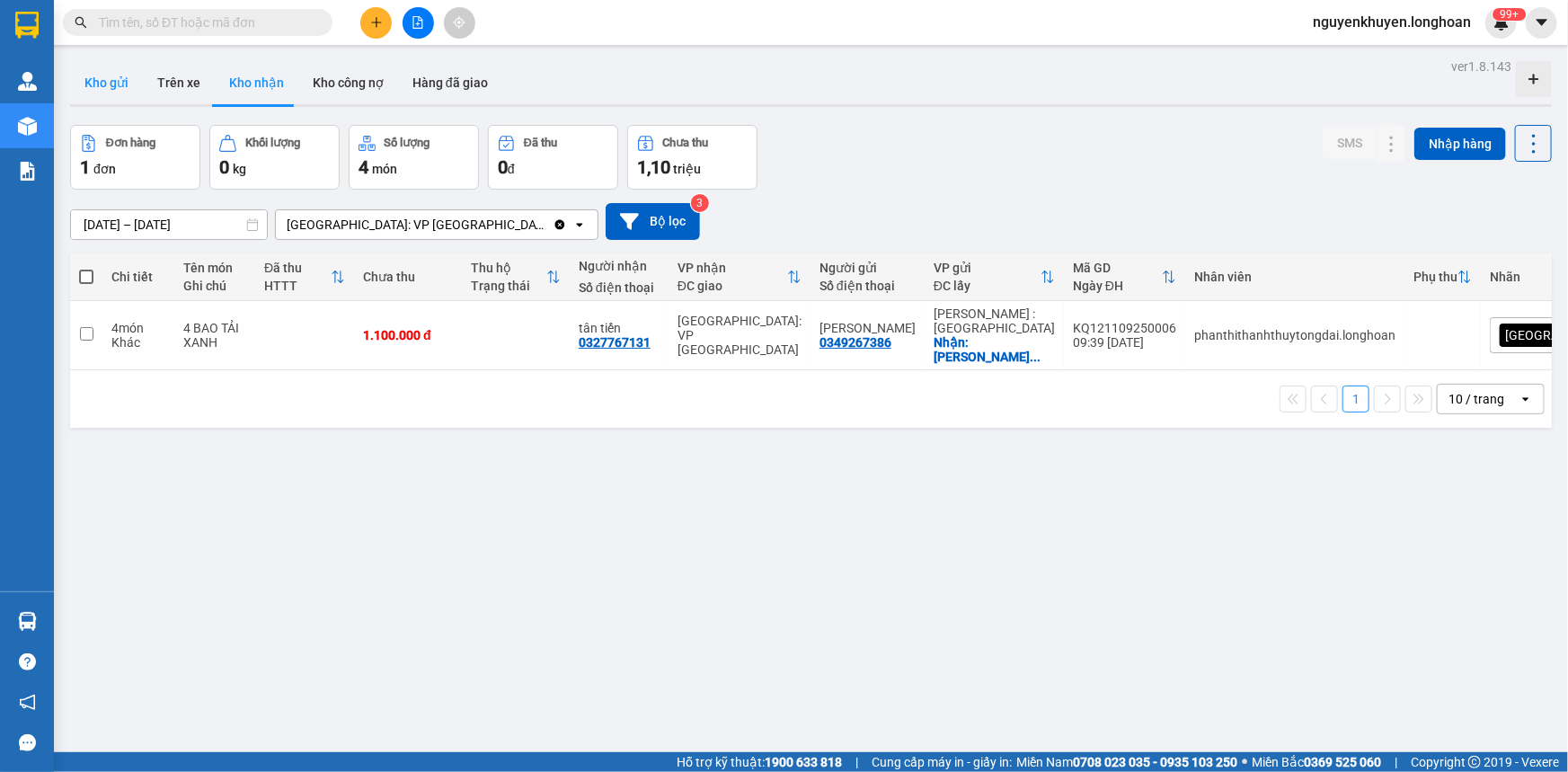
click at [120, 84] on button "Kho gửi" at bounding box center [106, 82] width 73 height 43
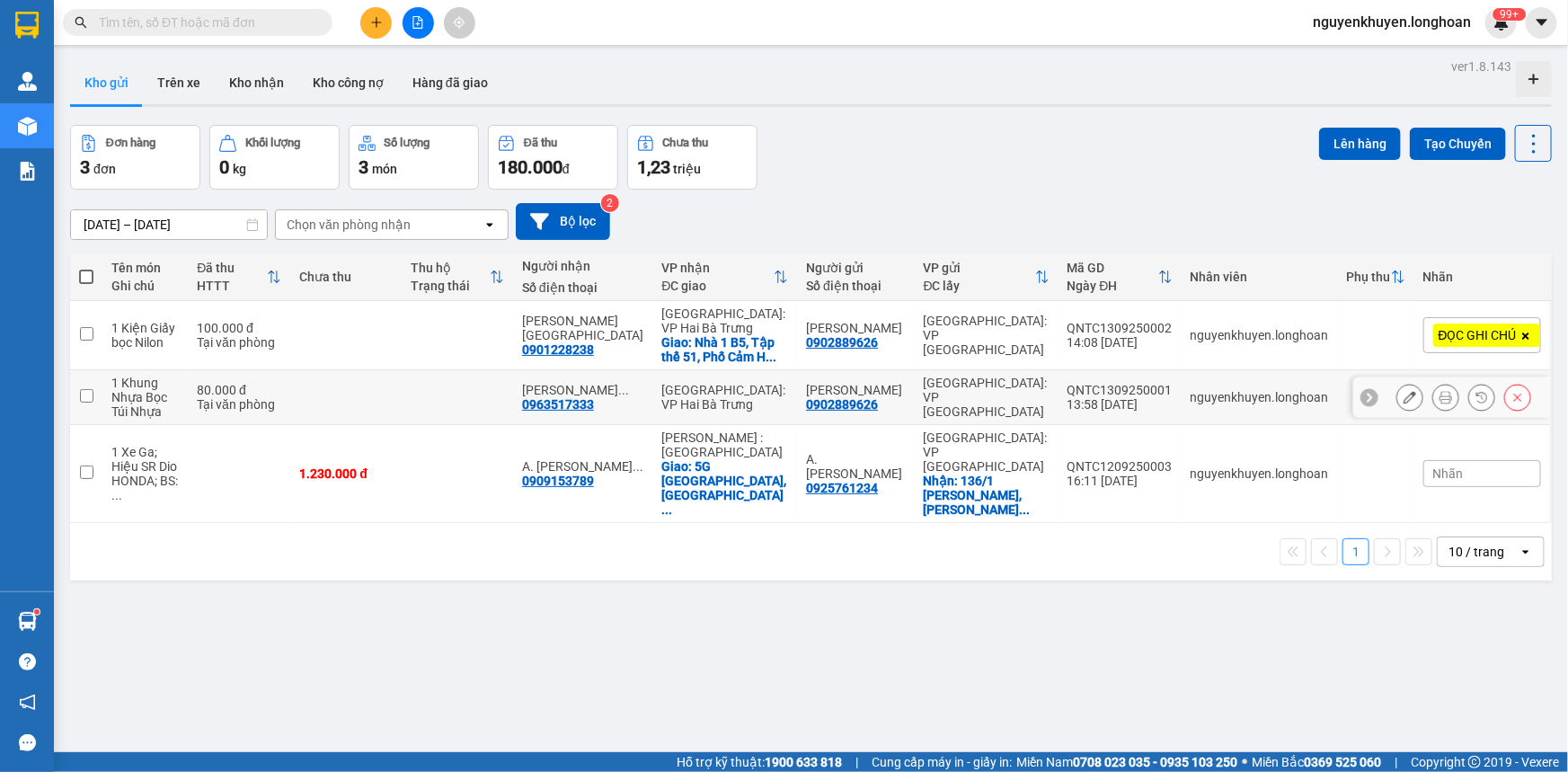
click at [82, 395] on input "checkbox" at bounding box center [87, 396] width 14 height 14
checkbox input "true"
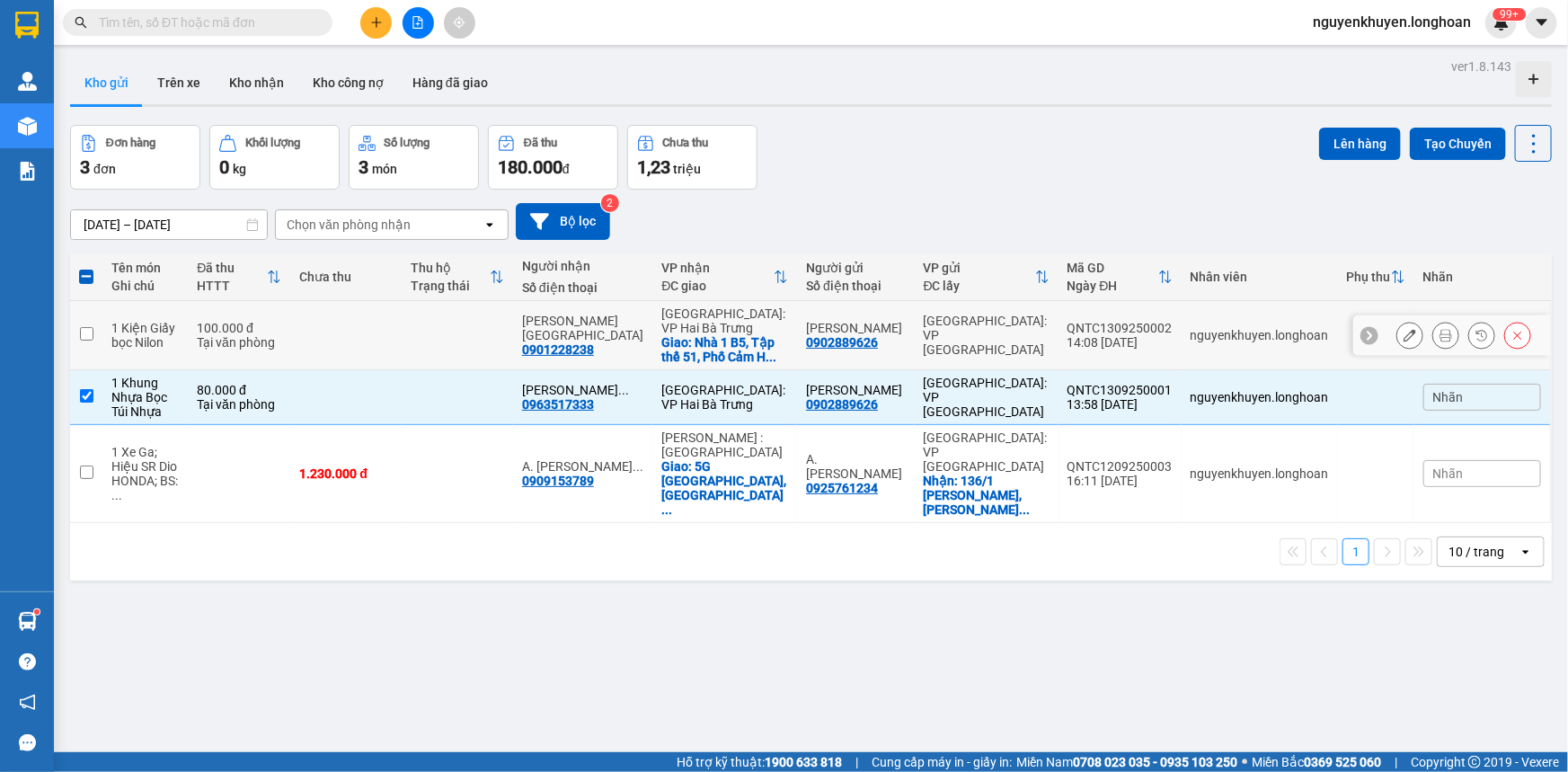
click at [85, 331] on input "checkbox" at bounding box center [87, 334] width 14 height 14
checkbox input "true"
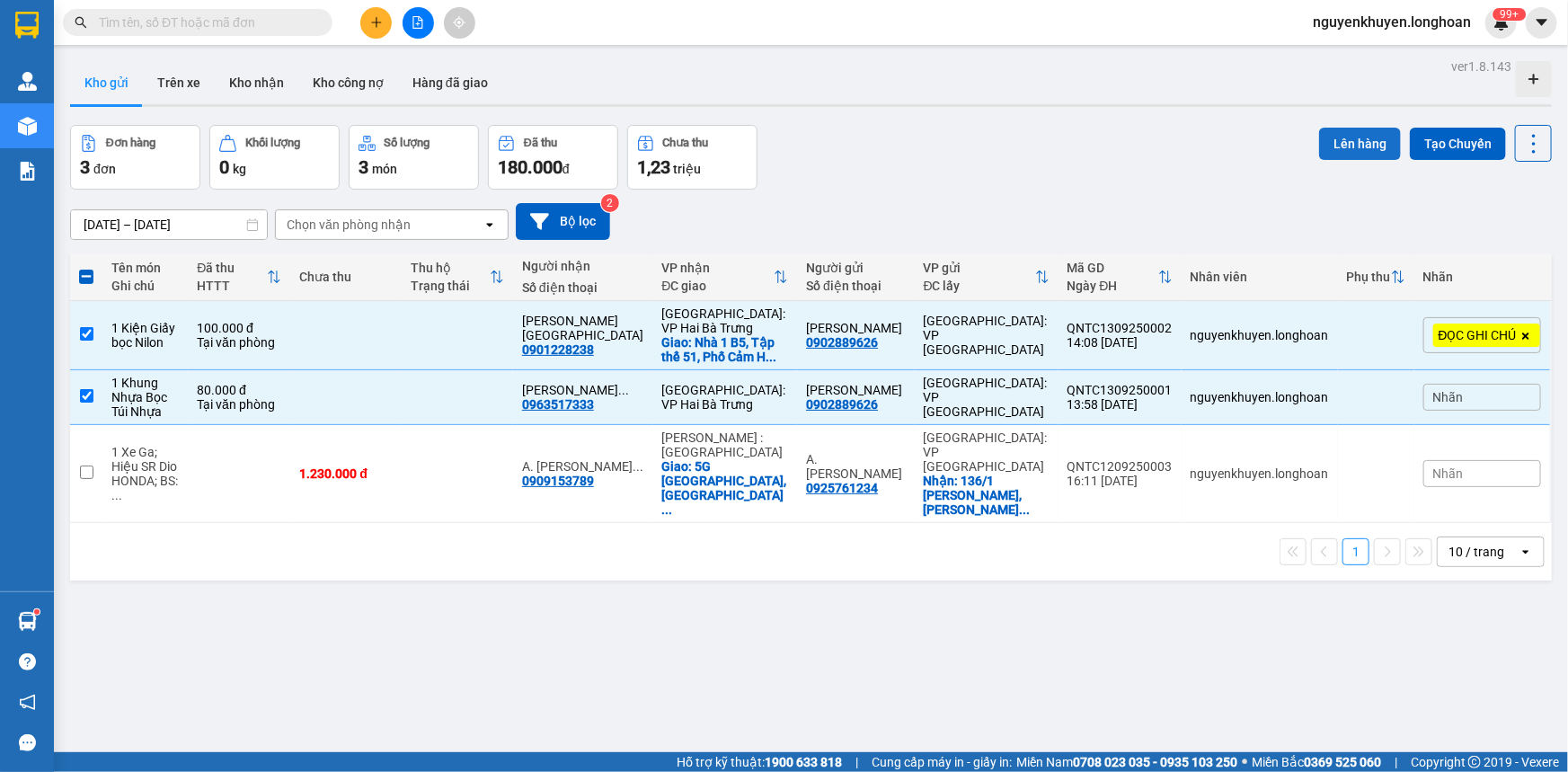
click at [1364, 140] on button "Lên hàng" at bounding box center [1360, 143] width 81 height 32
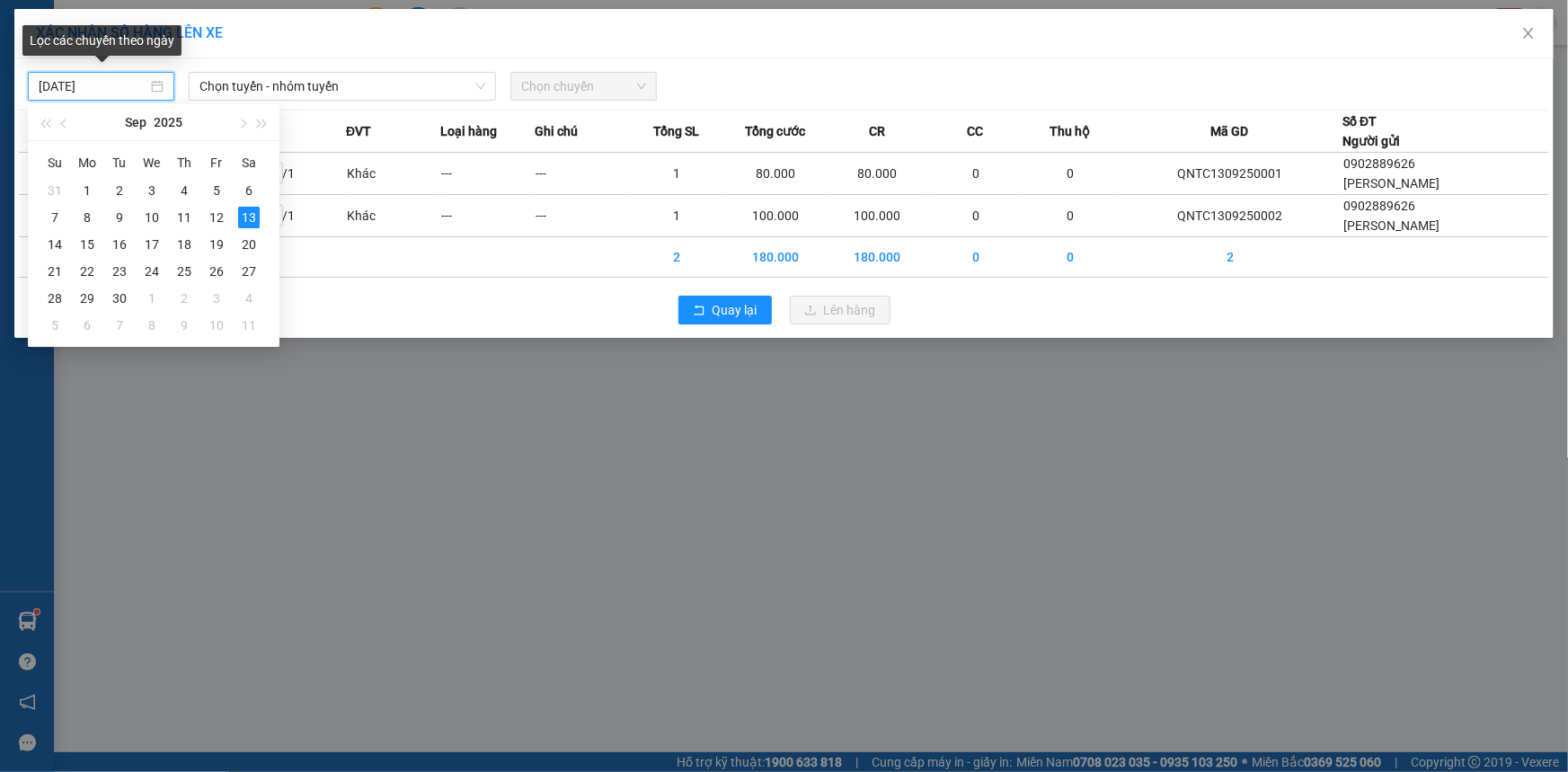
click at [90, 88] on input "[DATE]" at bounding box center [92, 86] width 109 height 20
click at [218, 216] on div "12" at bounding box center [217, 218] width 22 height 22
type input "[DATE]"
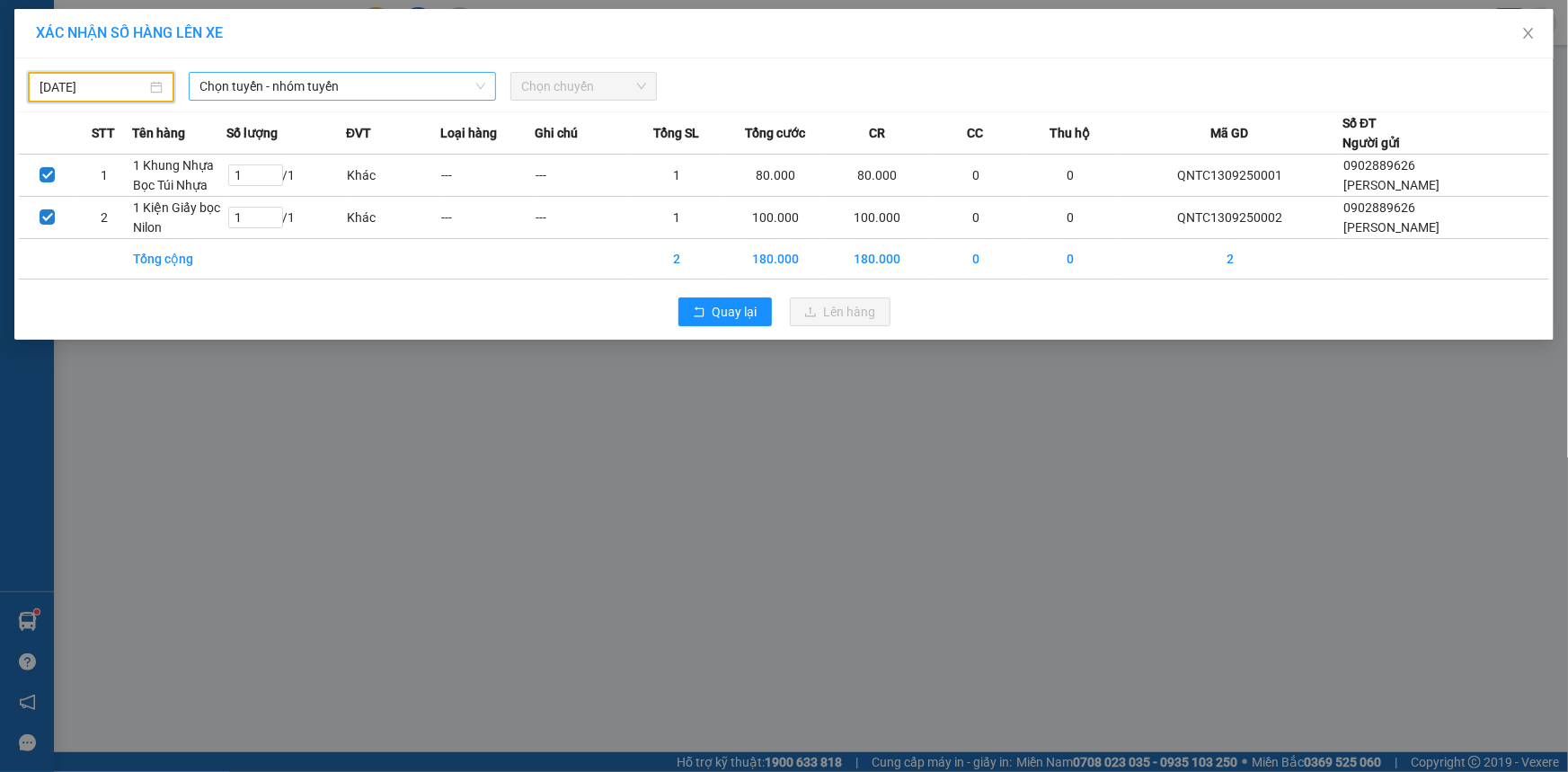
click at [275, 82] on span "Chọn tuyến - nhóm tuyến" at bounding box center [341, 85] width 286 height 26
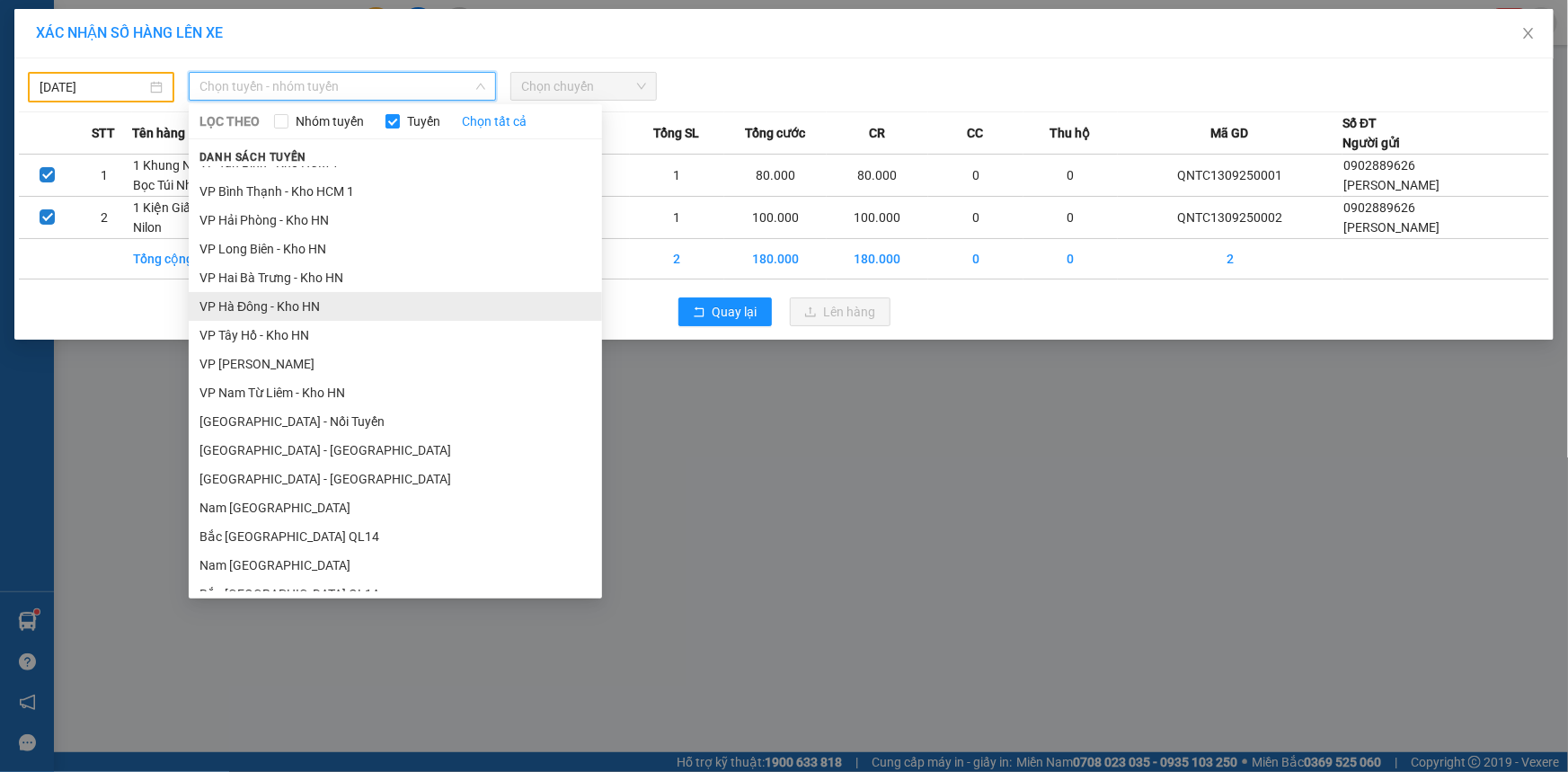
scroll to position [979, 0]
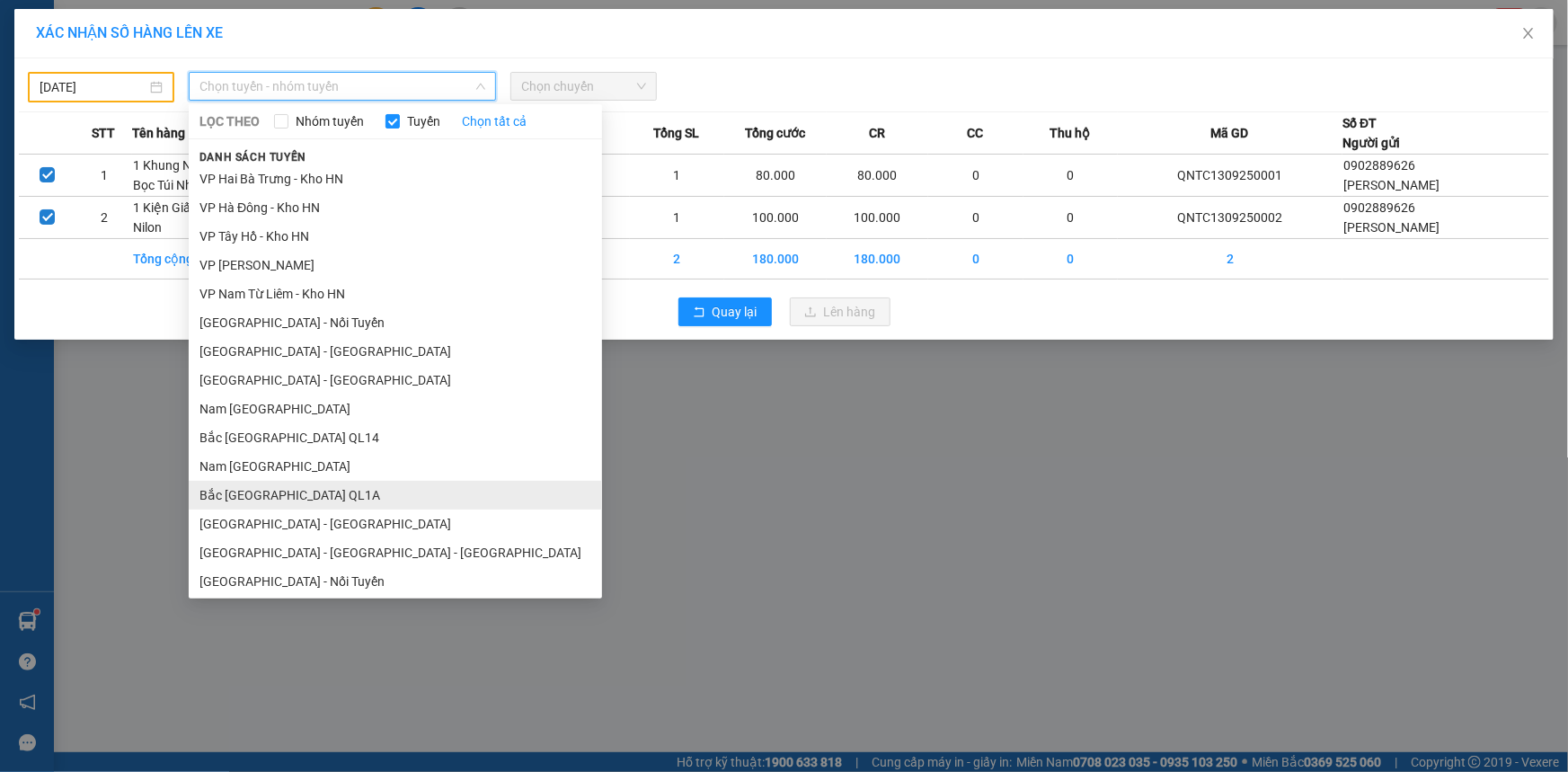
click at [286, 490] on li "Bắc [GEOGRAPHIC_DATA] QL1A" at bounding box center [394, 494] width 413 height 28
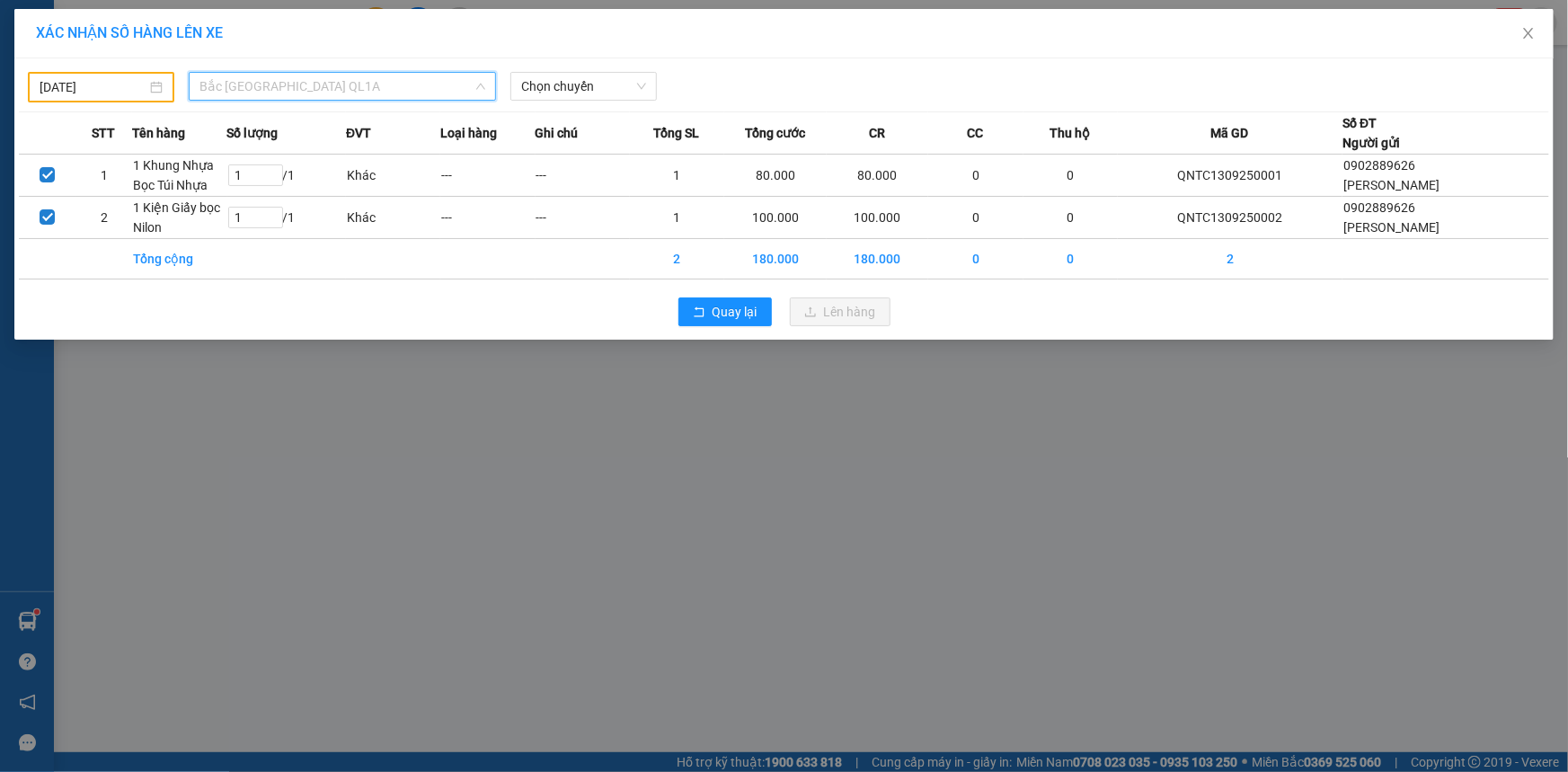
click at [289, 89] on span "Bắc [GEOGRAPHIC_DATA] QL1A" at bounding box center [341, 85] width 286 height 26
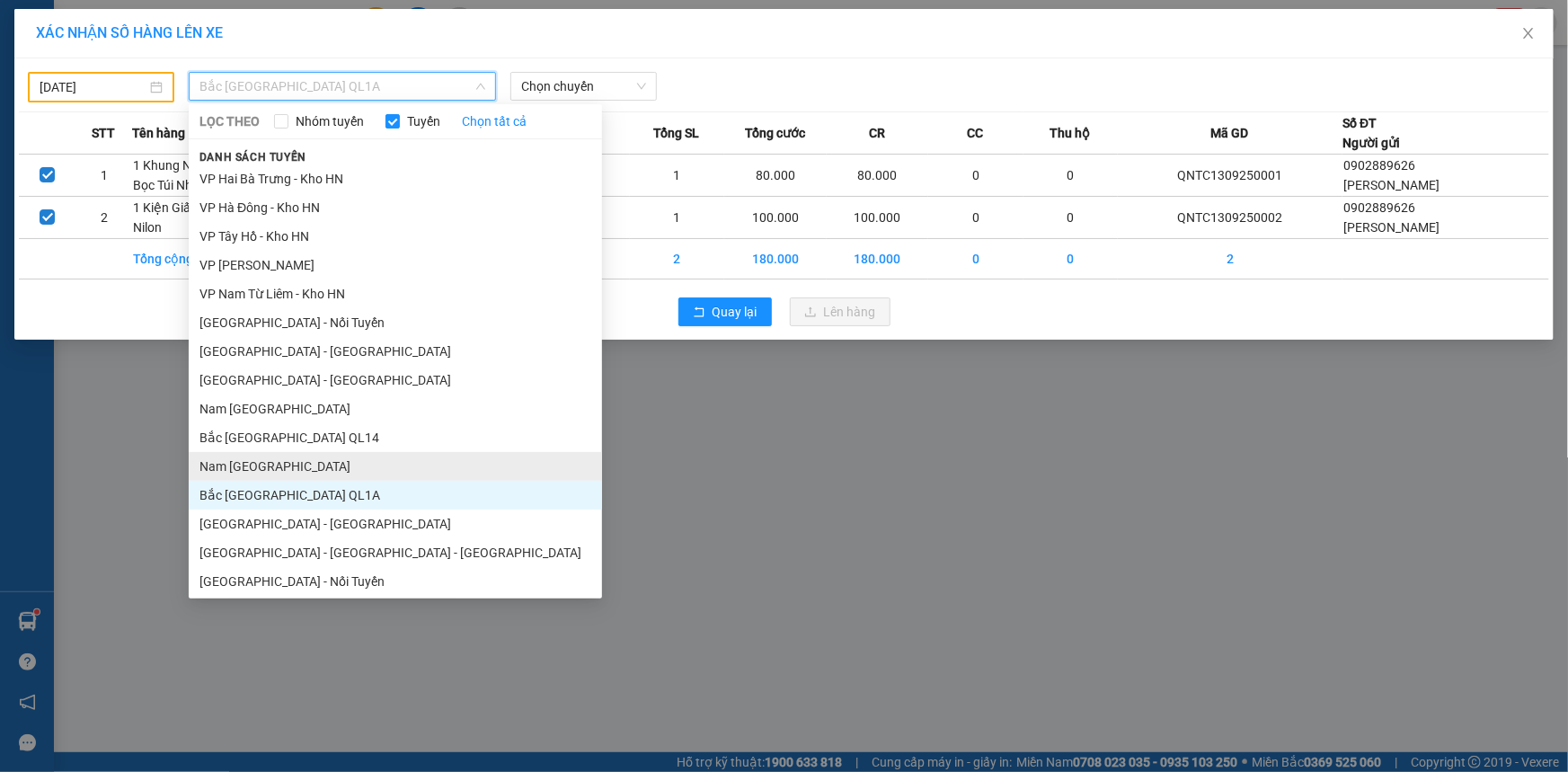
click at [246, 465] on li "Nam [GEOGRAPHIC_DATA]" at bounding box center [394, 466] width 413 height 28
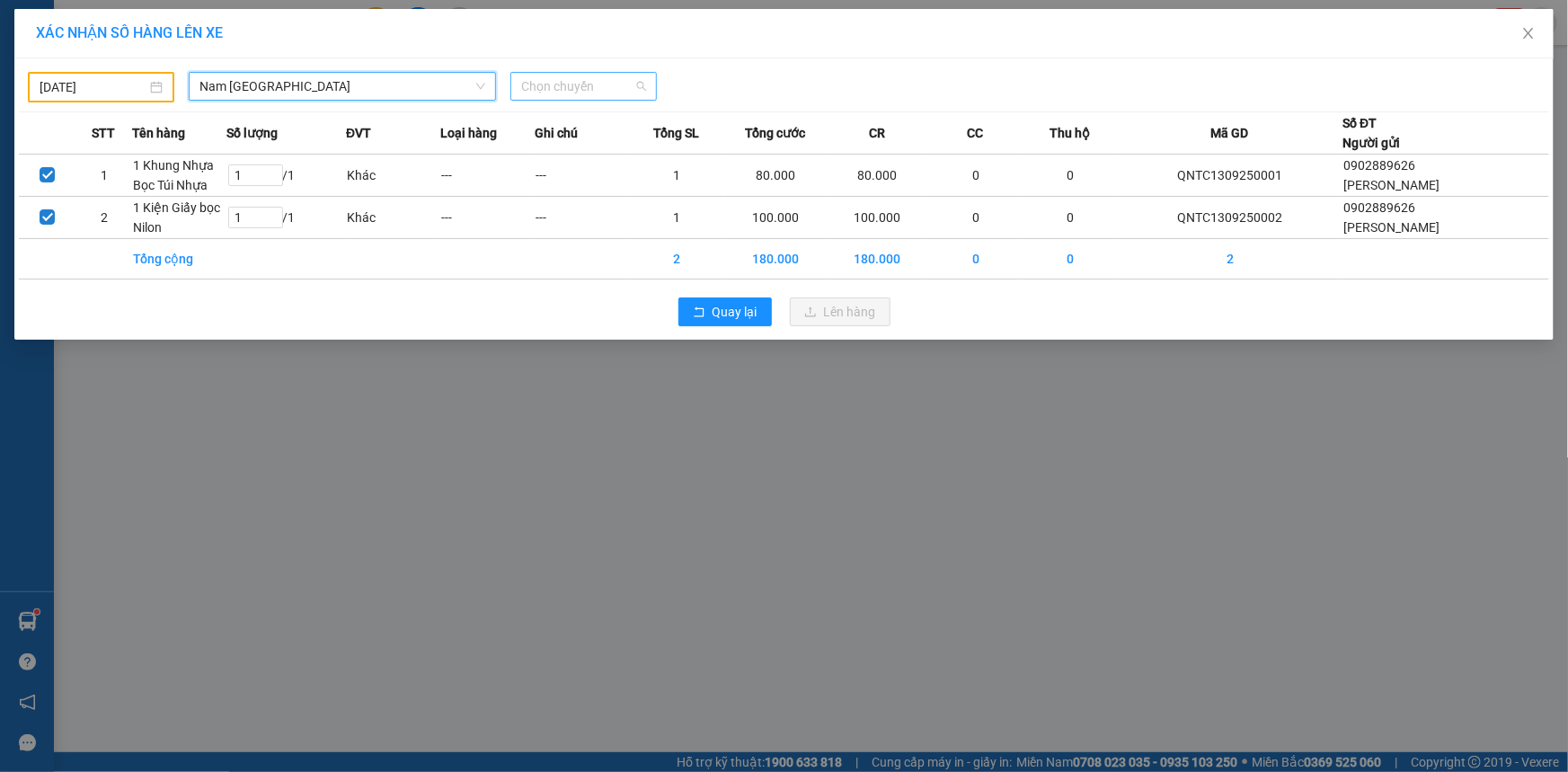
click at [574, 88] on span "Chọn chuyến" at bounding box center [583, 85] width 125 height 26
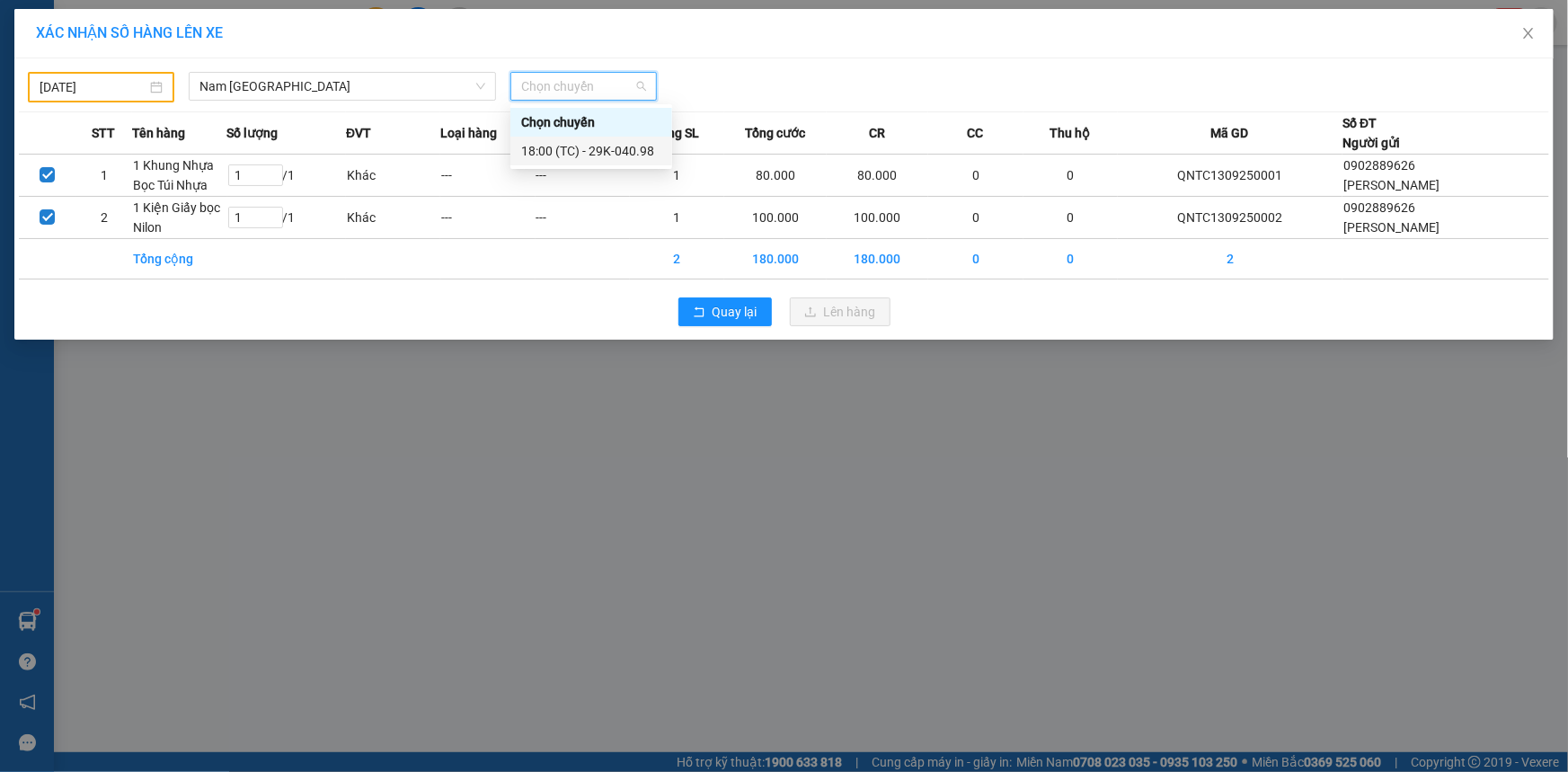
click at [626, 152] on div "18:00 (TC) - 29K-040.98" at bounding box center [591, 151] width 140 height 20
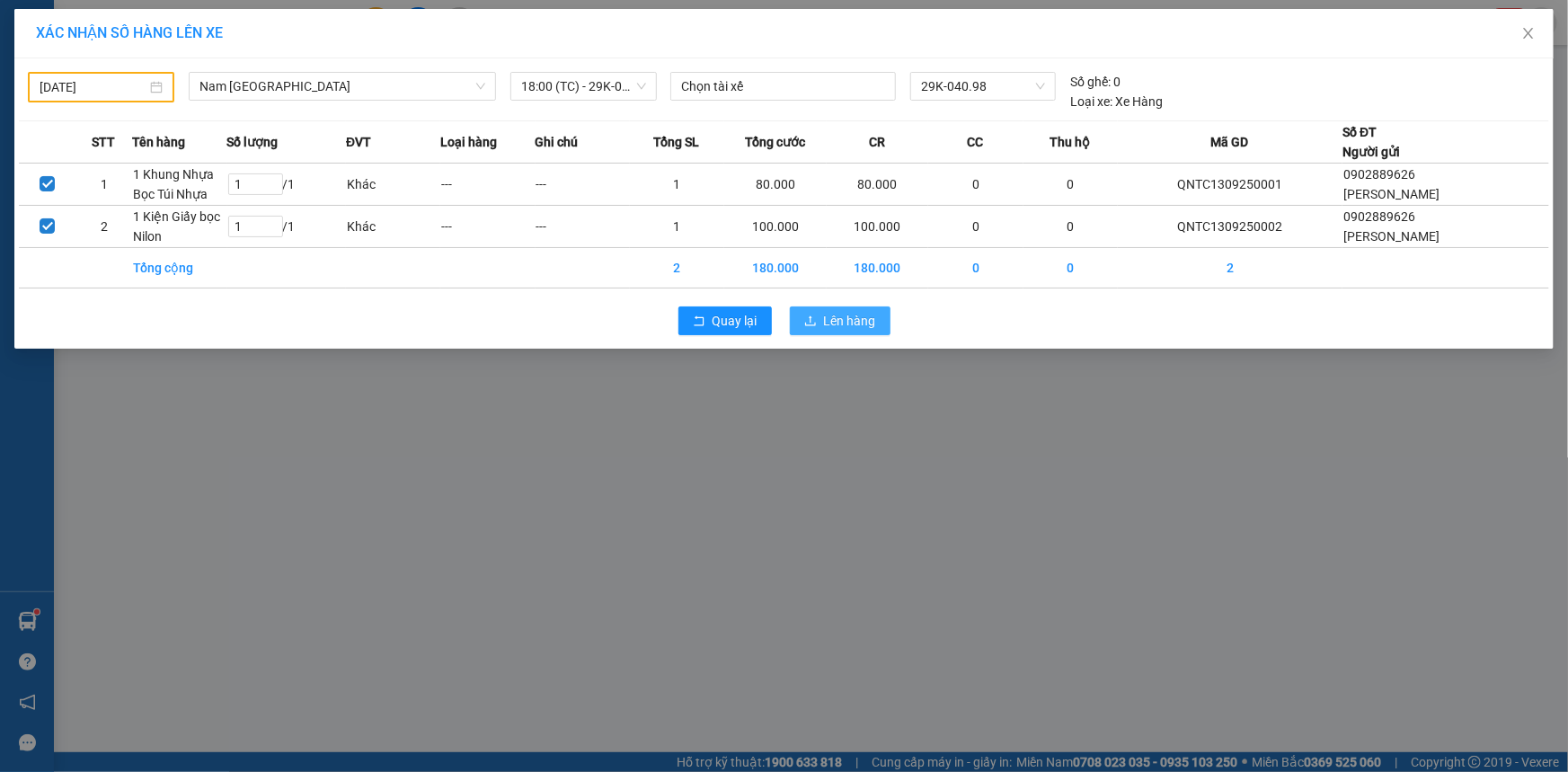
click at [841, 322] on span "Lên hàng" at bounding box center [850, 321] width 52 height 20
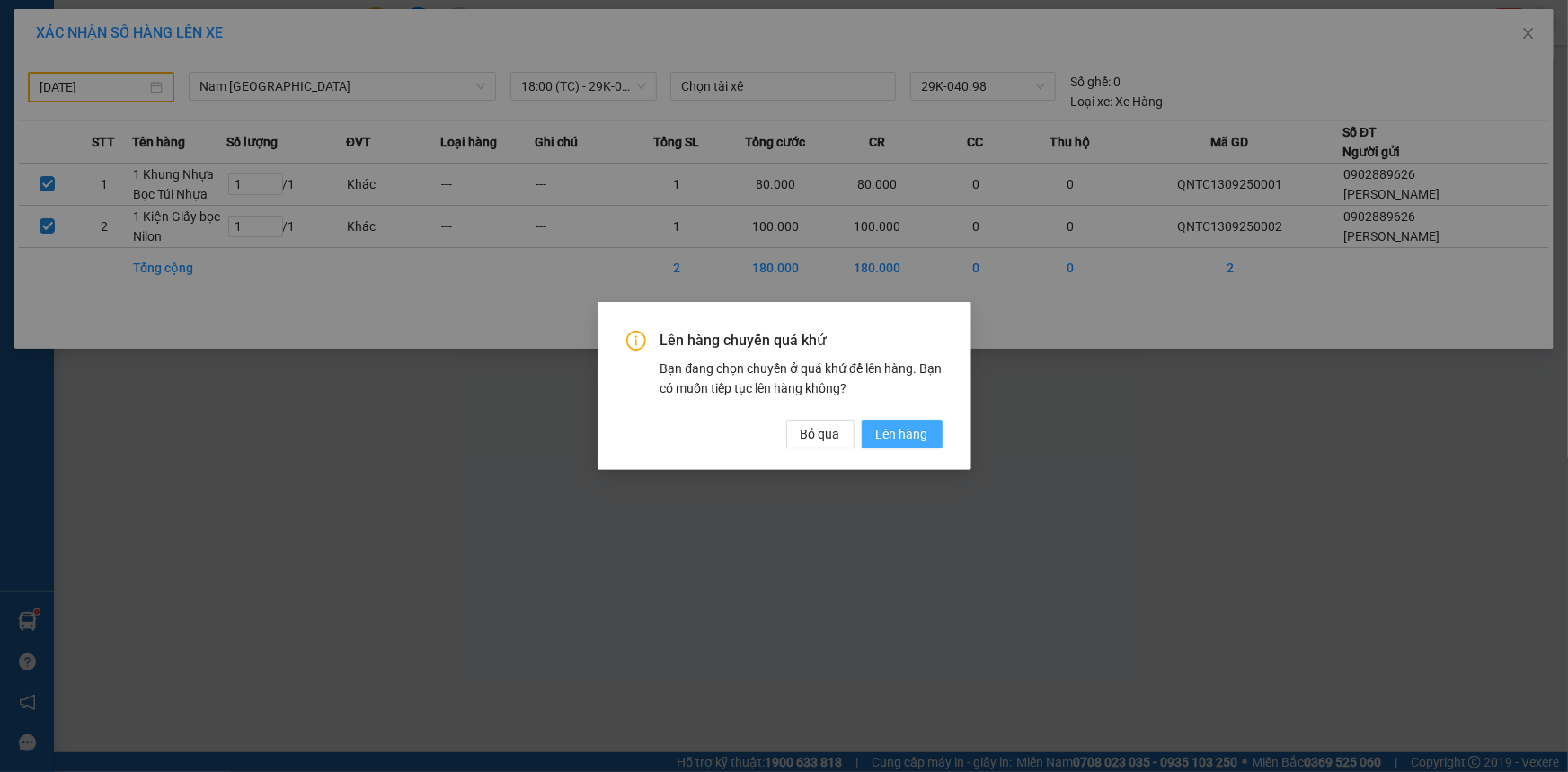
click at [932, 431] on button "Lên hàng" at bounding box center [902, 434] width 80 height 28
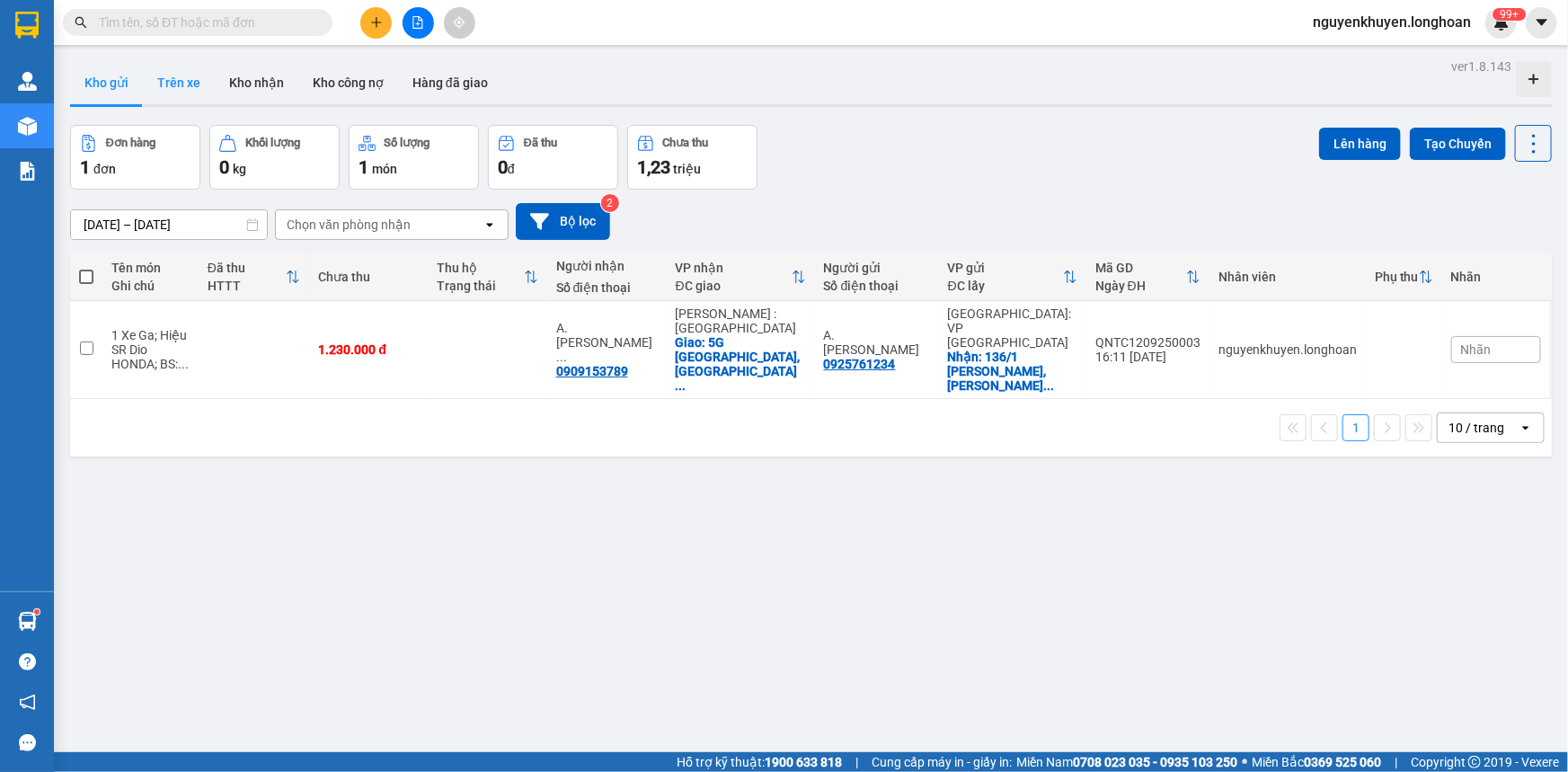
click at [173, 80] on button "Trên xe" at bounding box center [179, 82] width 72 height 43
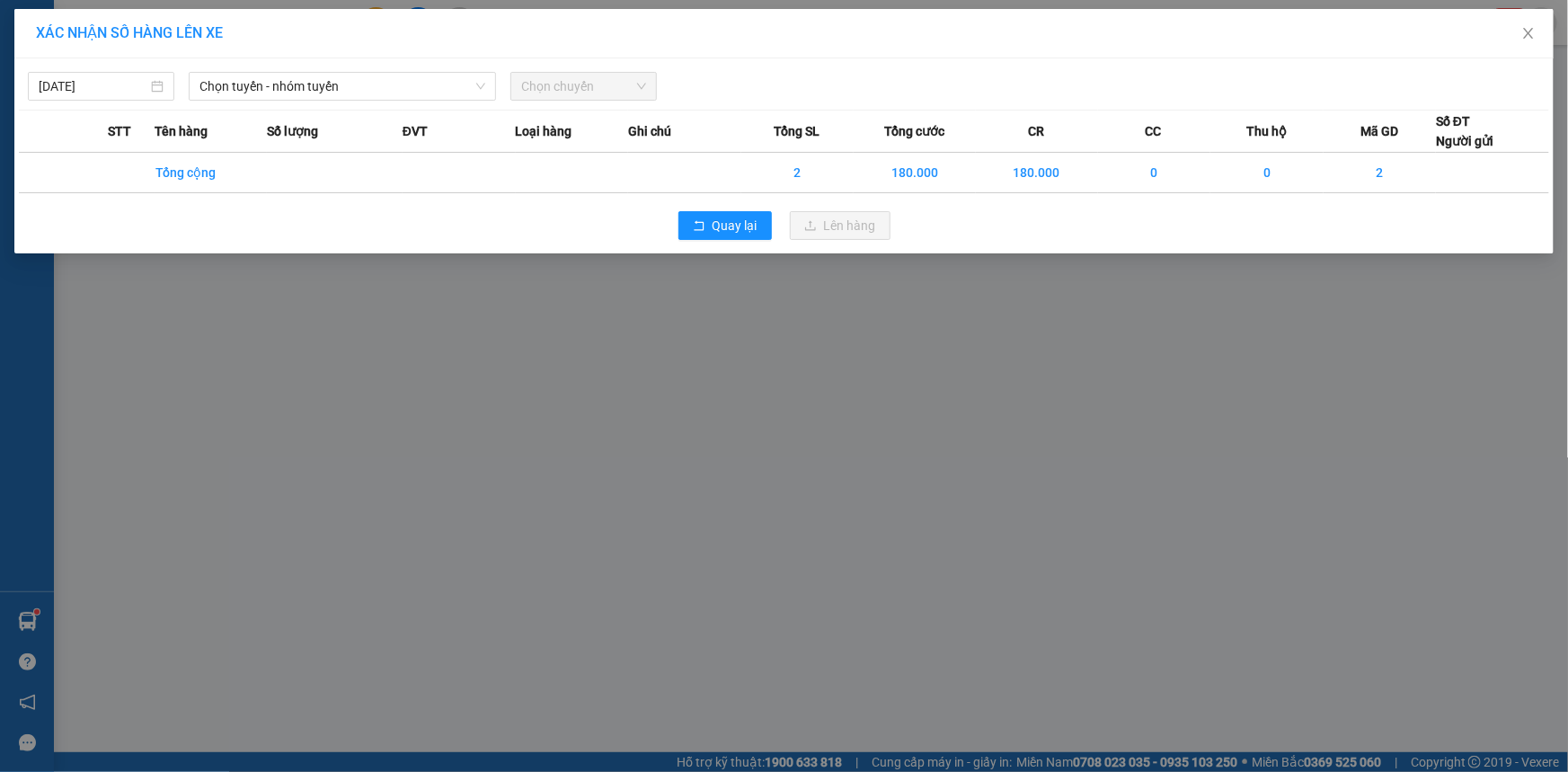
click at [638, 428] on div "XÁC NHẬN SỐ HÀNG LÊN XE [DATE] Chọn tuyến - nhóm tuyến Chọn chuyến STT Tên hàng…" at bounding box center [784, 386] width 1568 height 772
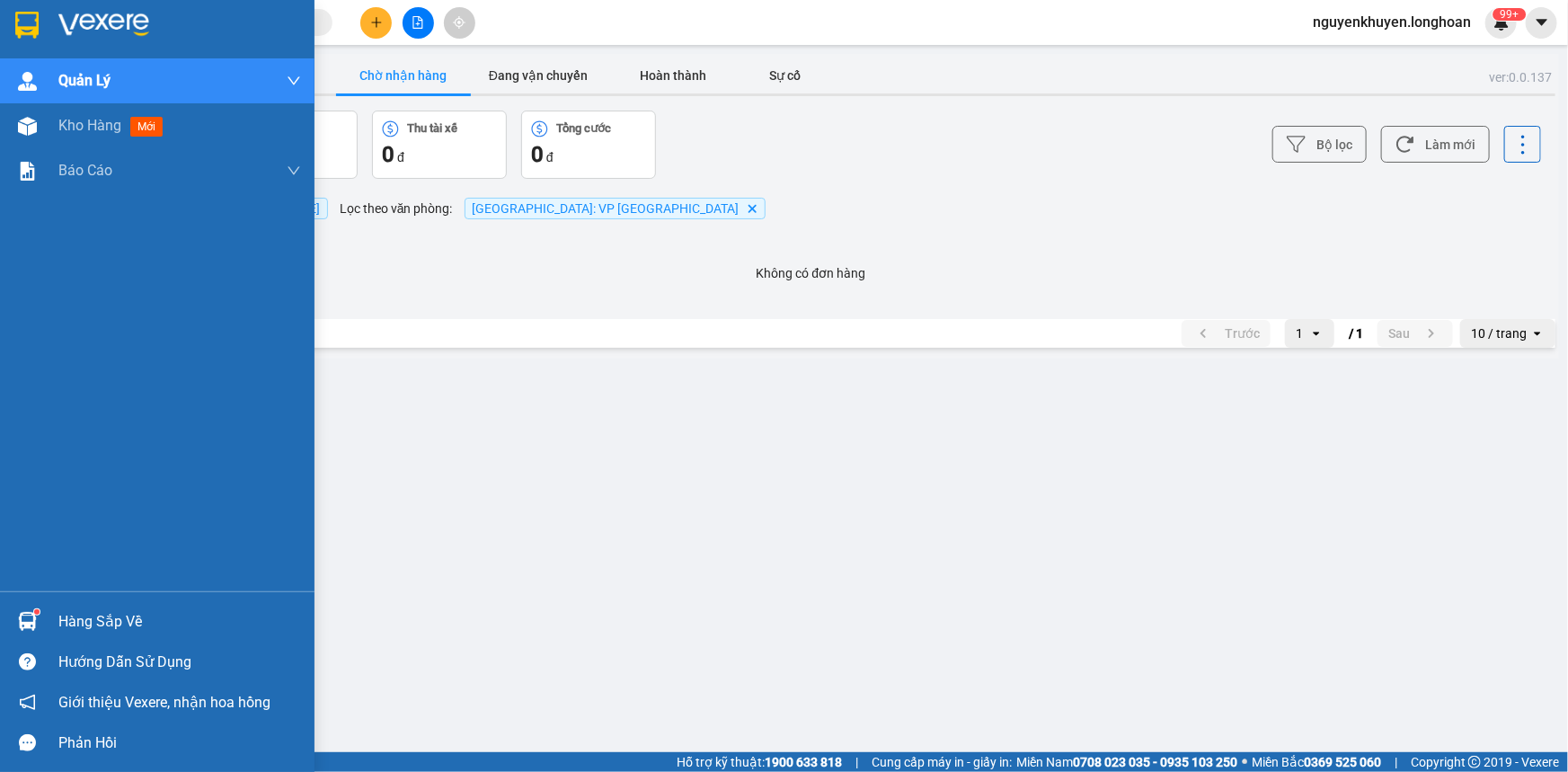
click at [82, 626] on div "Hàng sắp về" at bounding box center [180, 621] width 242 height 26
